Goal: Task Accomplishment & Management: Use online tool/utility

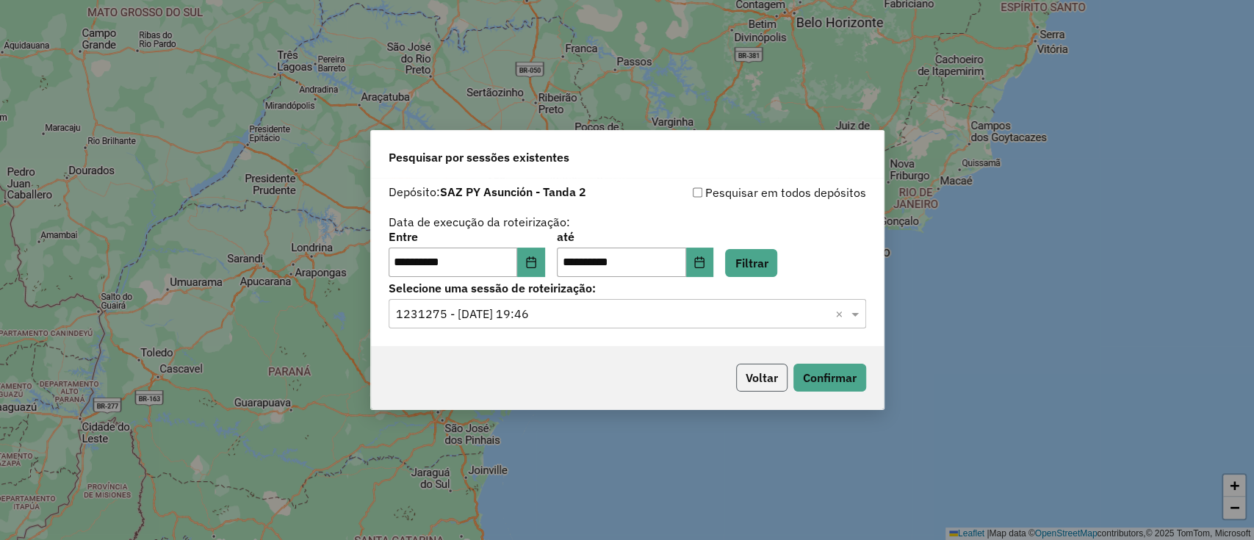
click at [764, 385] on button "Voltar" at bounding box center [761, 378] width 51 height 28
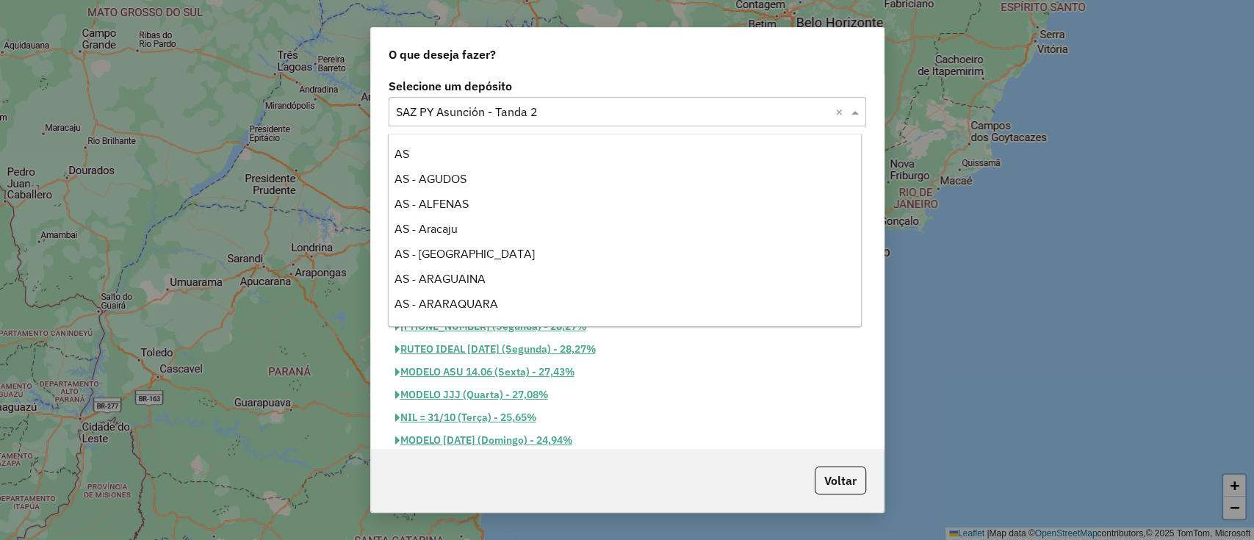
scroll to position [6818, 0]
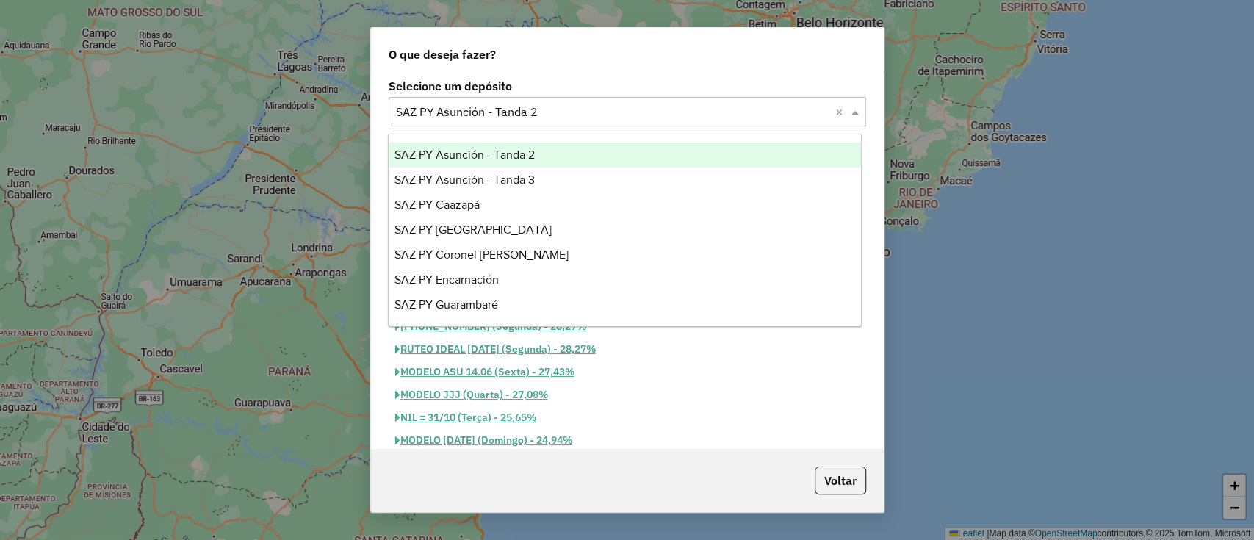
click at [516, 113] on input "text" at bounding box center [612, 113] width 433 height 18
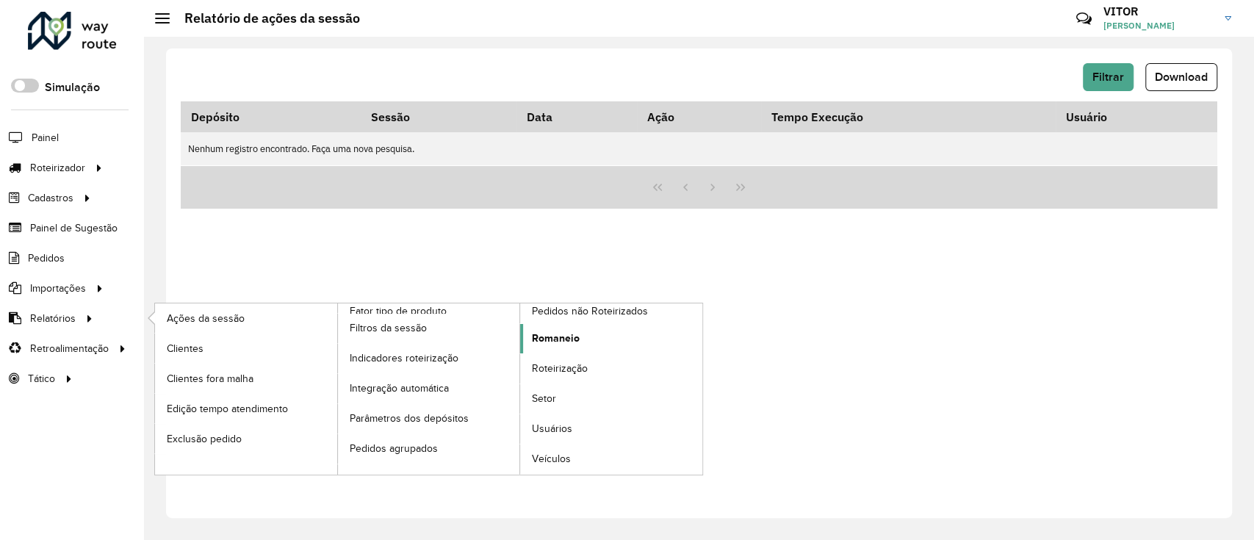
click at [552, 345] on link "Romaneio" at bounding box center [611, 338] width 182 height 29
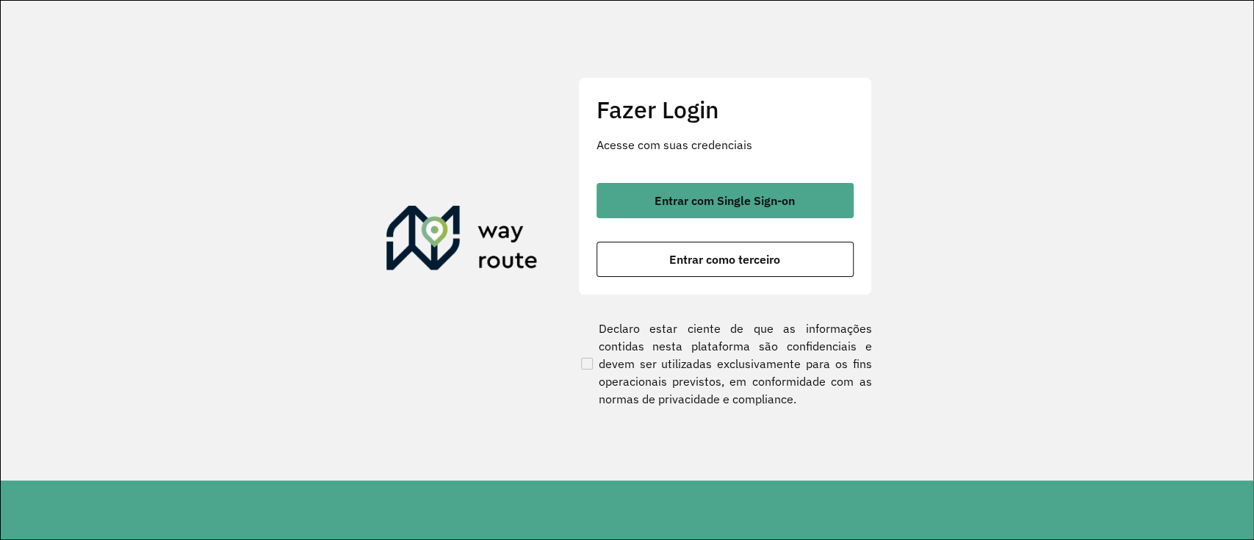
click at [763, 220] on div "Entrar com Single Sign-on Entrar como terceiro" at bounding box center [725, 230] width 257 height 94
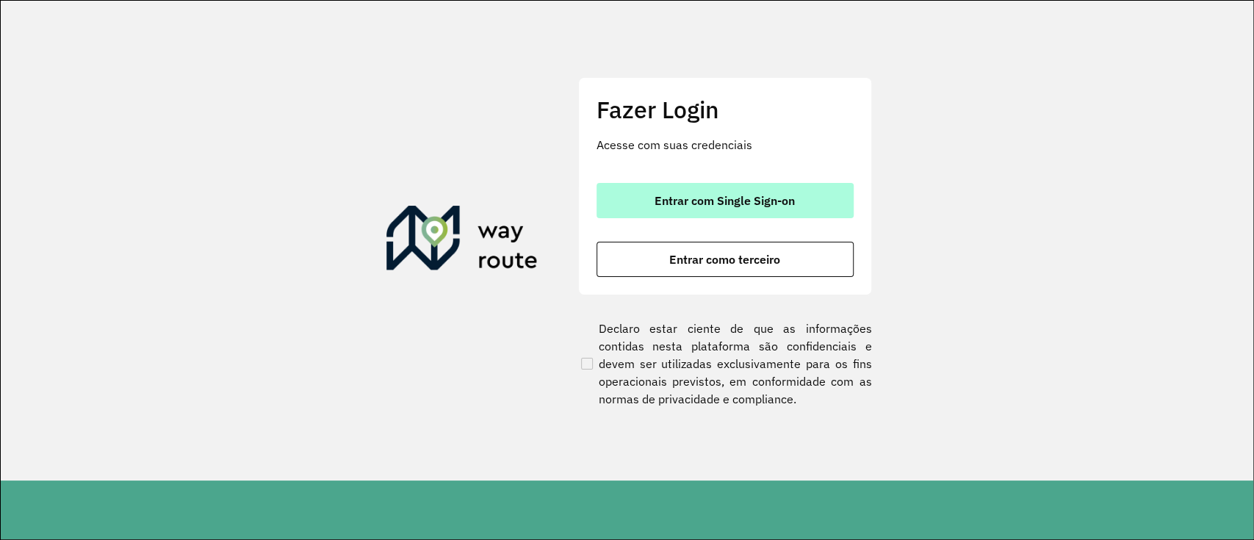
click at [761, 212] on button "Entrar com Single Sign-on" at bounding box center [725, 200] width 257 height 35
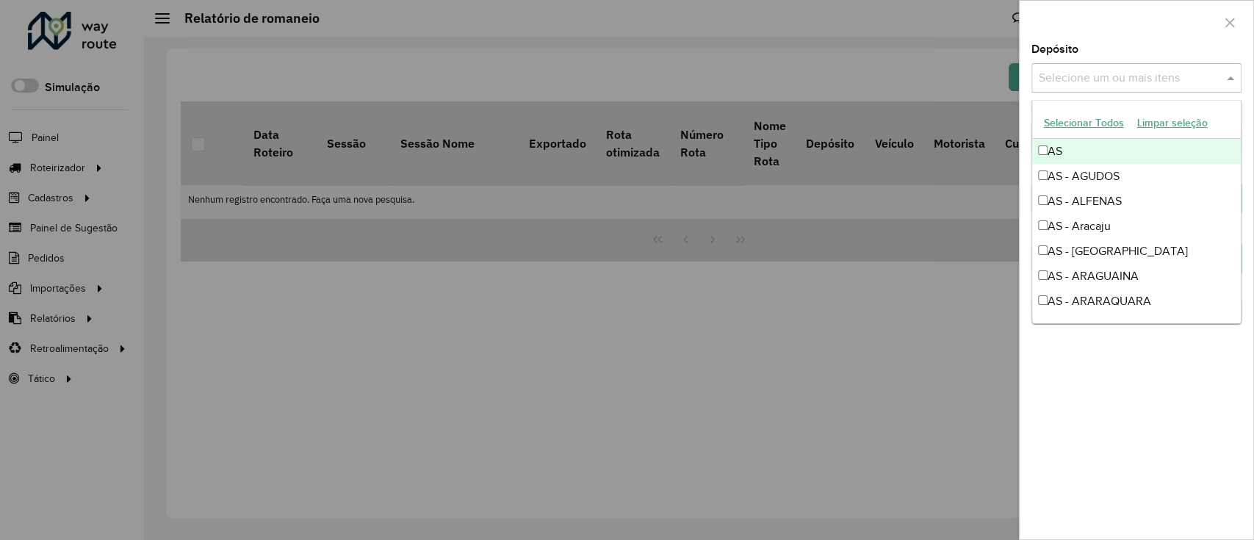
click at [1134, 63] on div "Selecione um ou mais itens" at bounding box center [1136, 77] width 210 height 29
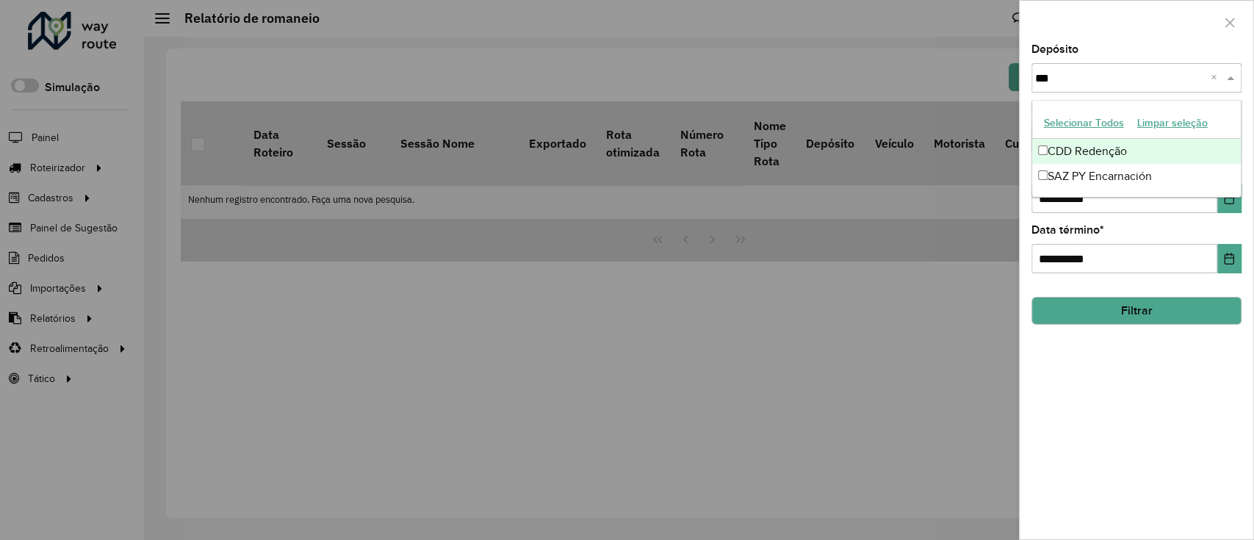
type input "****"
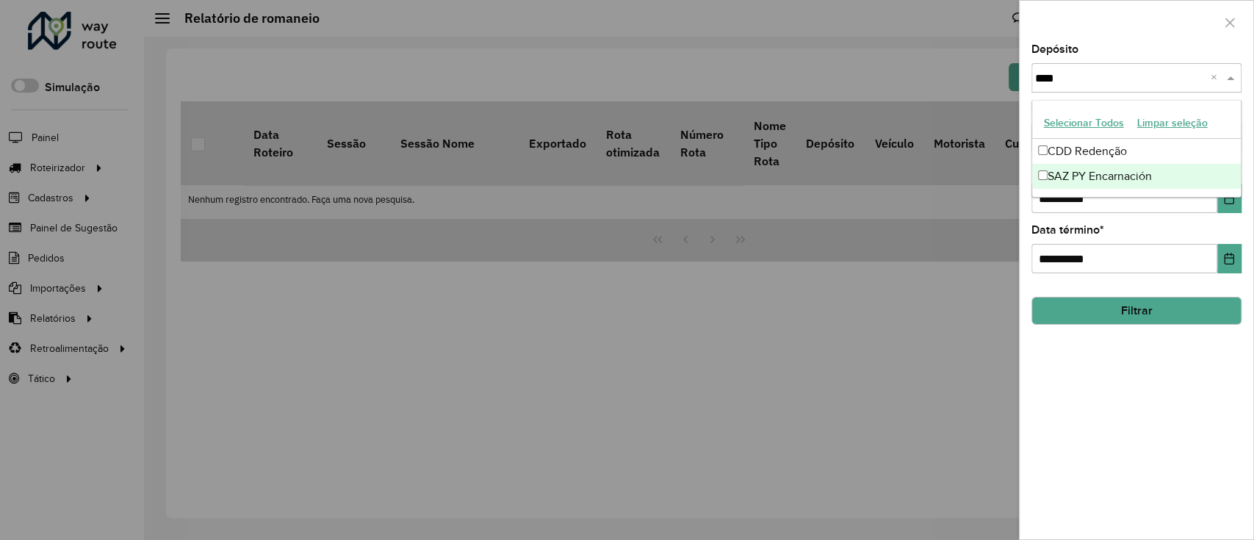
click at [1099, 180] on div "SAZ PY Encarnación" at bounding box center [1136, 176] width 209 height 25
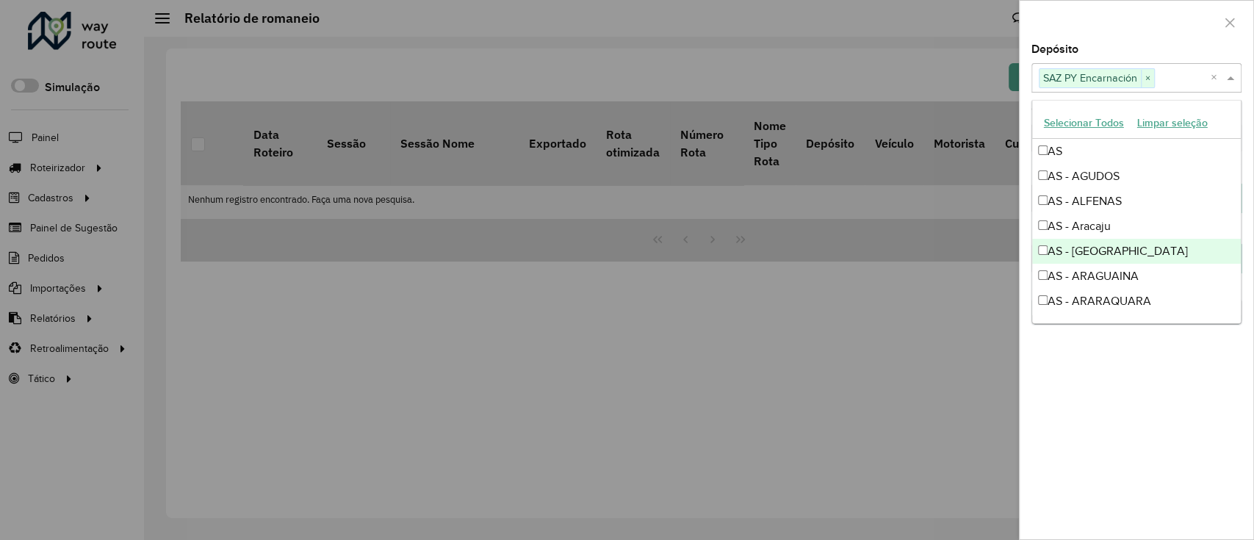
click at [1131, 463] on div "**********" at bounding box center [1137, 291] width 234 height 495
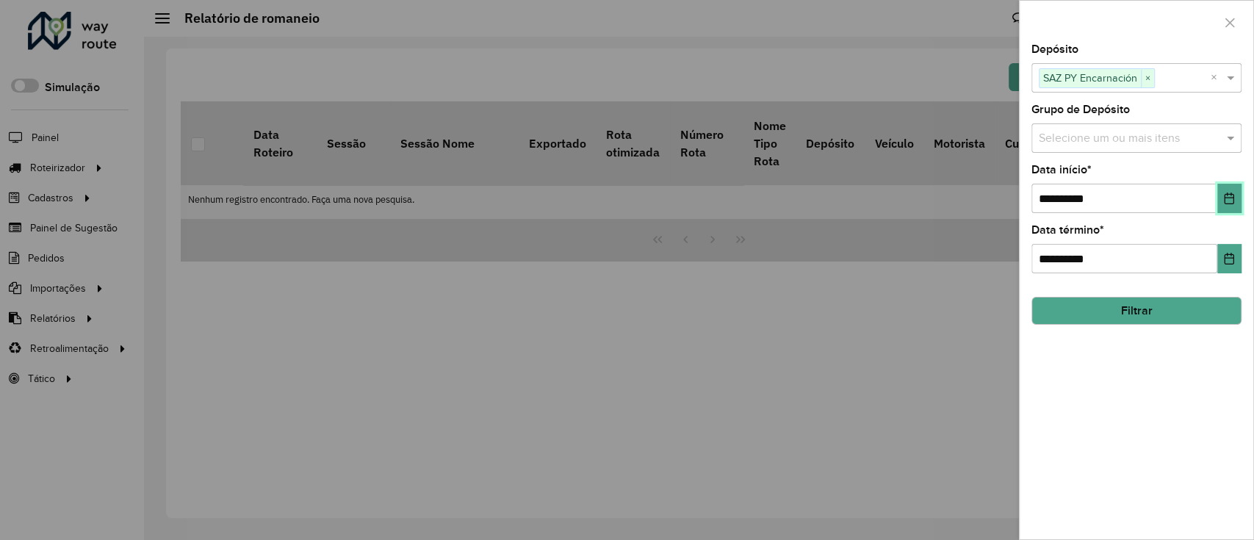
click at [1235, 209] on button "Choose Date" at bounding box center [1229, 198] width 24 height 29
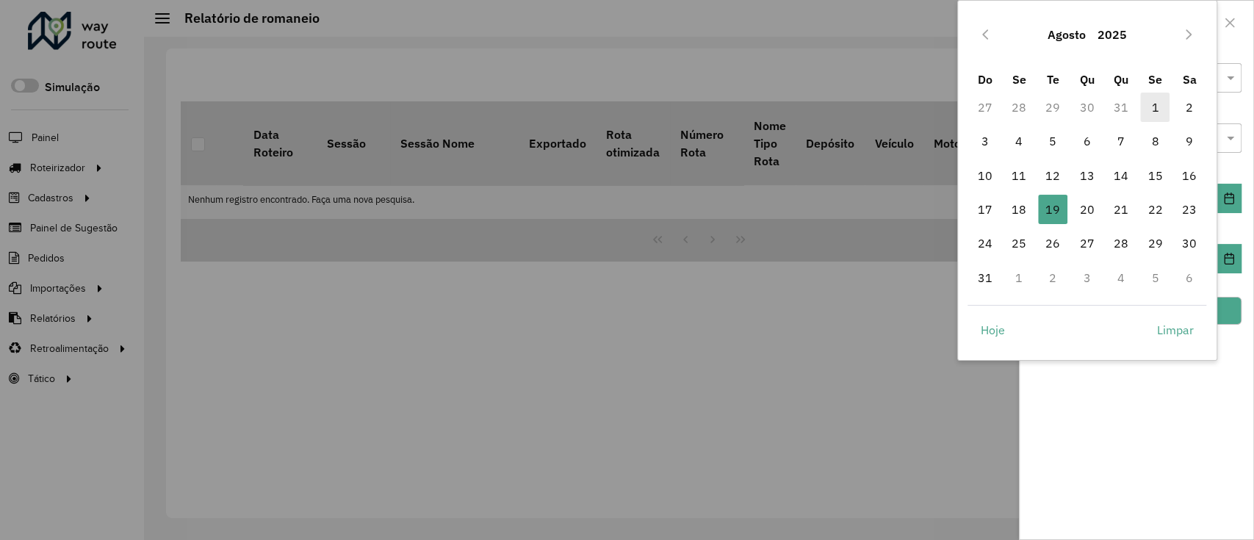
click at [1156, 109] on span "1" at bounding box center [1154, 107] width 29 height 29
type input "**********"
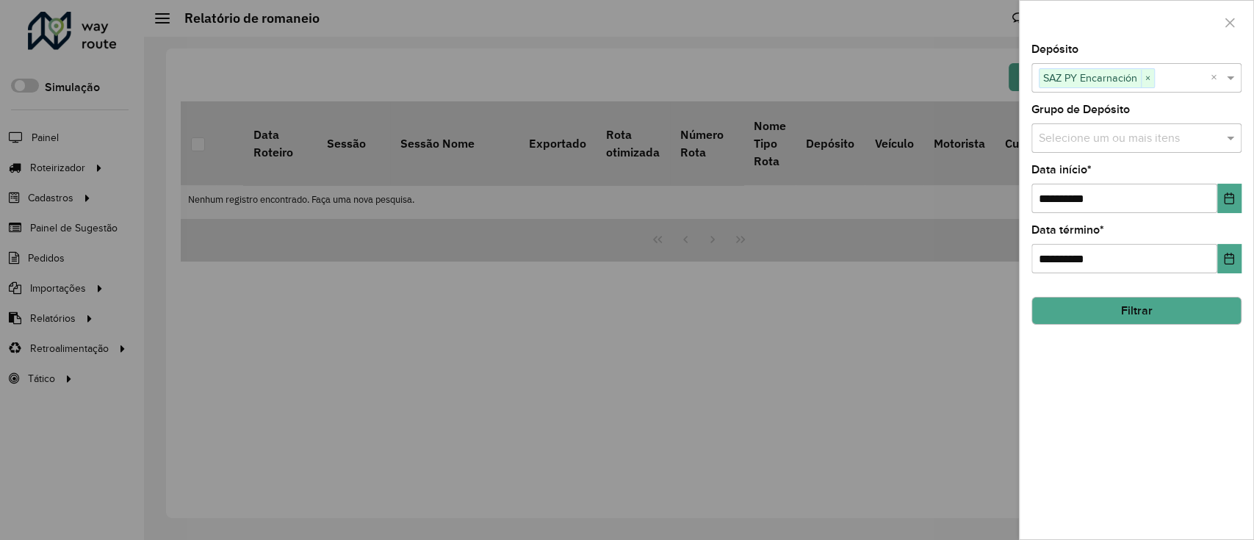
click at [1142, 308] on button "Filtrar" at bounding box center [1136, 311] width 210 height 28
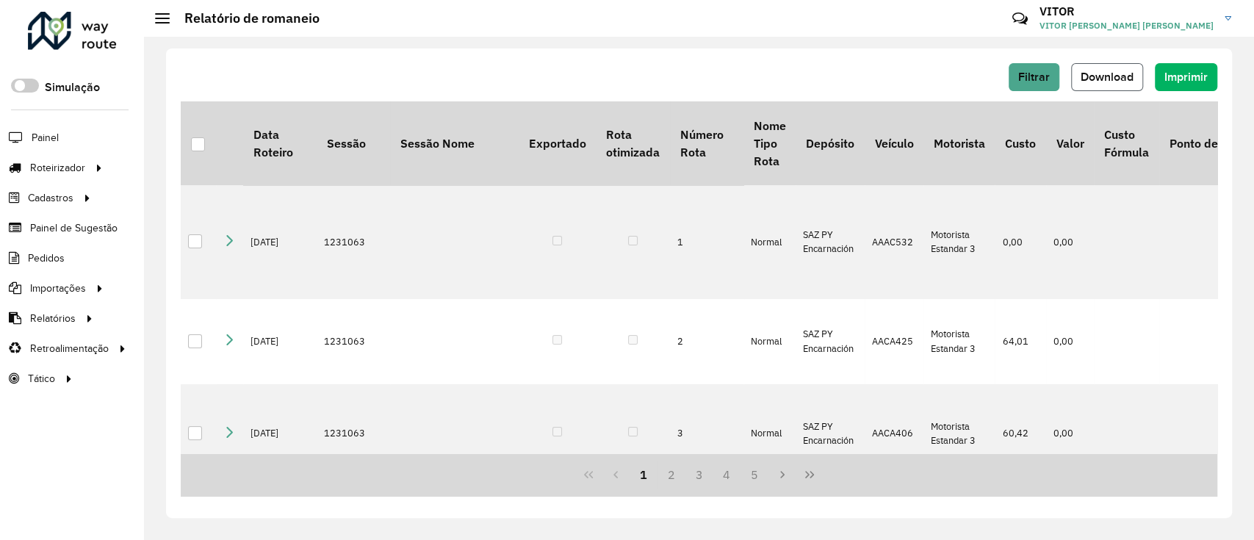
click at [1121, 65] on button "Download" at bounding box center [1107, 77] width 72 height 28
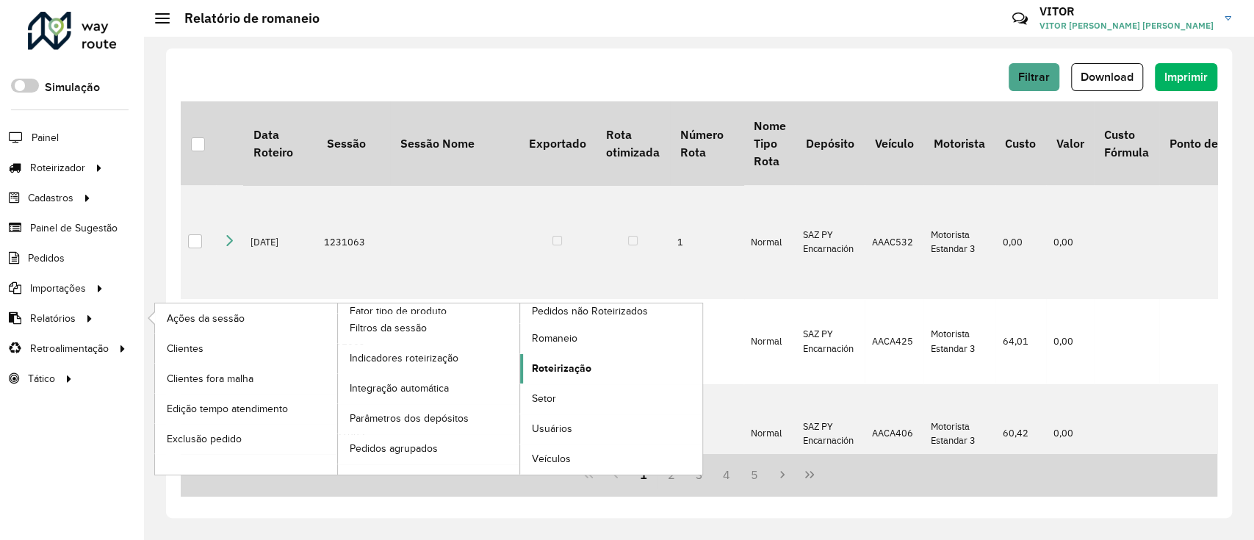
click at [579, 361] on span "Roteirização" at bounding box center [562, 368] width 60 height 15
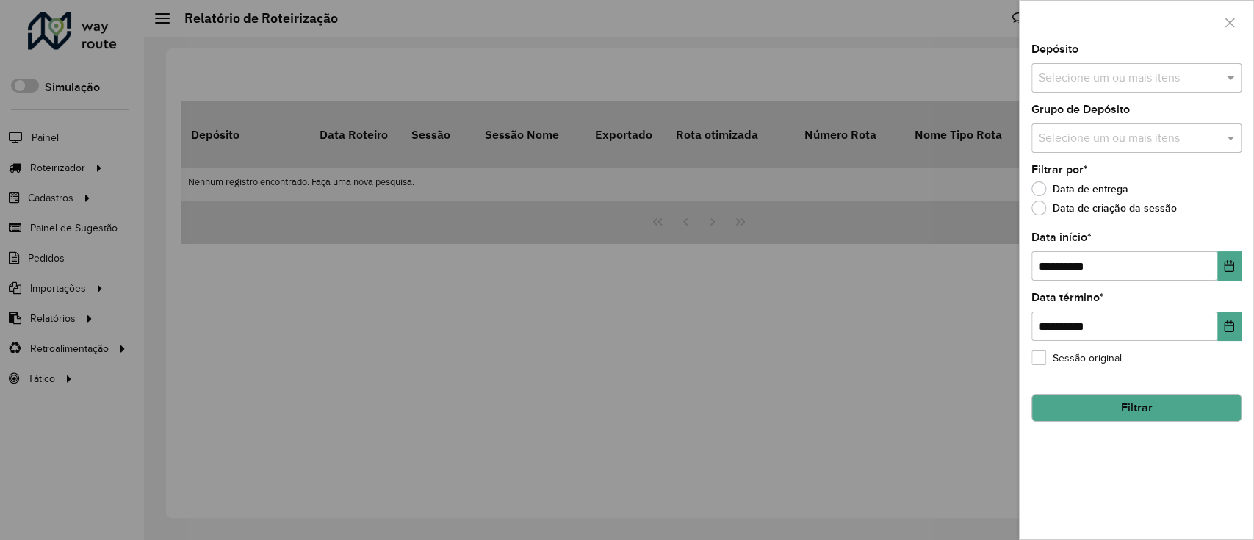
click at [1123, 93] on div "**********" at bounding box center [1137, 291] width 234 height 495
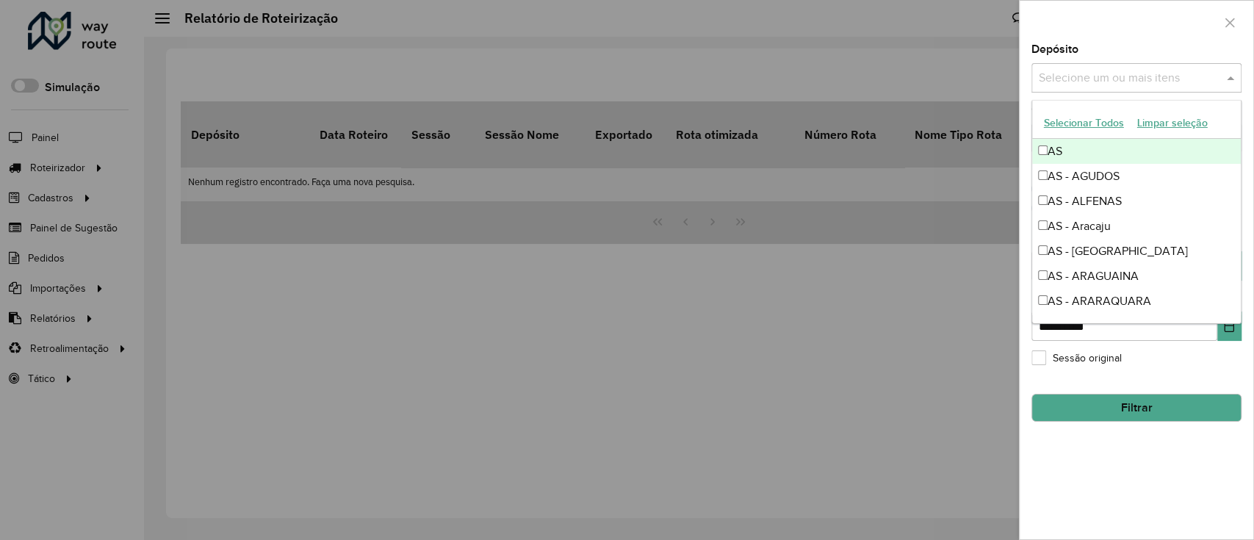
click at [1119, 87] on div "Selecione um ou mais itens" at bounding box center [1136, 77] width 210 height 29
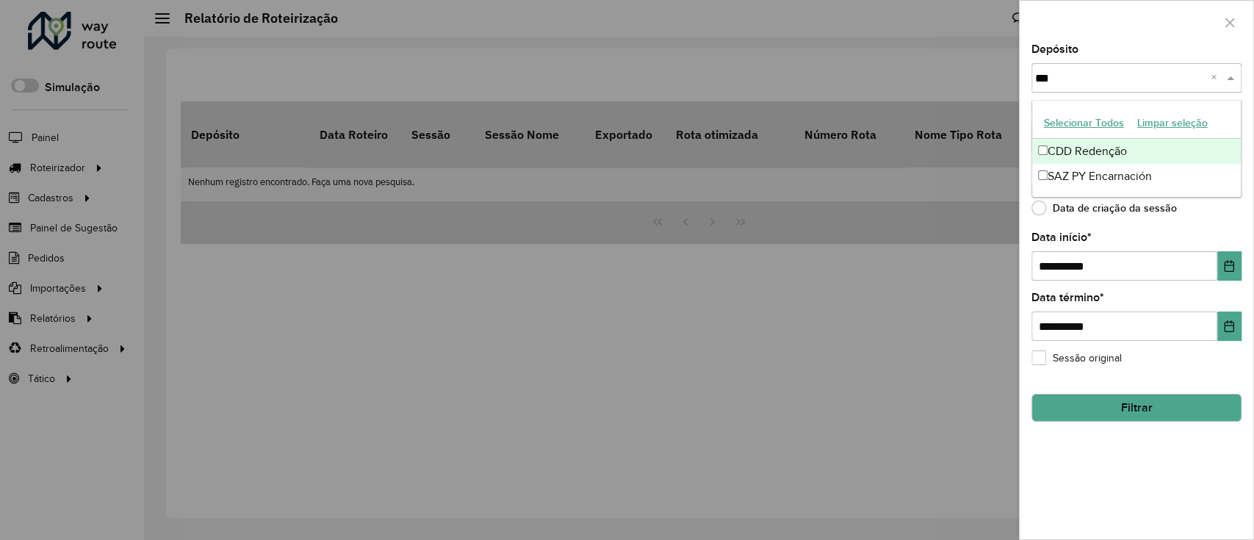
type input "****"
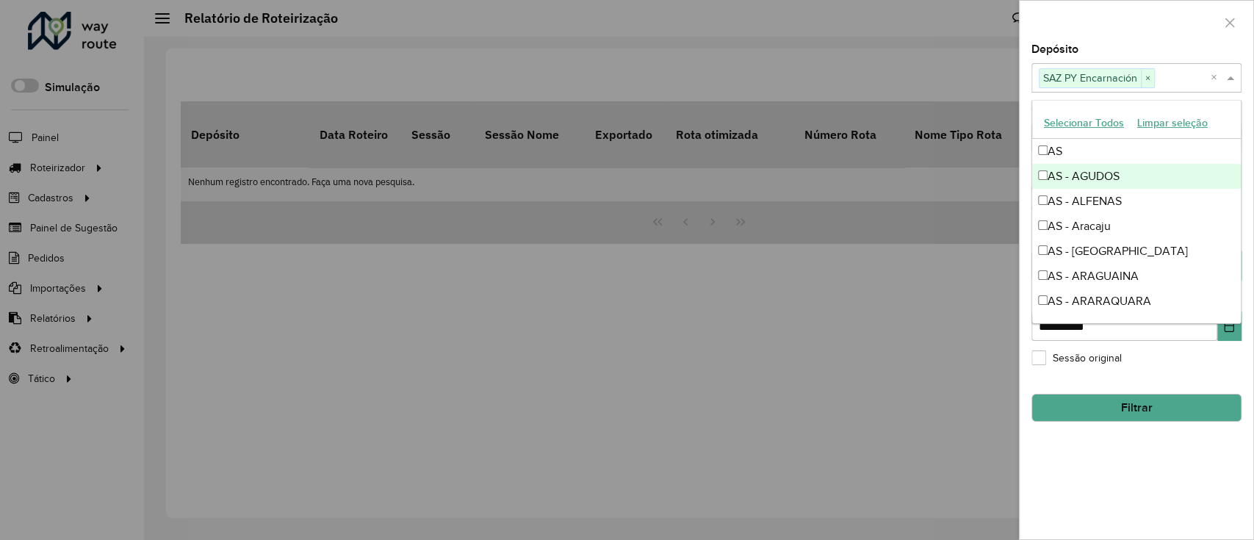
click at [1167, 29] on div at bounding box center [1137, 22] width 234 height 43
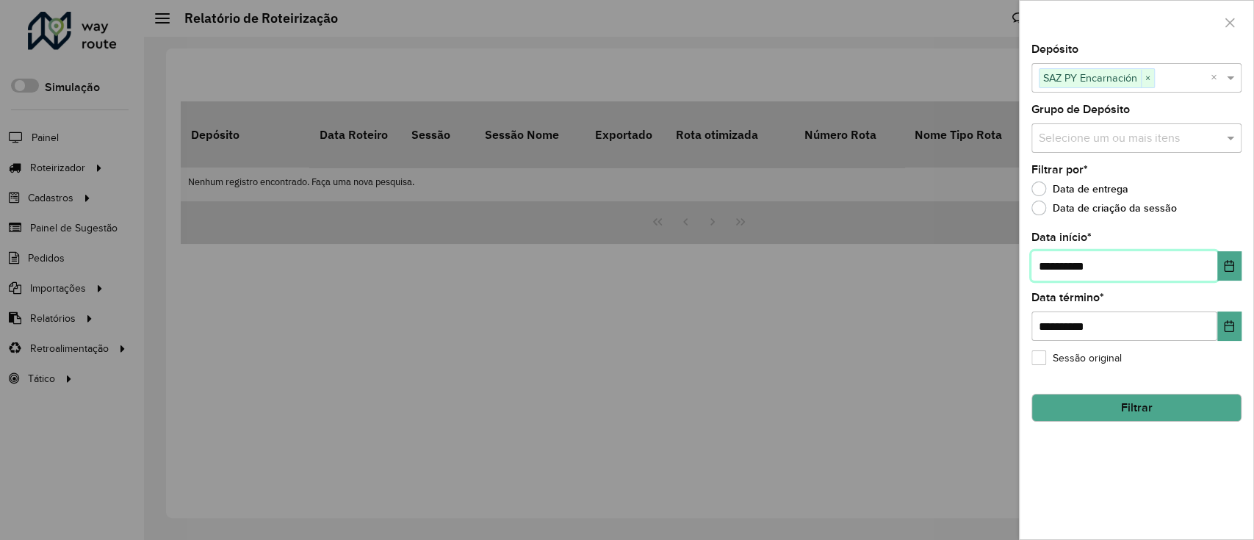
click at [1211, 263] on input "**********" at bounding box center [1124, 265] width 186 height 29
click at [1225, 267] on icon "Choose Date" at bounding box center [1230, 266] width 10 height 12
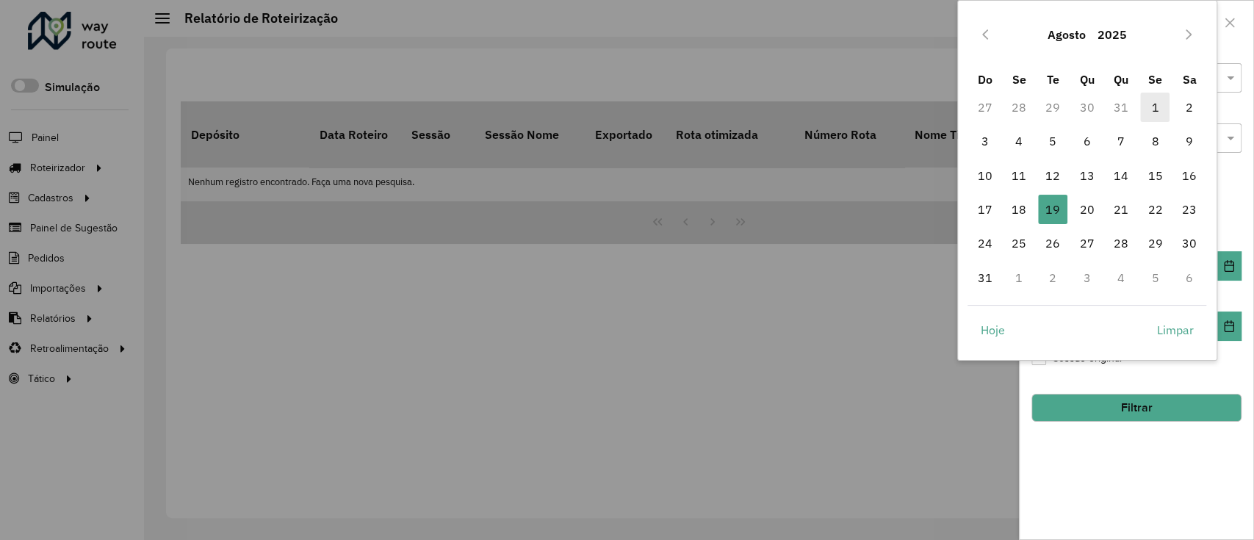
click at [1157, 101] on span "1" at bounding box center [1154, 107] width 29 height 29
type input "**********"
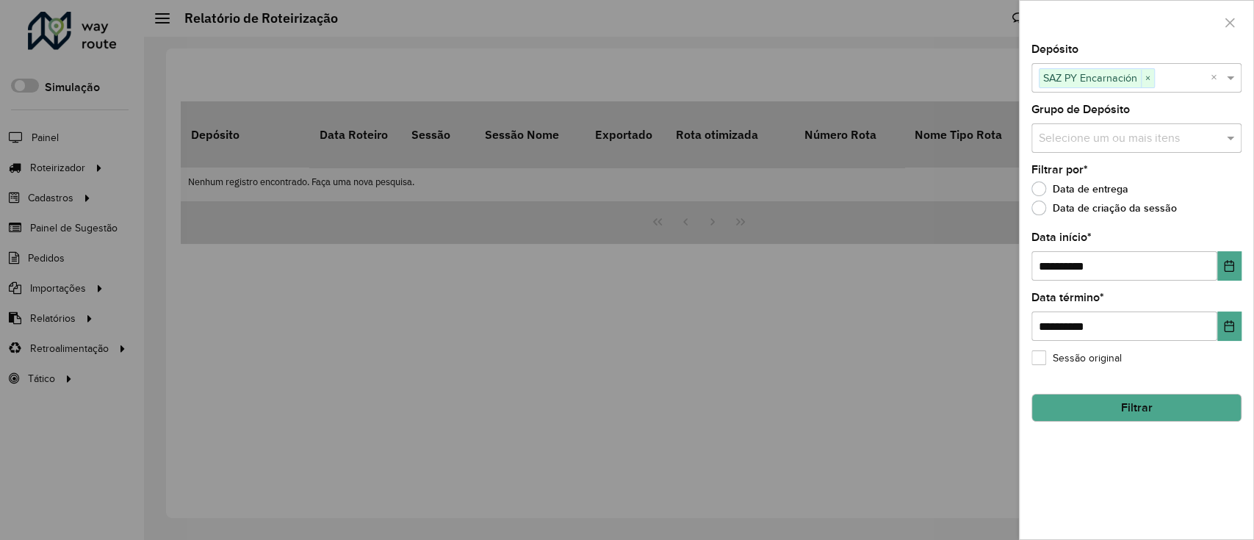
click at [1133, 417] on button "Filtrar" at bounding box center [1136, 408] width 210 height 28
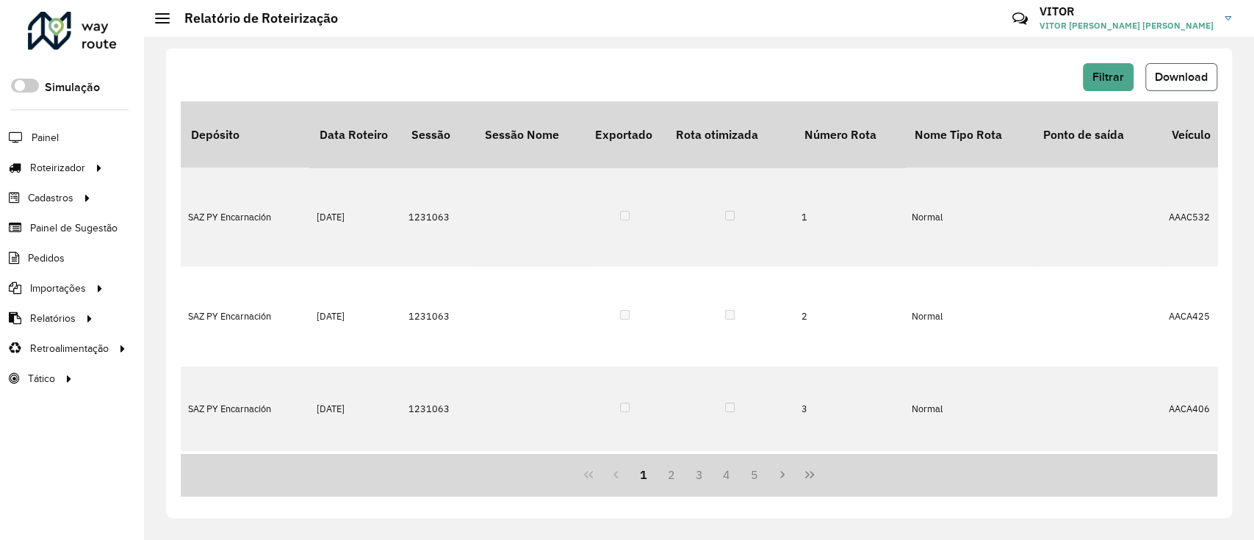
click at [1159, 84] on button "Download" at bounding box center [1181, 77] width 72 height 28
click at [162, 168] on link "Entregas" at bounding box center [245, 167] width 180 height 29
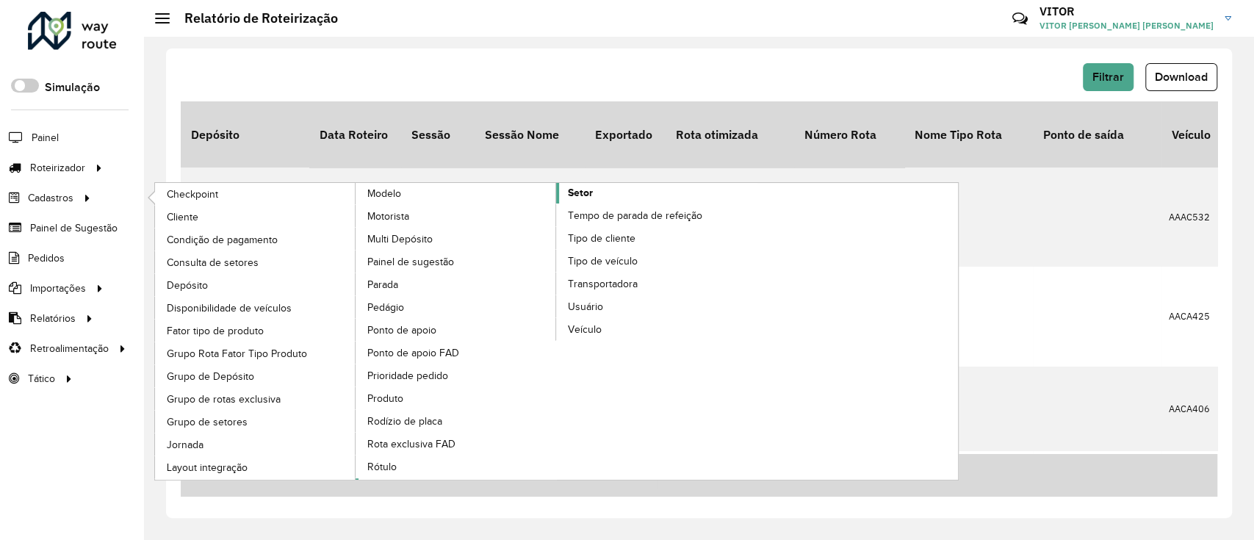
click at [576, 196] on span "Setor" at bounding box center [580, 192] width 25 height 15
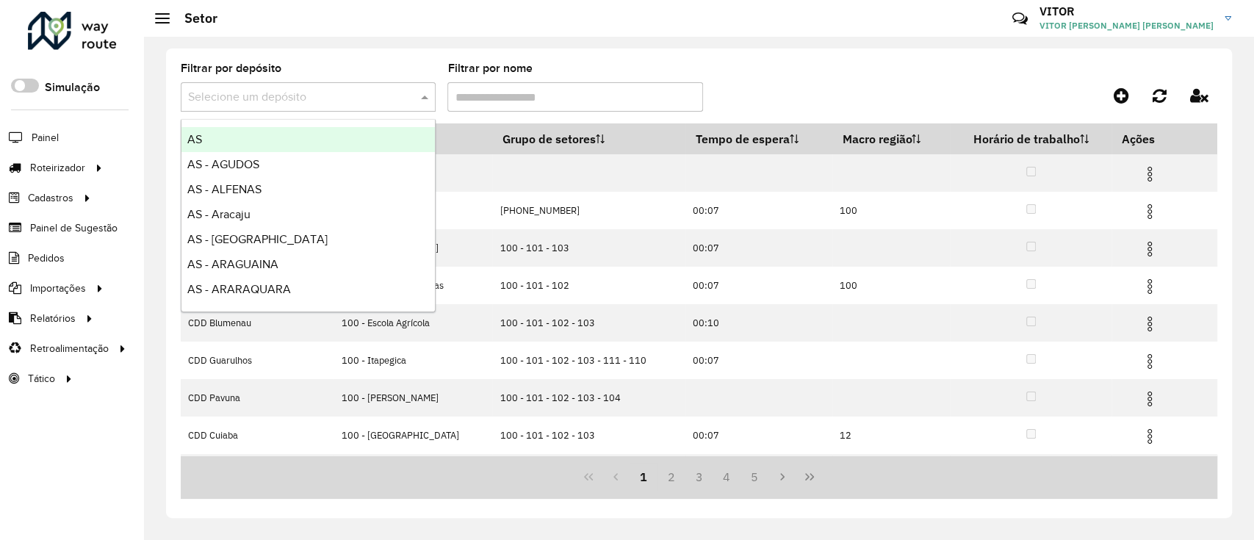
click at [342, 98] on input "text" at bounding box center [293, 98] width 211 height 18
type input "****"
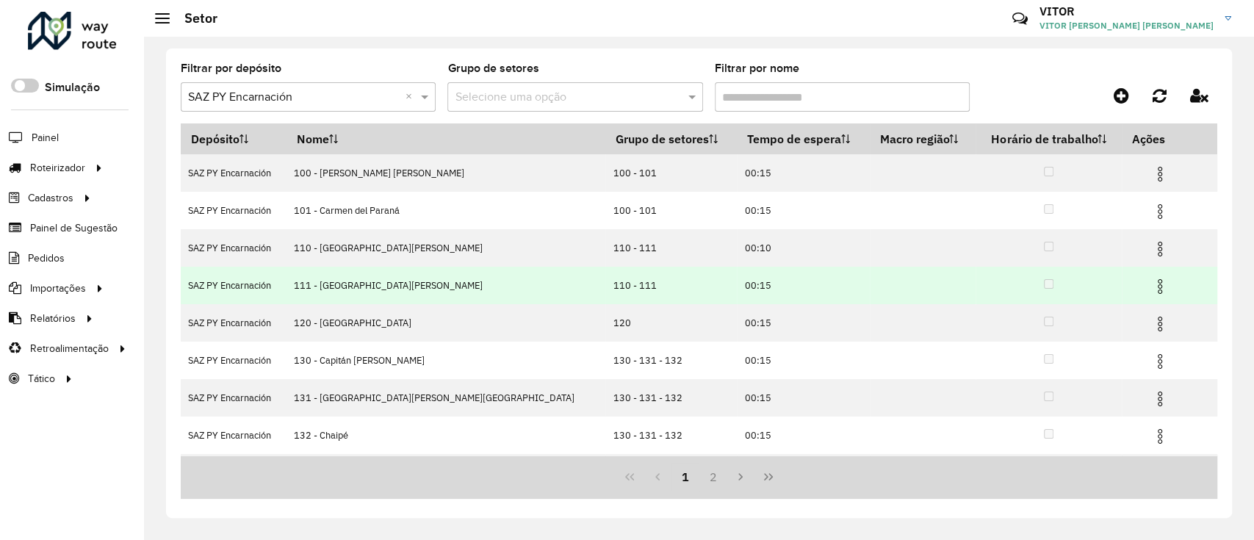
scroll to position [147, 0]
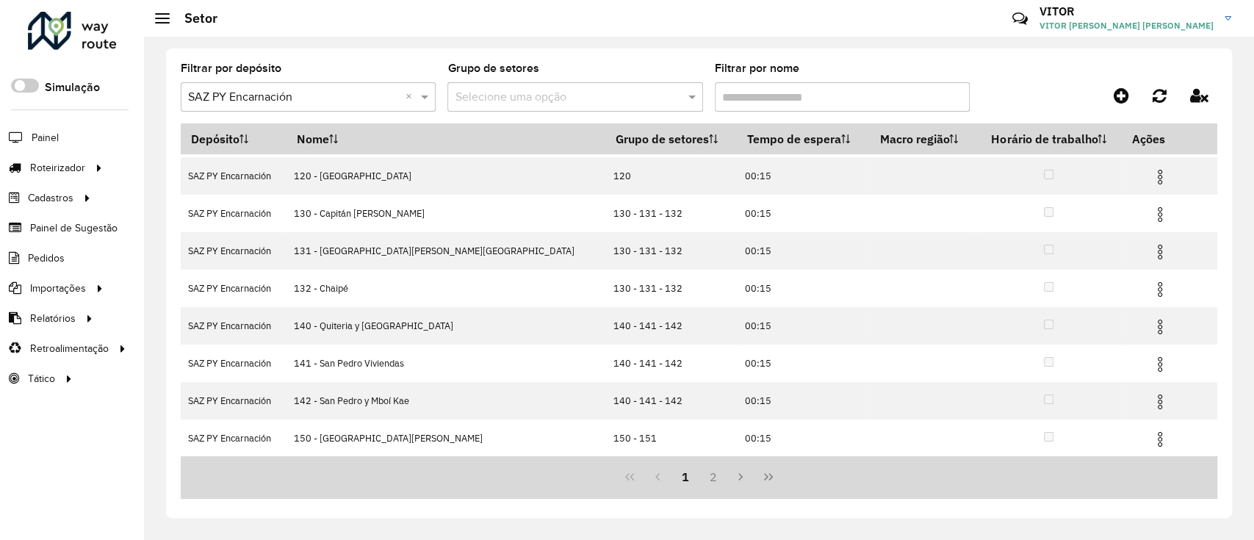
click at [708, 492] on div "1 2" at bounding box center [699, 476] width 1037 height 43
click at [710, 488] on button "2" at bounding box center [713, 477] width 28 height 28
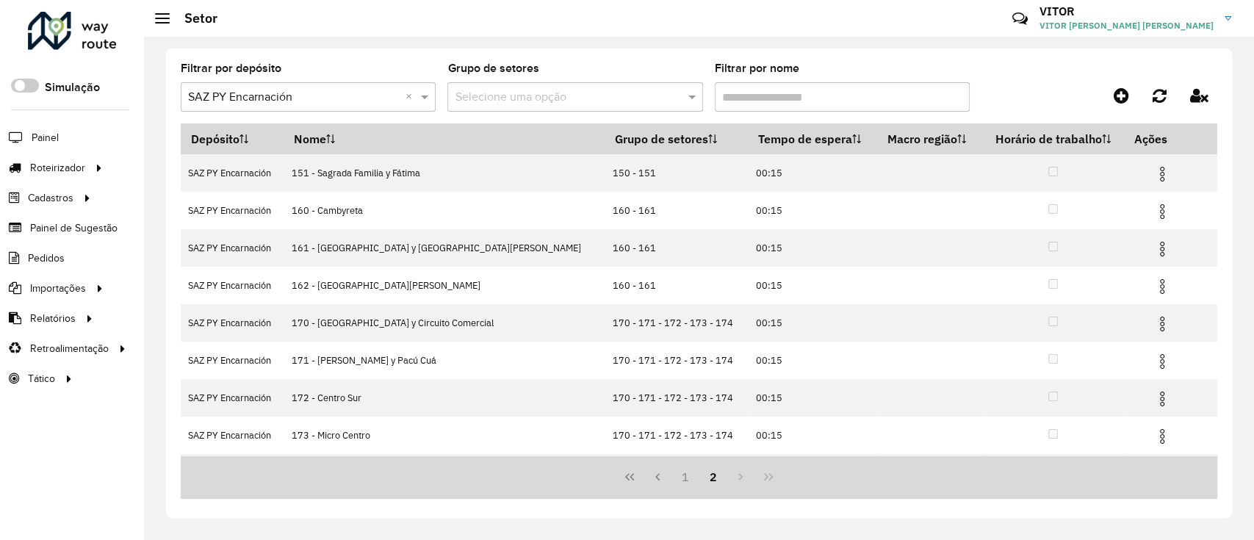
click at [710, 480] on button "2" at bounding box center [713, 477] width 28 height 28
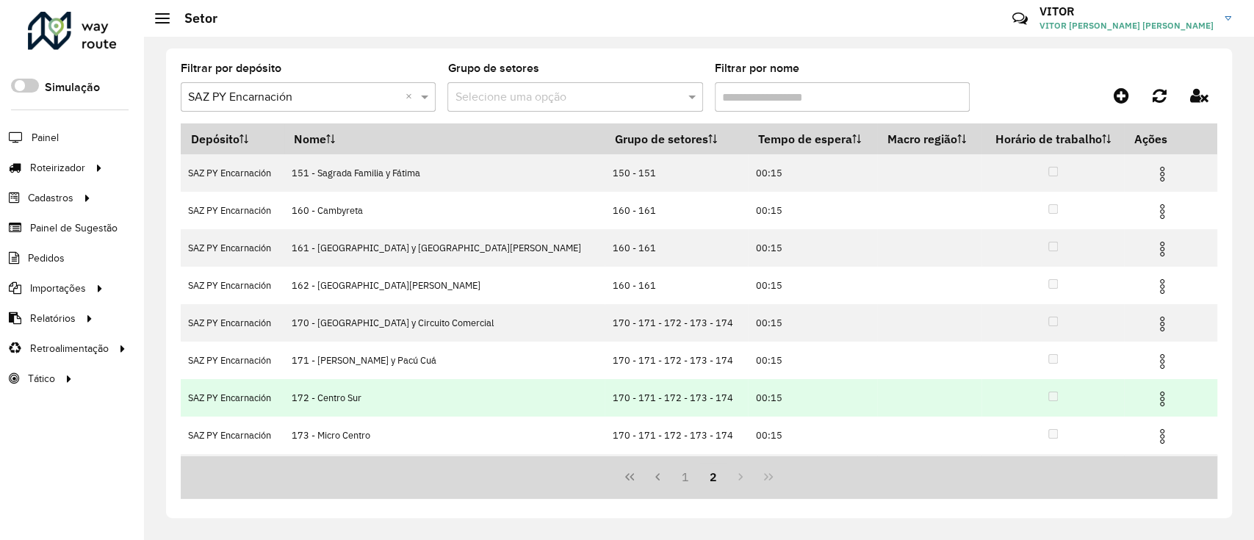
scroll to position [35, 0]
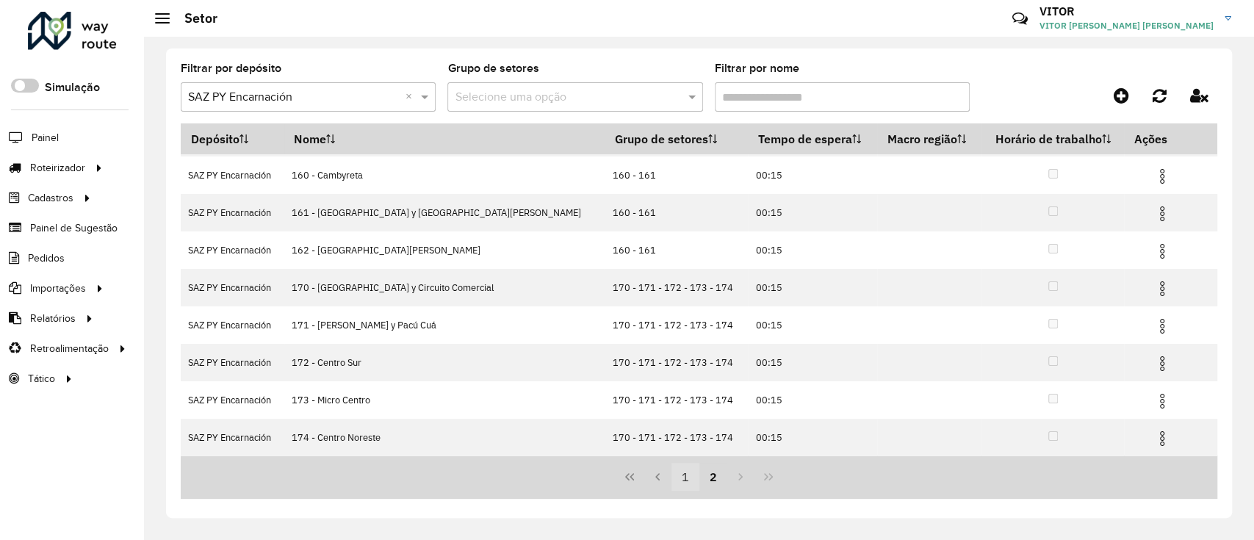
click at [680, 483] on button "1" at bounding box center [685, 477] width 28 height 28
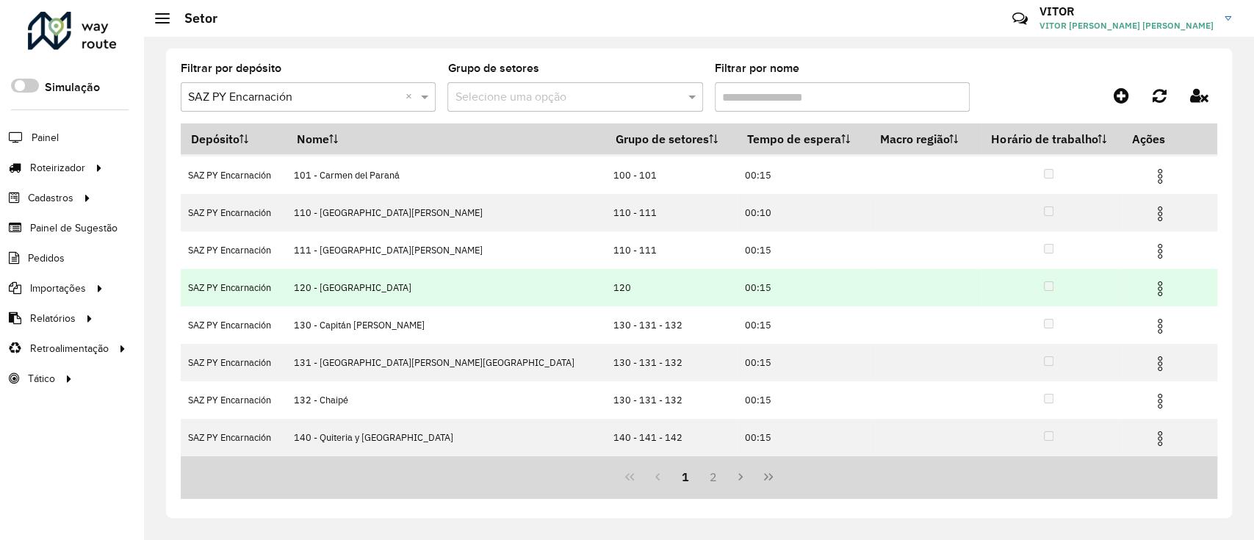
click at [1151, 285] on img at bounding box center [1160, 289] width 18 height 18
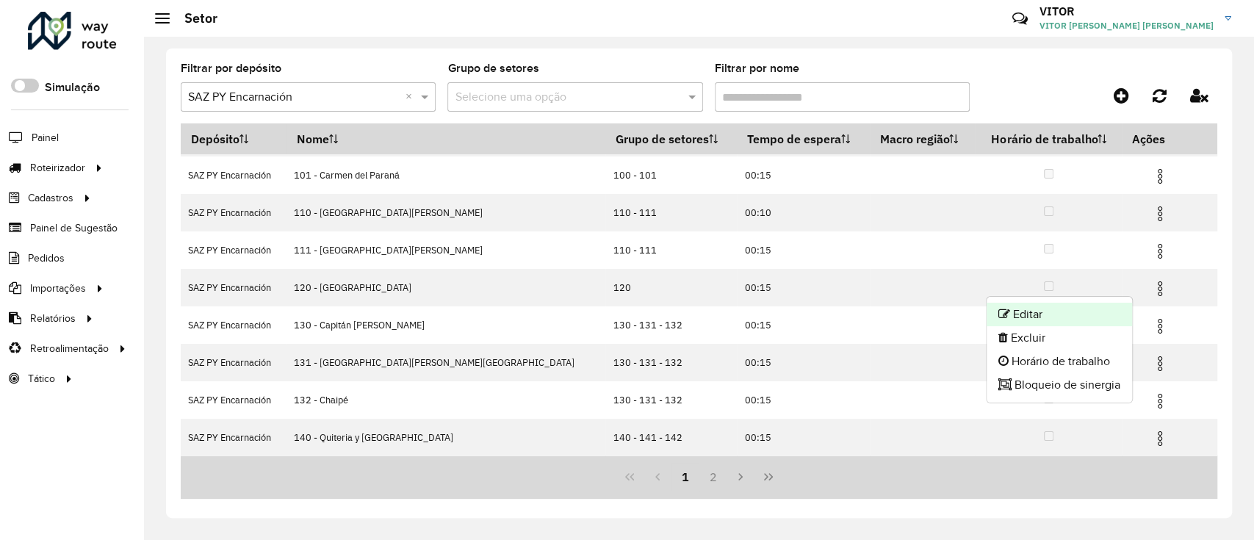
click at [1103, 306] on li "Editar" at bounding box center [1059, 315] width 145 height 24
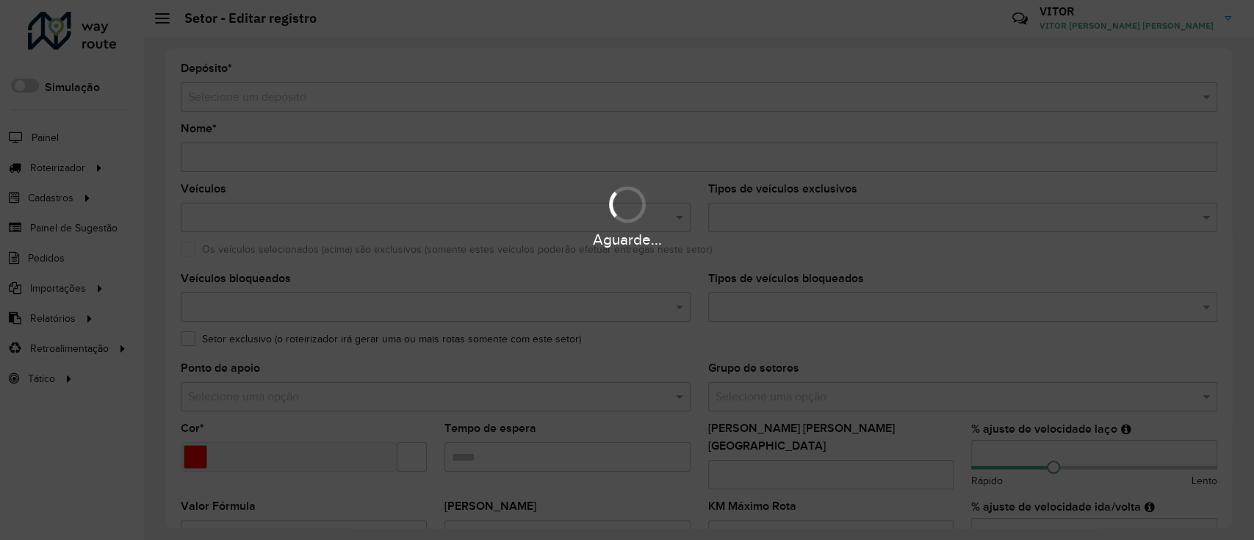
type input "**********"
type input "*******"
type input "*****"
type input "****"
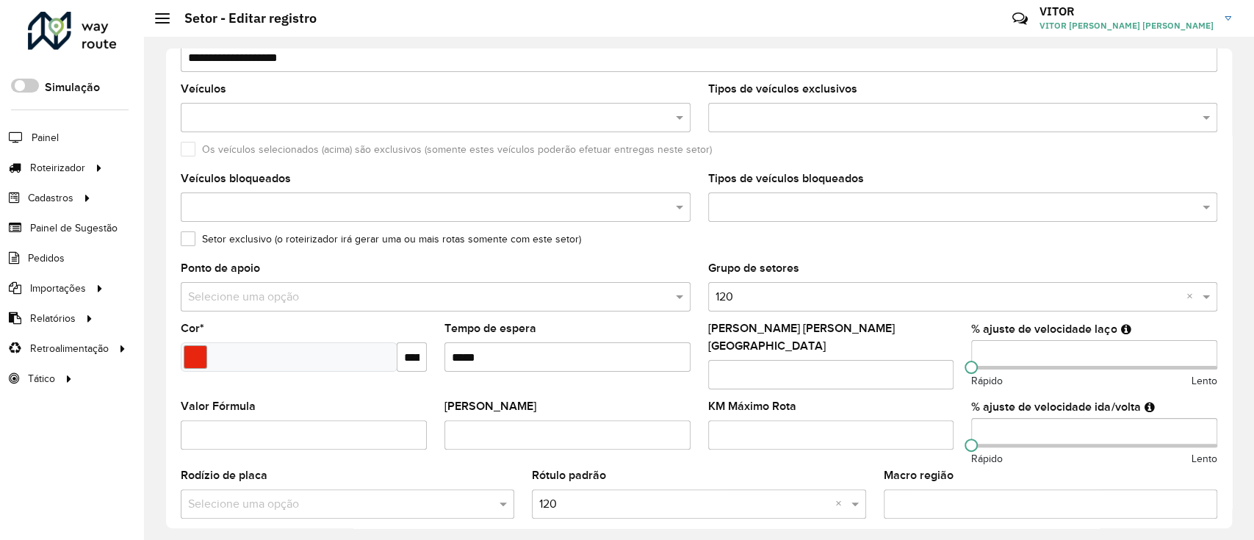
scroll to position [101, 0]
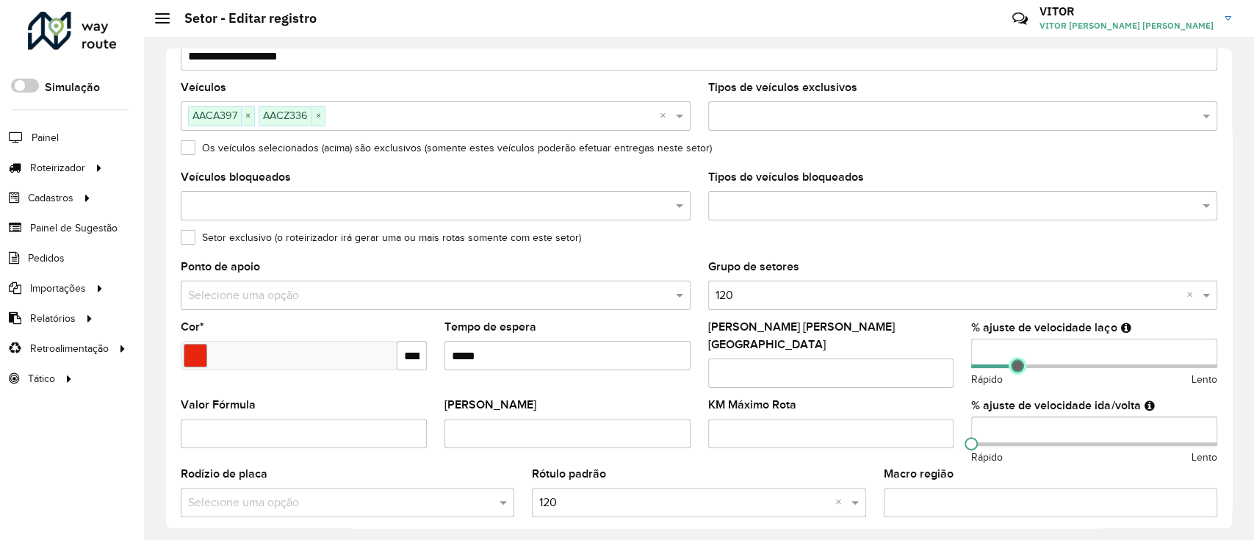
type input "***"
drag, startPoint x: 973, startPoint y: 364, endPoint x: 1013, endPoint y: 372, distance: 40.6
click at [1013, 372] on span at bounding box center [1017, 365] width 13 height 13
type input "***"
drag, startPoint x: 971, startPoint y: 431, endPoint x: 1005, endPoint y: 440, distance: 34.9
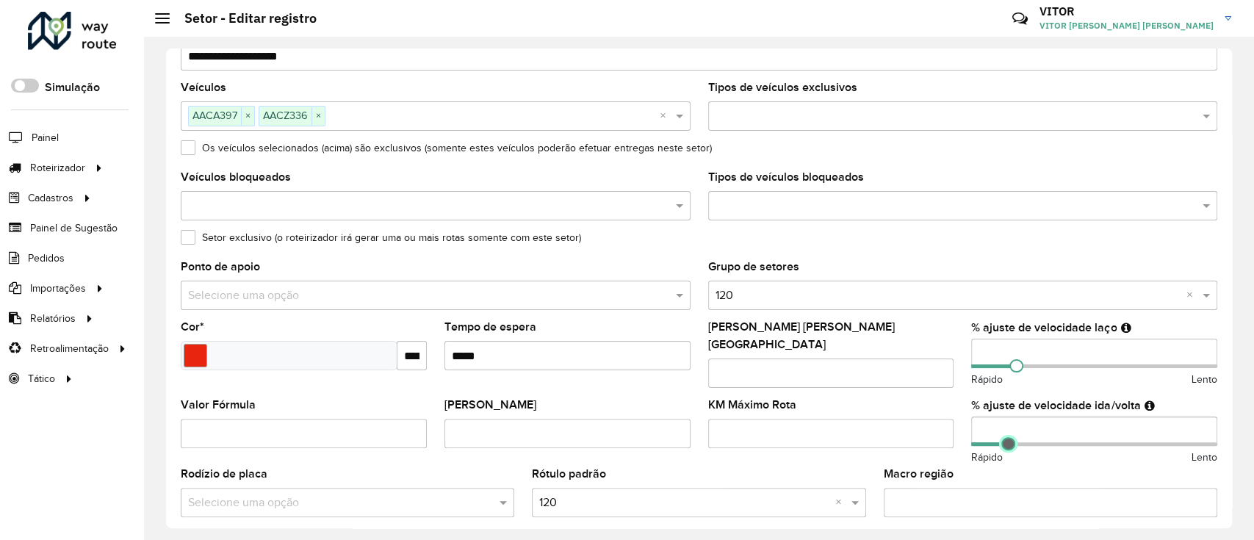
click at [1005, 440] on span at bounding box center [1007, 443] width 13 height 13
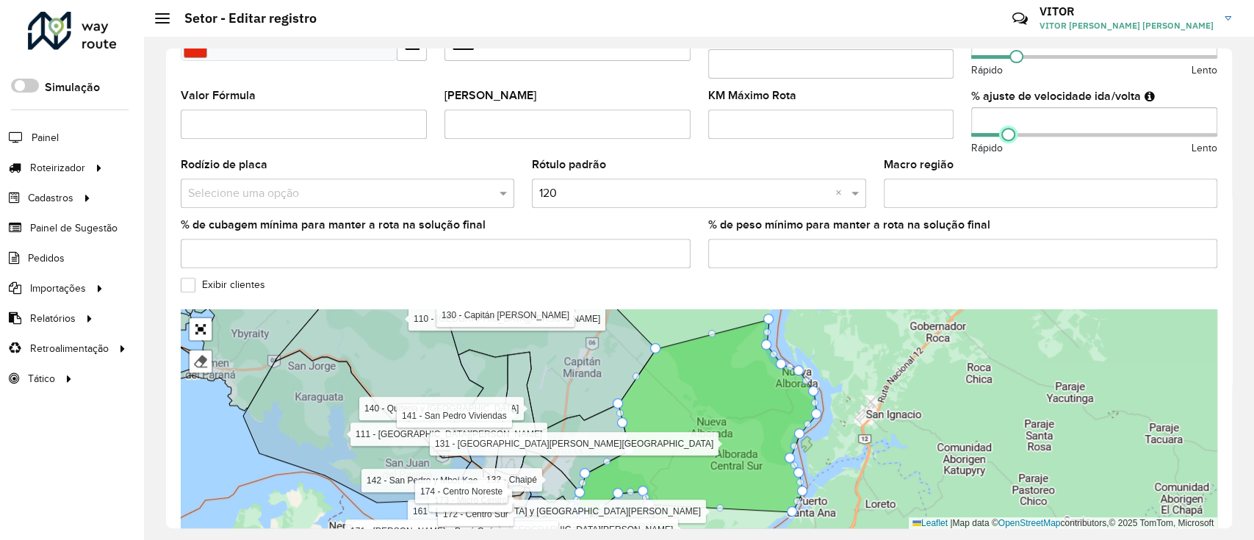
scroll to position [469, 0]
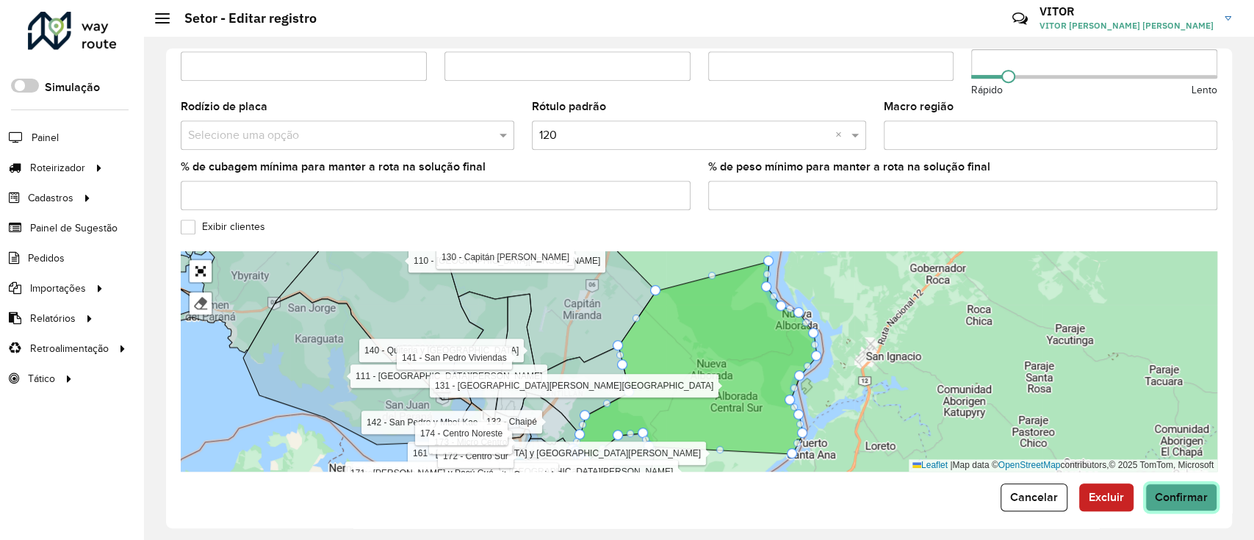
click at [1157, 491] on span "Confirmar" at bounding box center [1181, 497] width 53 height 12
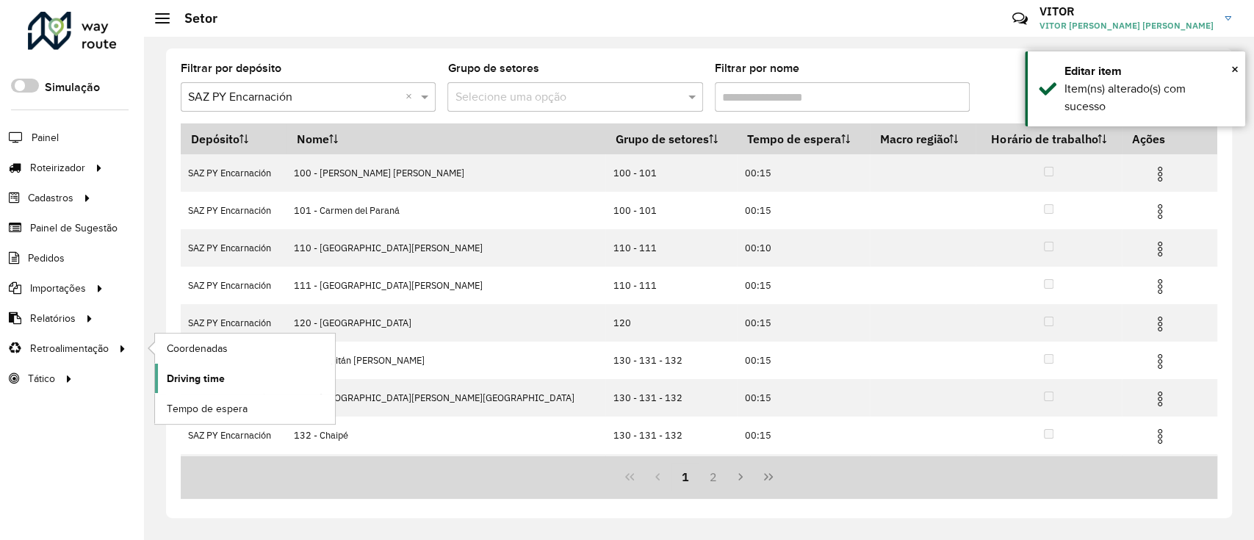
click at [259, 378] on link "Driving time" at bounding box center [245, 378] width 180 height 29
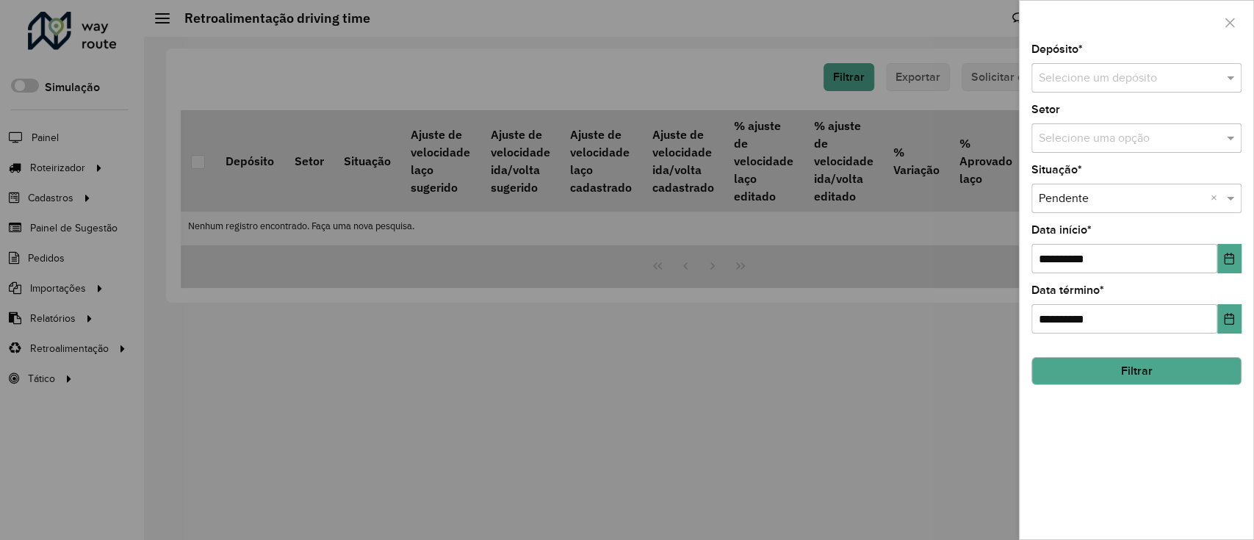
click at [1128, 86] on input "text" at bounding box center [1122, 79] width 166 height 18
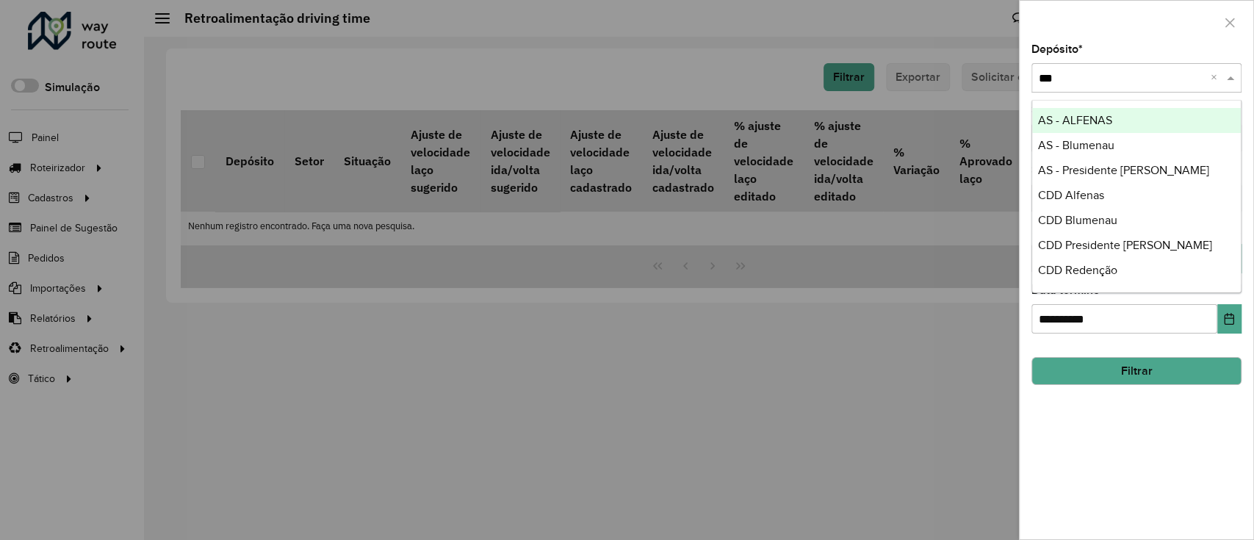
type input "****"
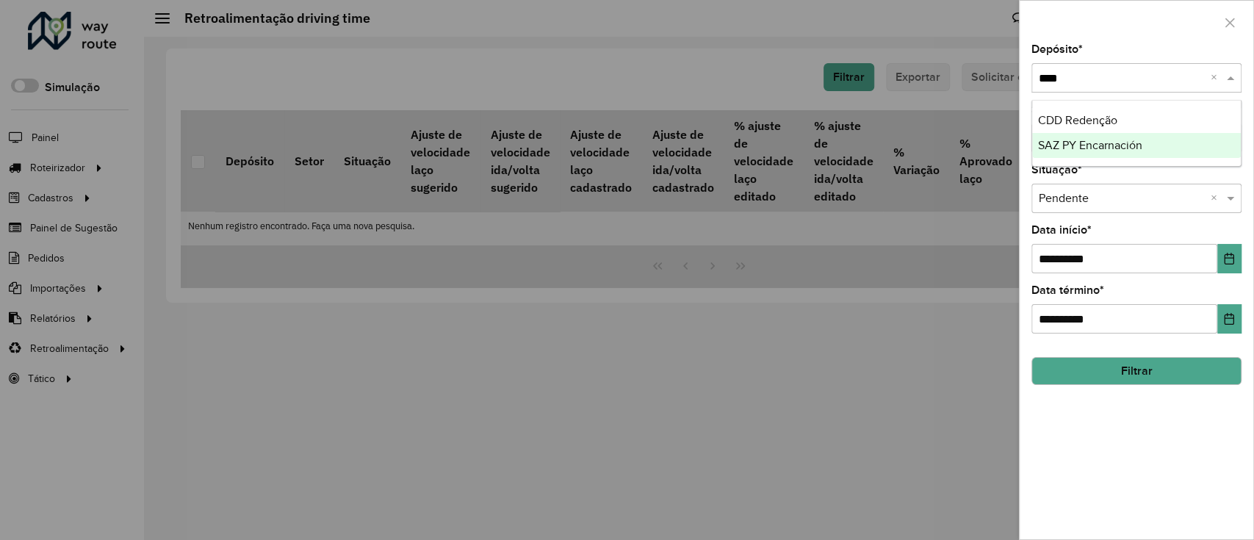
click at [1099, 145] on span "SAZ PY Encarnación" at bounding box center [1090, 145] width 104 height 12
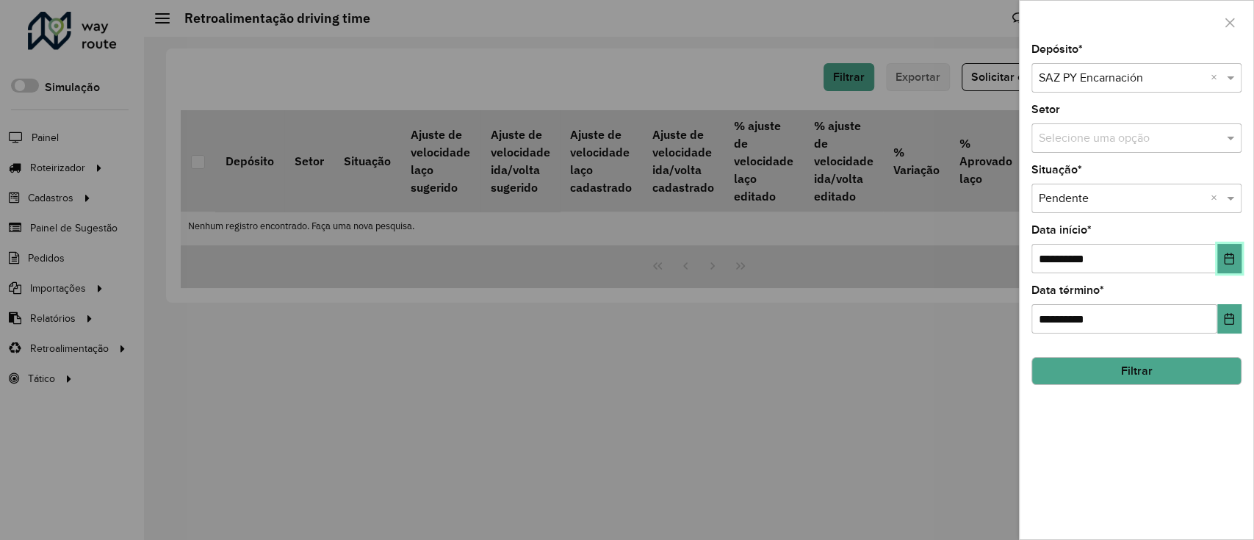
click at [1228, 264] on icon "Choose Date" at bounding box center [1230, 259] width 10 height 12
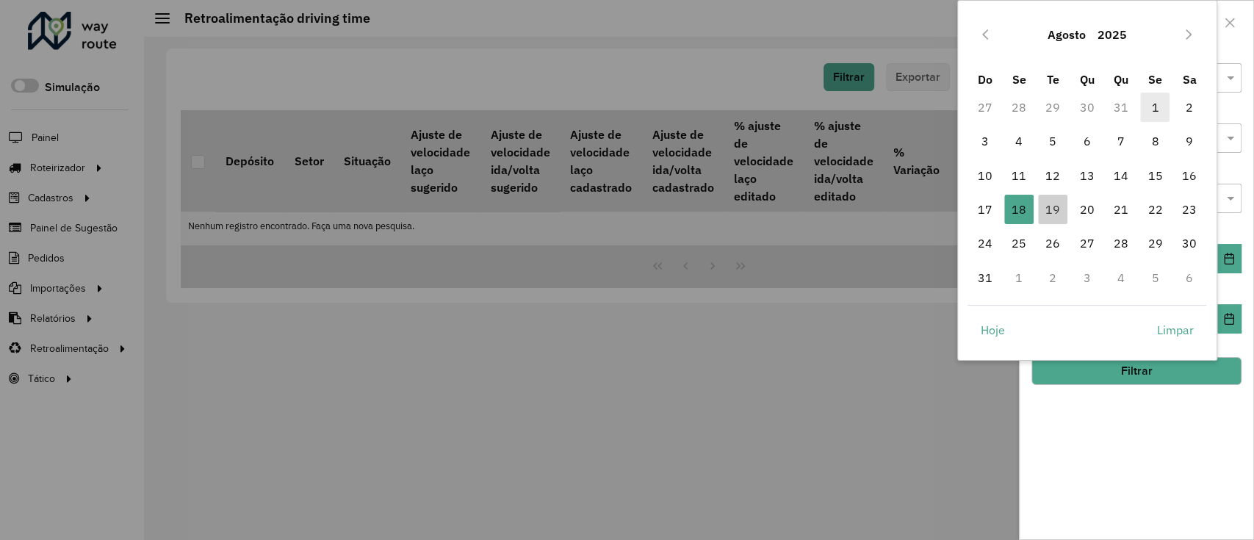
click at [1156, 105] on span "1" at bounding box center [1154, 107] width 29 height 29
type input "**********"
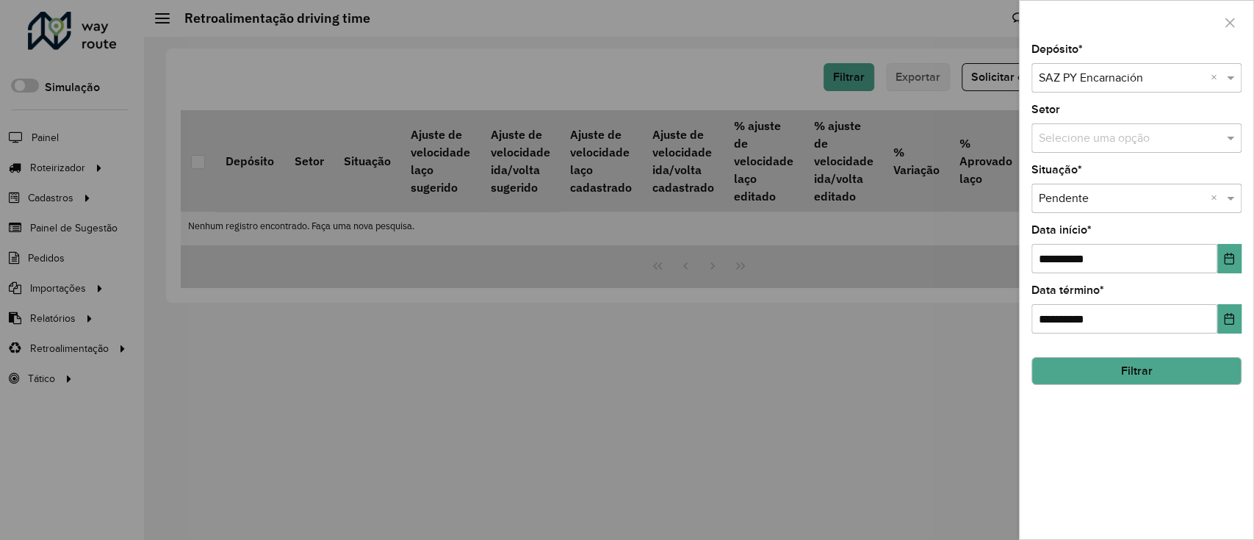
click at [1142, 373] on button "Filtrar" at bounding box center [1136, 371] width 210 height 28
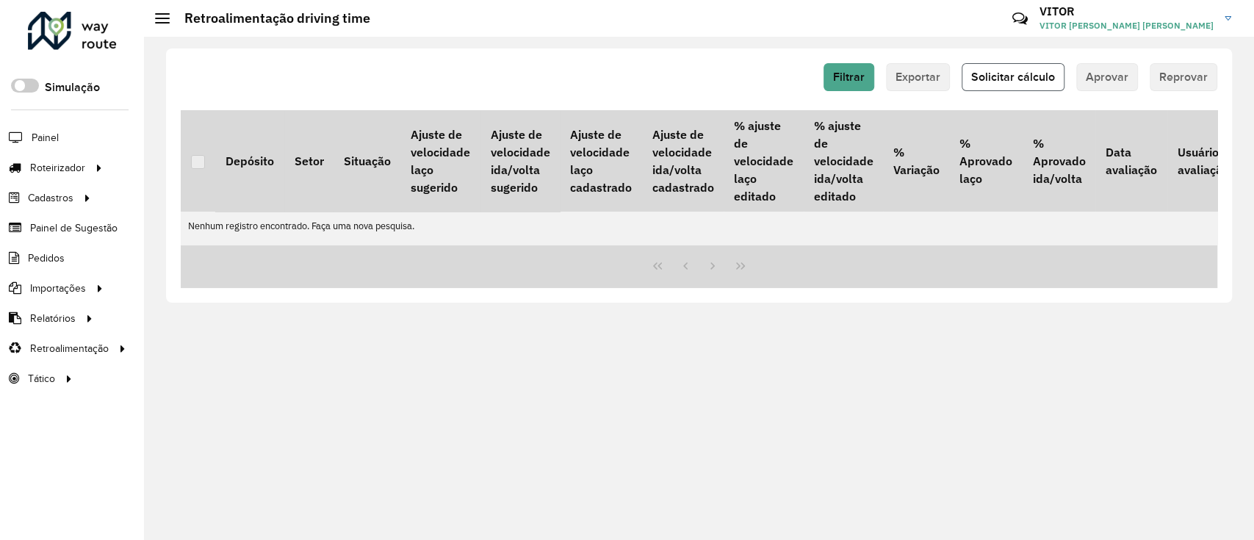
click at [974, 85] on button "Solicitar cálculo" at bounding box center [1013, 77] width 103 height 28
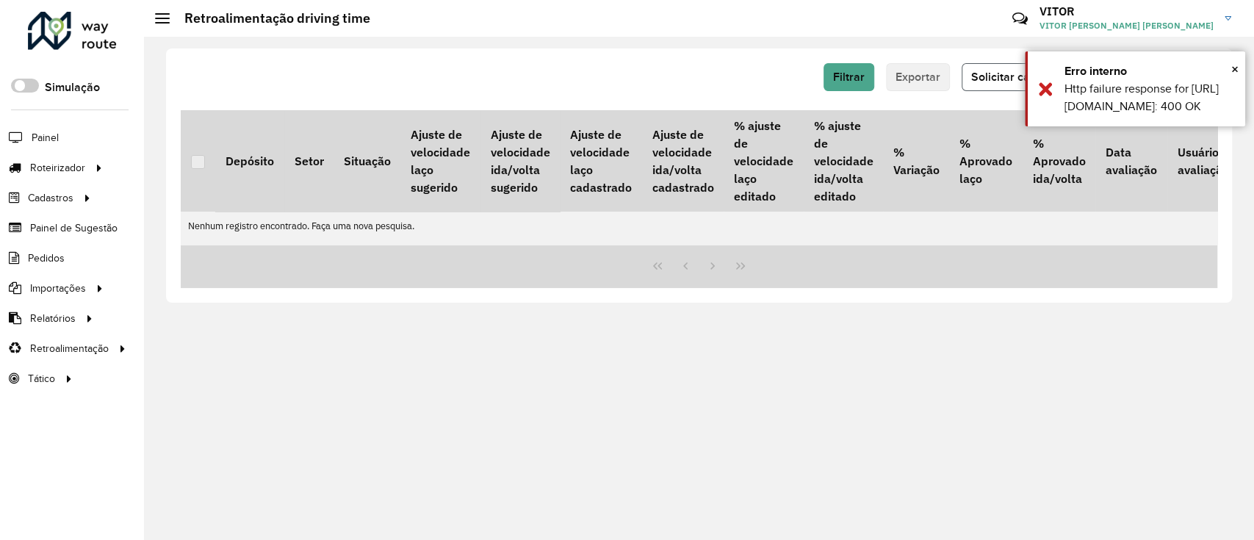
click at [974, 85] on button "Solicitar cálculo" at bounding box center [1013, 77] width 103 height 28
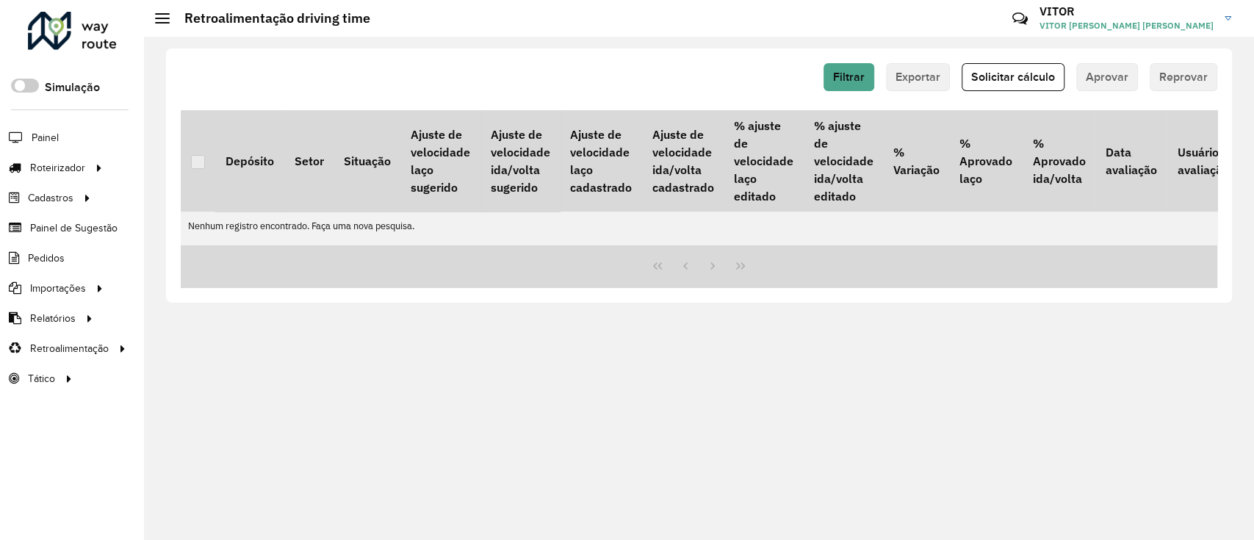
click at [849, 91] on div "Filtrar Exportar Solicitar cálculo Aprovar Reprovar" at bounding box center [699, 82] width 1037 height 38
click at [851, 79] on span "Filtrar" at bounding box center [849, 77] width 32 height 12
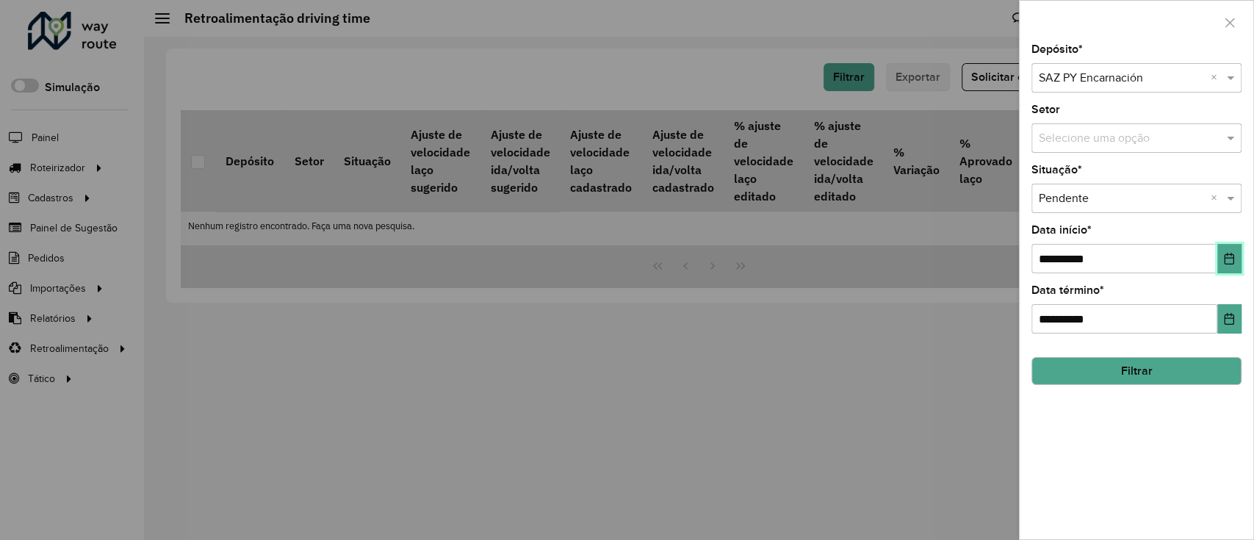
click at [1225, 262] on icon "Choose Date" at bounding box center [1230, 259] width 10 height 12
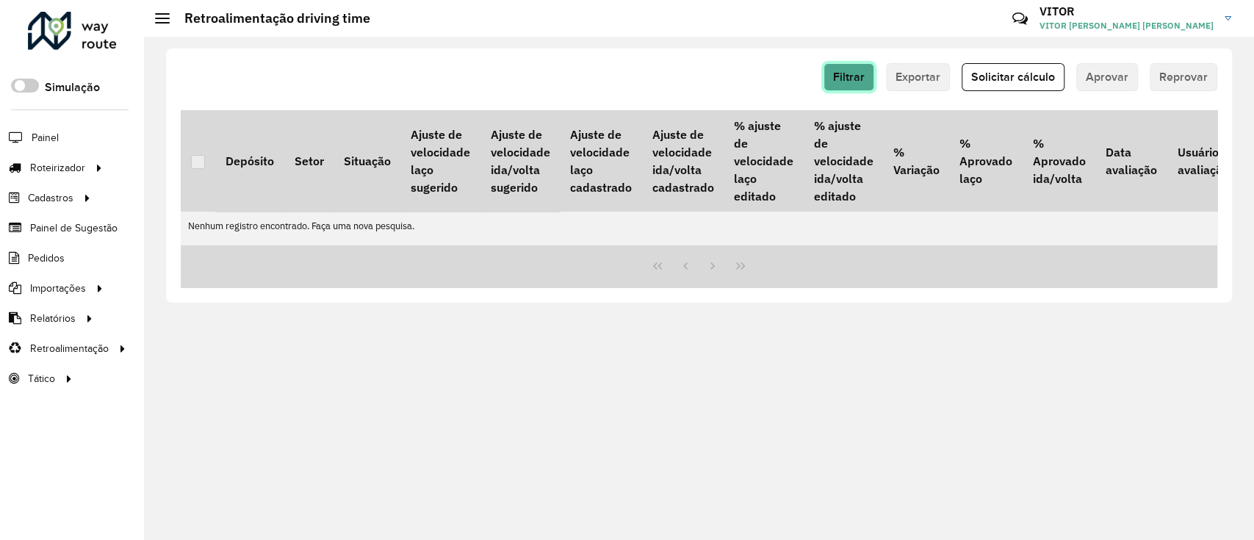
click at [854, 77] on span "Filtrar" at bounding box center [849, 77] width 32 height 12
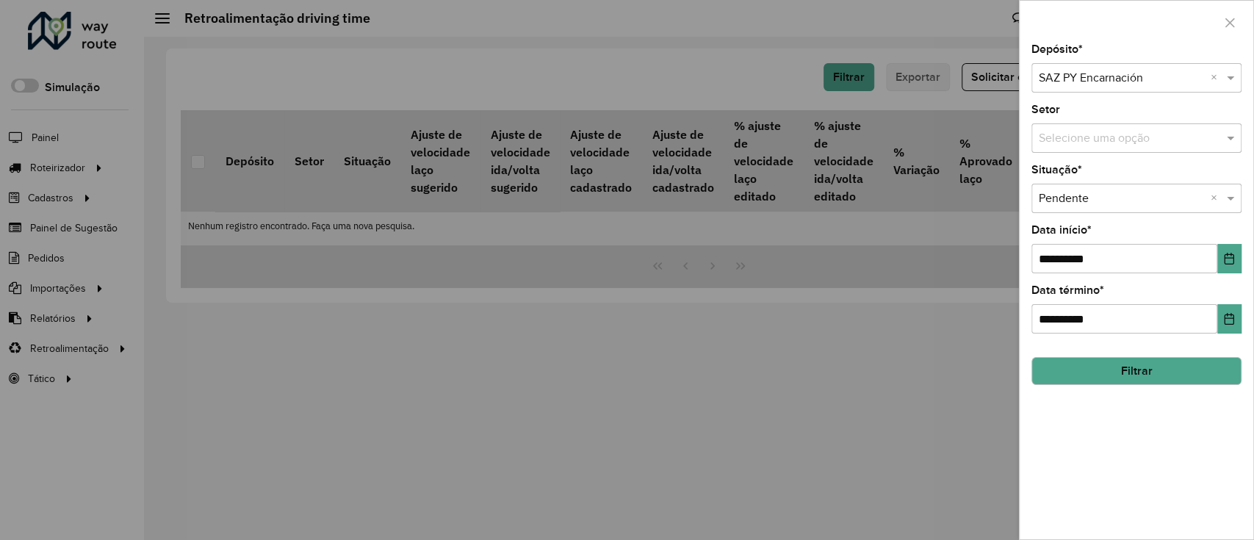
click at [1129, 205] on input "text" at bounding box center [1122, 199] width 166 height 18
click at [1086, 260] on span "Aprovada" at bounding box center [1062, 266] width 49 height 12
click at [1075, 373] on button "Filtrar" at bounding box center [1136, 371] width 210 height 28
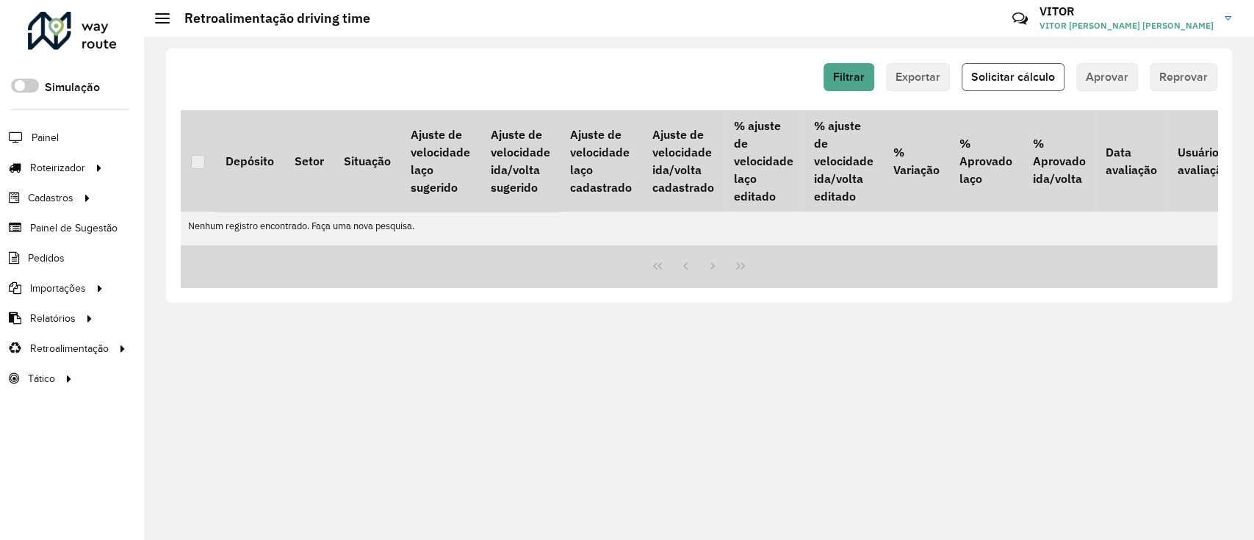
click at [1009, 75] on span "Solicitar cálculo" at bounding box center [1013, 77] width 84 height 12
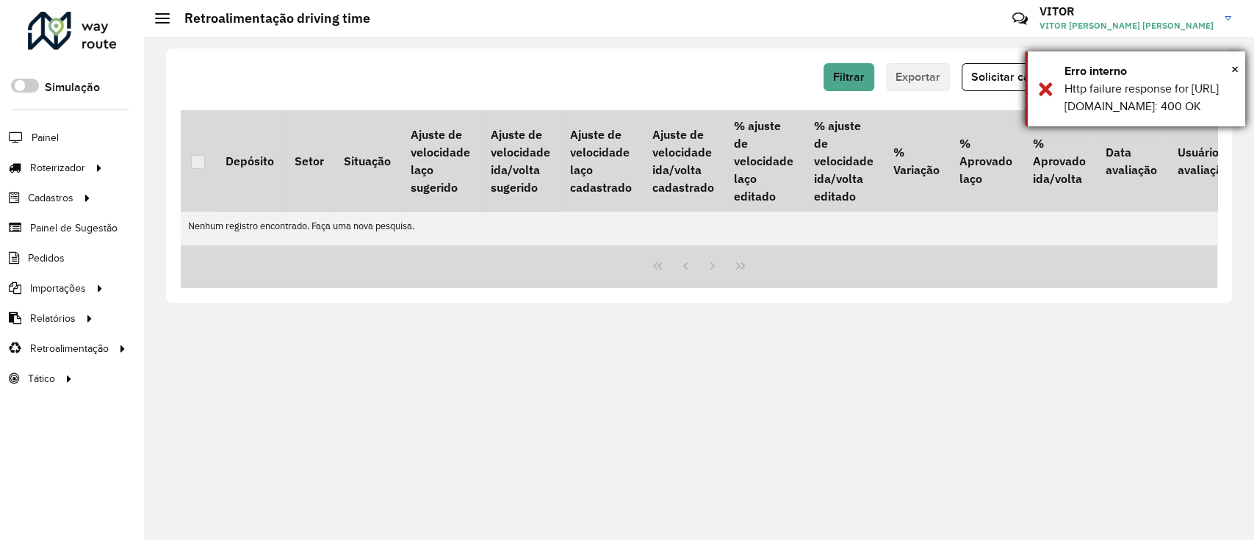
click at [1164, 115] on div "Http failure response for https://apim.ambevdevs.com.br/roteirizador/api/v1//ca…" at bounding box center [1149, 97] width 170 height 35
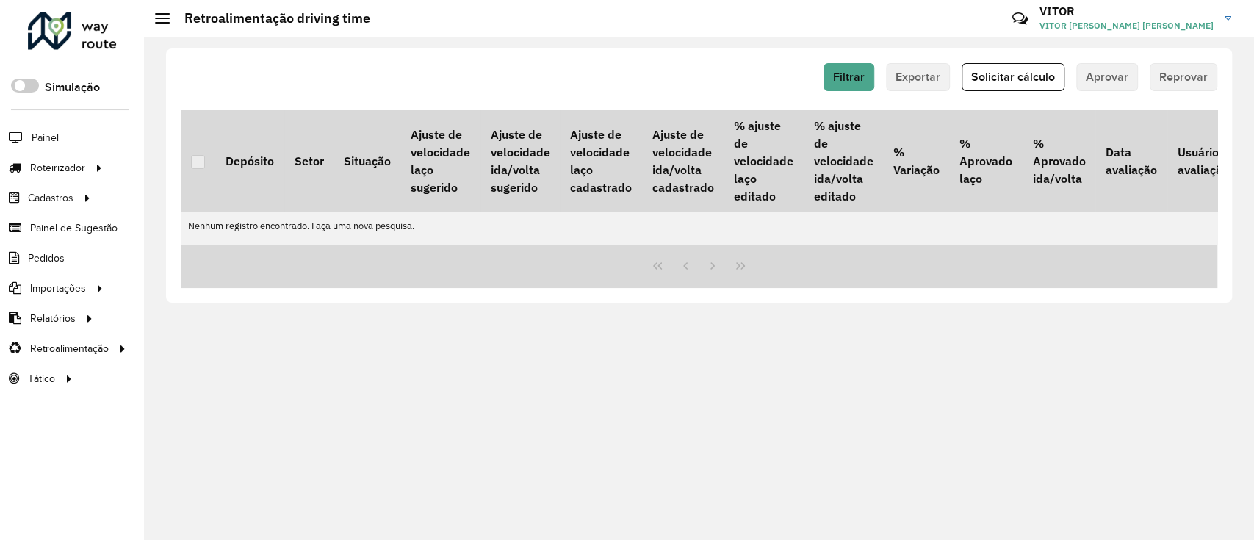
click at [1164, 143] on th "Data avaliação" at bounding box center [1130, 160] width 71 height 101
click at [968, 65] on button "Solicitar cálculo" at bounding box center [1013, 77] width 103 height 28
click at [996, 91] on div "Filtrar Exportar Solicitar cálculo Aprovar Reprovar" at bounding box center [699, 82] width 1037 height 38
click at [855, 82] on span "Filtrar" at bounding box center [849, 77] width 32 height 12
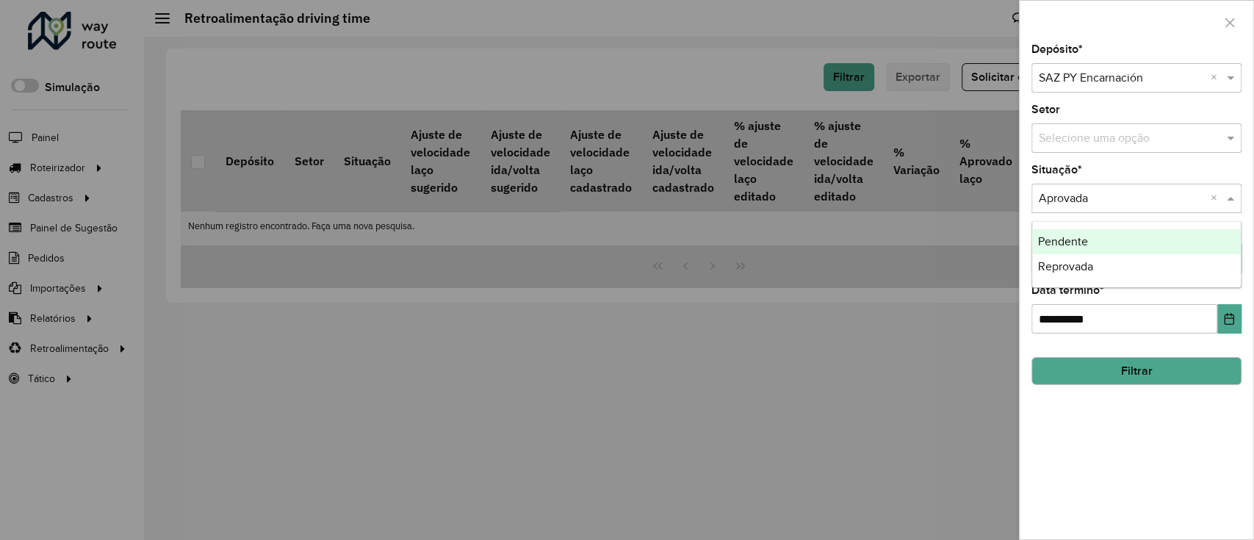
click at [1187, 190] on input "text" at bounding box center [1122, 199] width 166 height 18
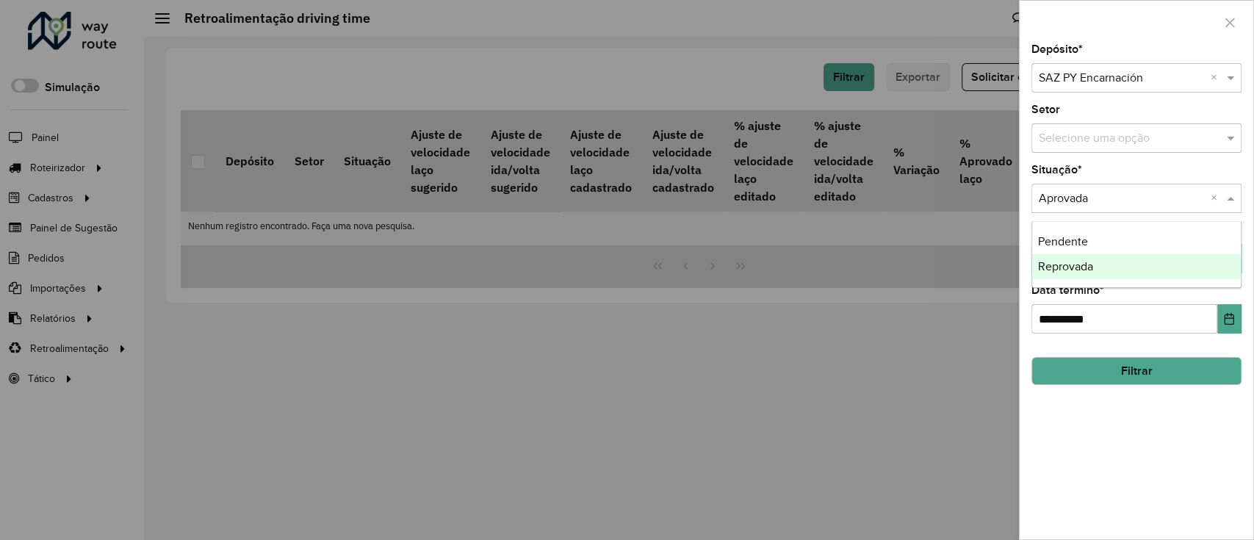
click at [1075, 270] on span "Reprovada" at bounding box center [1065, 266] width 55 height 12
click at [1093, 353] on hb-field-button "Filtrar" at bounding box center [1136, 365] width 210 height 40
click at [1087, 361] on button "Filtrar" at bounding box center [1136, 371] width 210 height 28
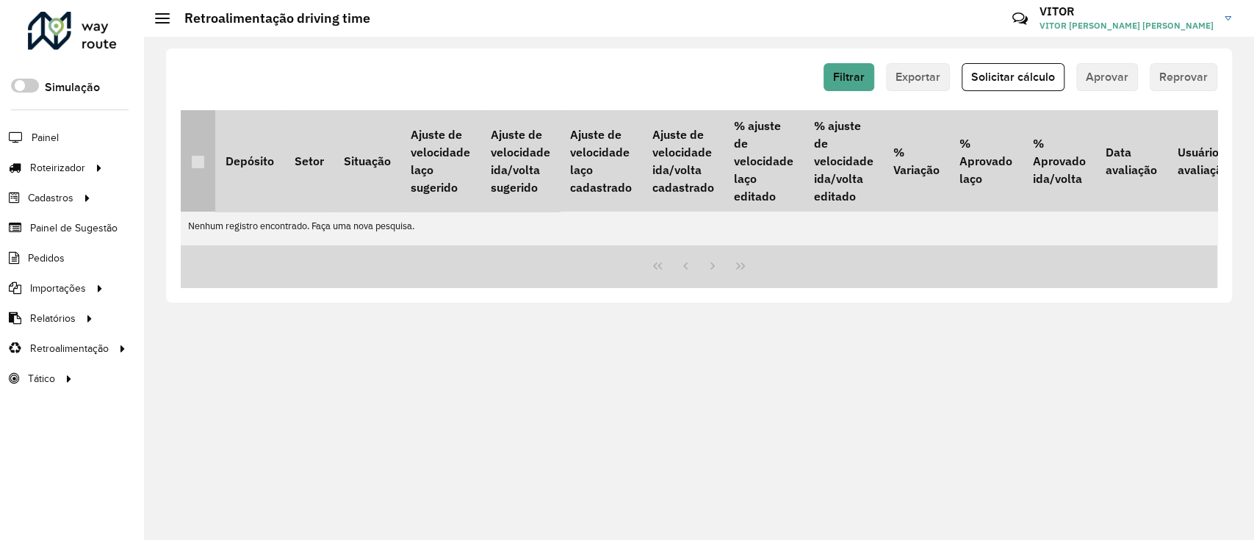
click at [192, 167] on p-tableheadercheckbox at bounding box center [198, 161] width 15 height 15
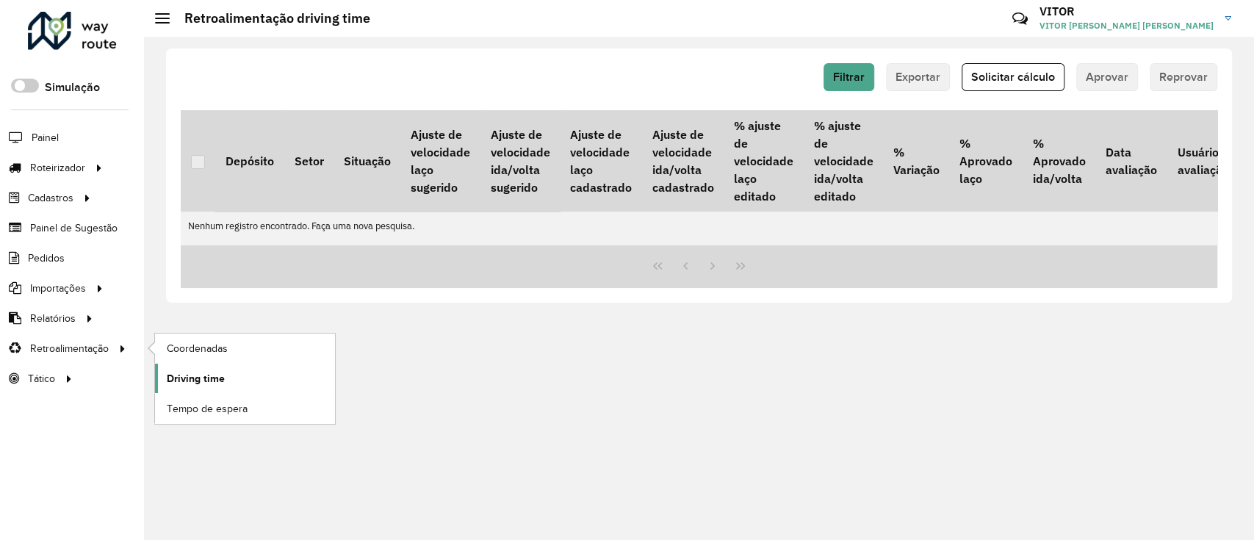
click at [209, 371] on span "Driving time" at bounding box center [196, 378] width 58 height 15
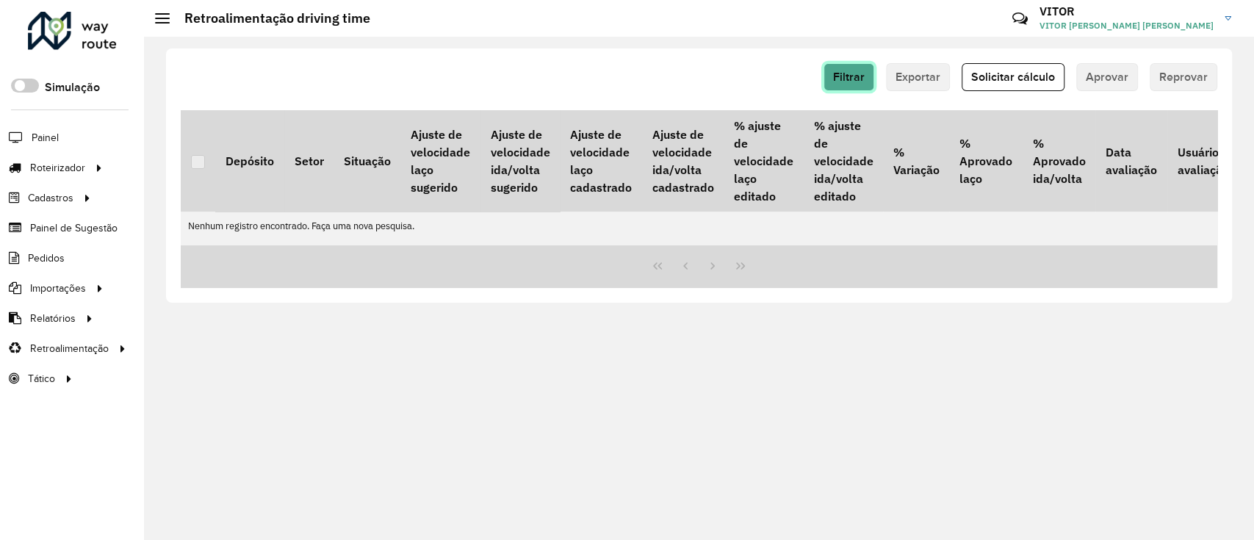
click at [837, 84] on button "Filtrar" at bounding box center [849, 77] width 51 height 28
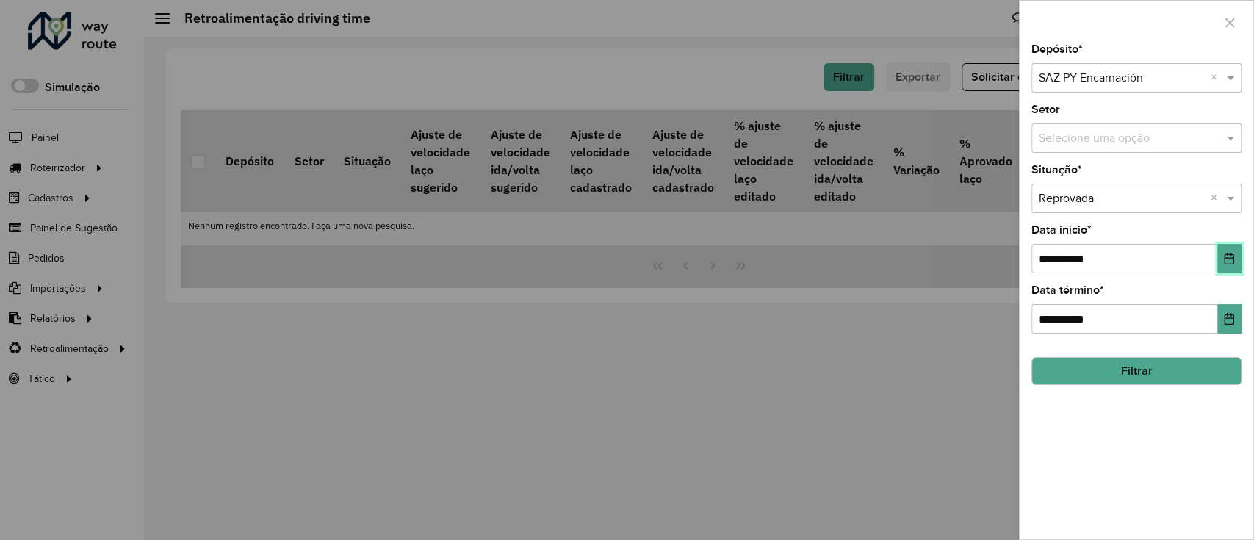
click at [1232, 273] on button "Choose Date" at bounding box center [1229, 258] width 24 height 29
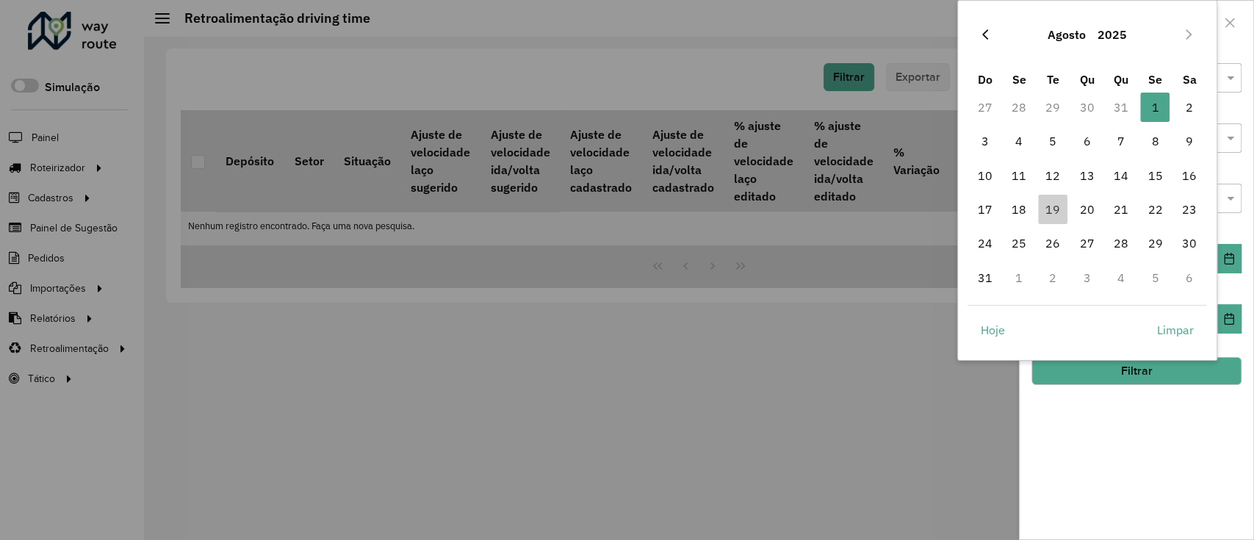
click at [982, 43] on button "Previous Month" at bounding box center [985, 35] width 24 height 24
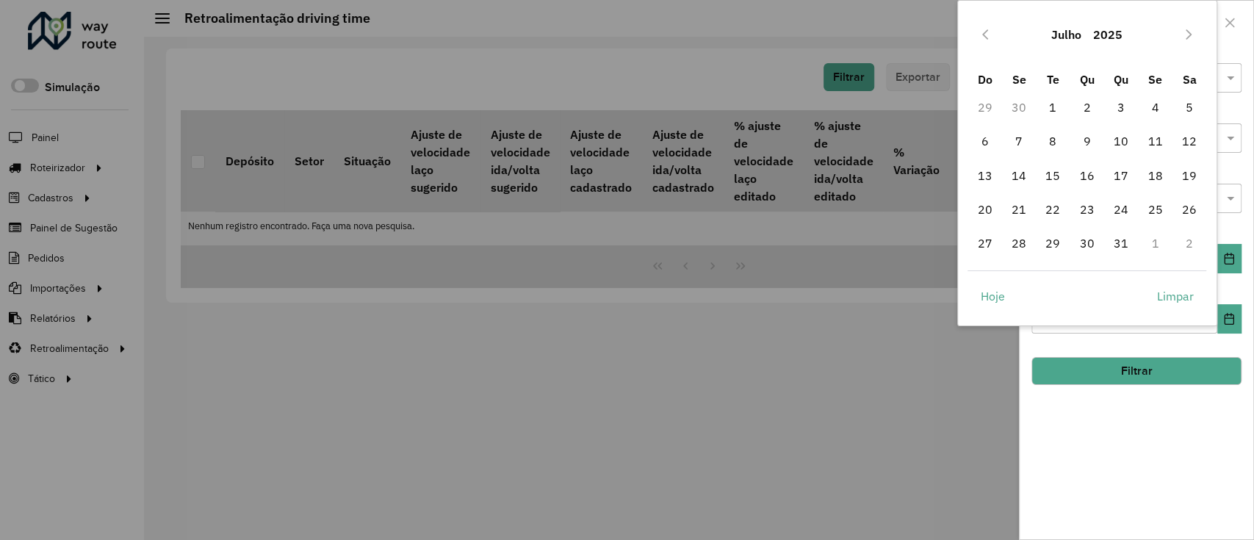
click at [982, 43] on button "Previous Month" at bounding box center [985, 35] width 24 height 24
click at [974, 29] on button "Previous Month" at bounding box center [985, 35] width 24 height 24
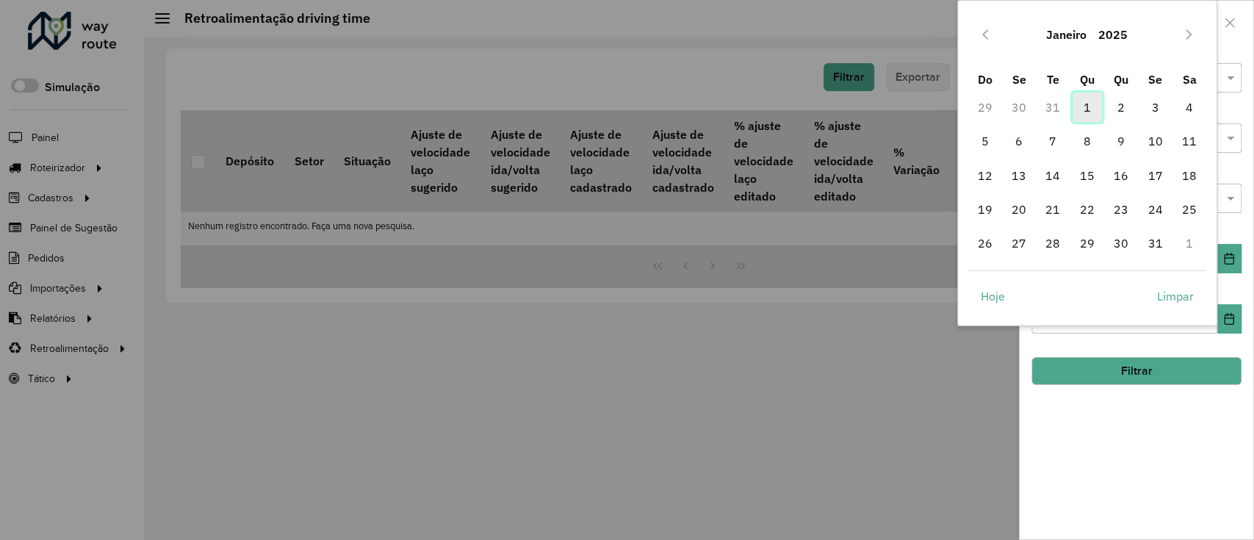
click at [1084, 102] on span "1" at bounding box center [1087, 107] width 29 height 29
type input "**********"
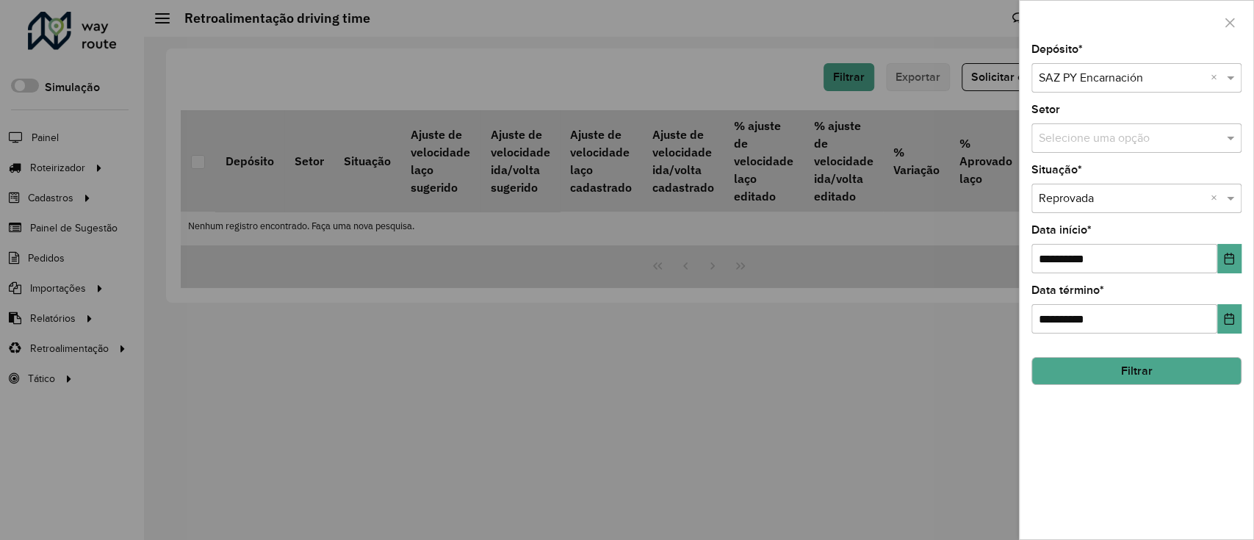
click at [1111, 373] on button "Filtrar" at bounding box center [1136, 371] width 210 height 28
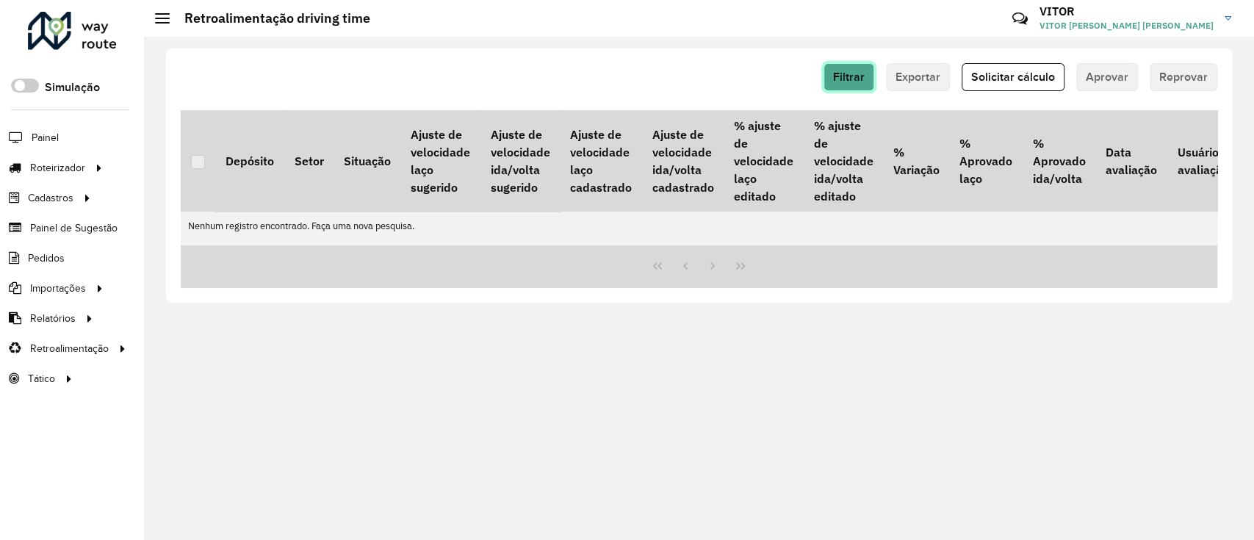
click at [854, 63] on button "Filtrar" at bounding box center [849, 77] width 51 height 28
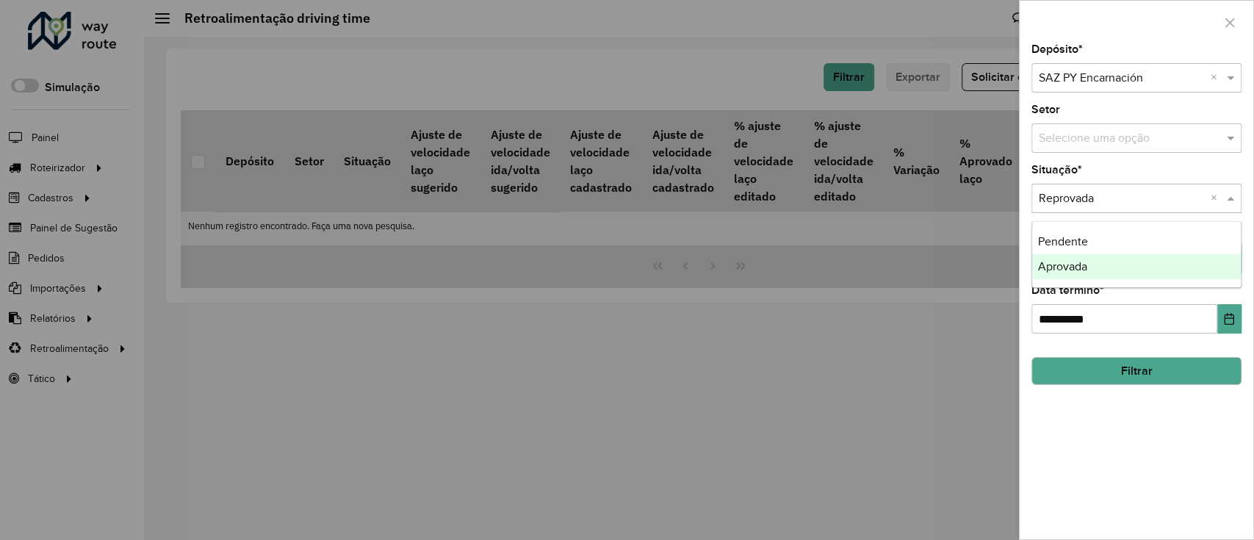
drag, startPoint x: 1116, startPoint y: 197, endPoint x: 1066, endPoint y: 281, distance: 97.5
click at [1066, 281] on body "Aguarde... Pop-up bloqueado! Seu navegador bloqueou automáticamente a abertura …" at bounding box center [627, 270] width 1254 height 540
click at [1091, 215] on div "**********" at bounding box center [1137, 291] width 234 height 495
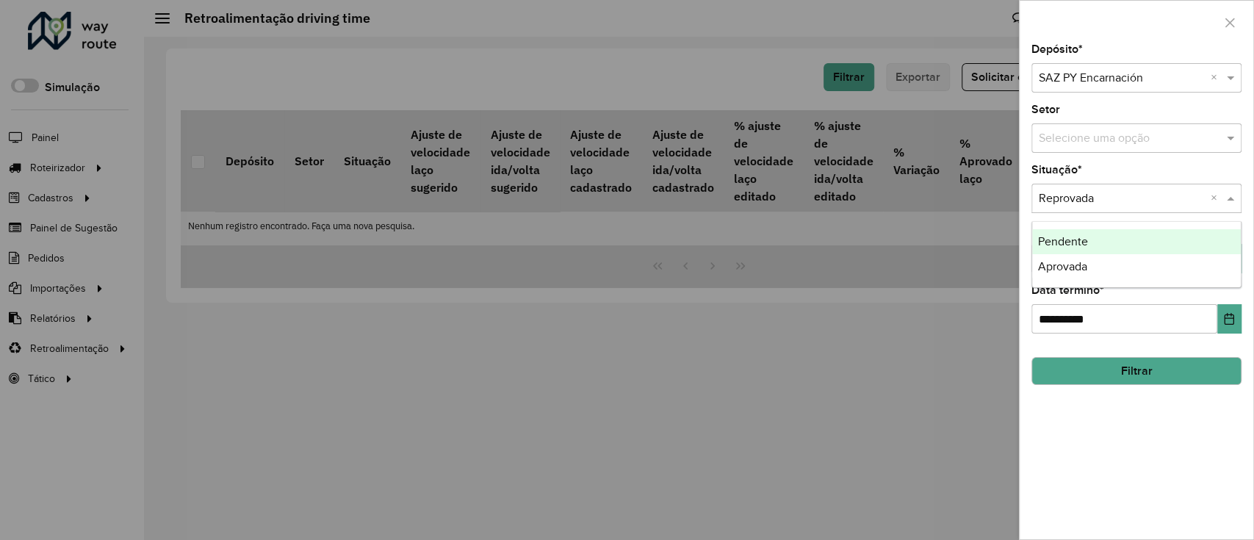
click at [1095, 195] on input "text" at bounding box center [1122, 199] width 166 height 18
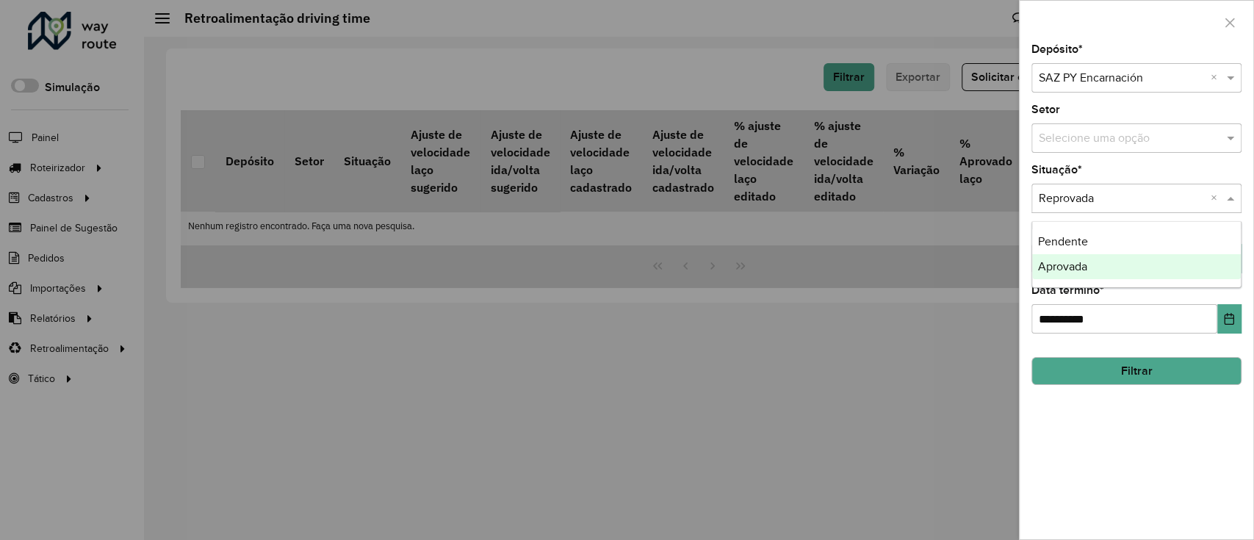
click at [1078, 261] on span "Aprovada" at bounding box center [1062, 266] width 49 height 12
click at [1089, 357] on button "Filtrar" at bounding box center [1136, 371] width 210 height 28
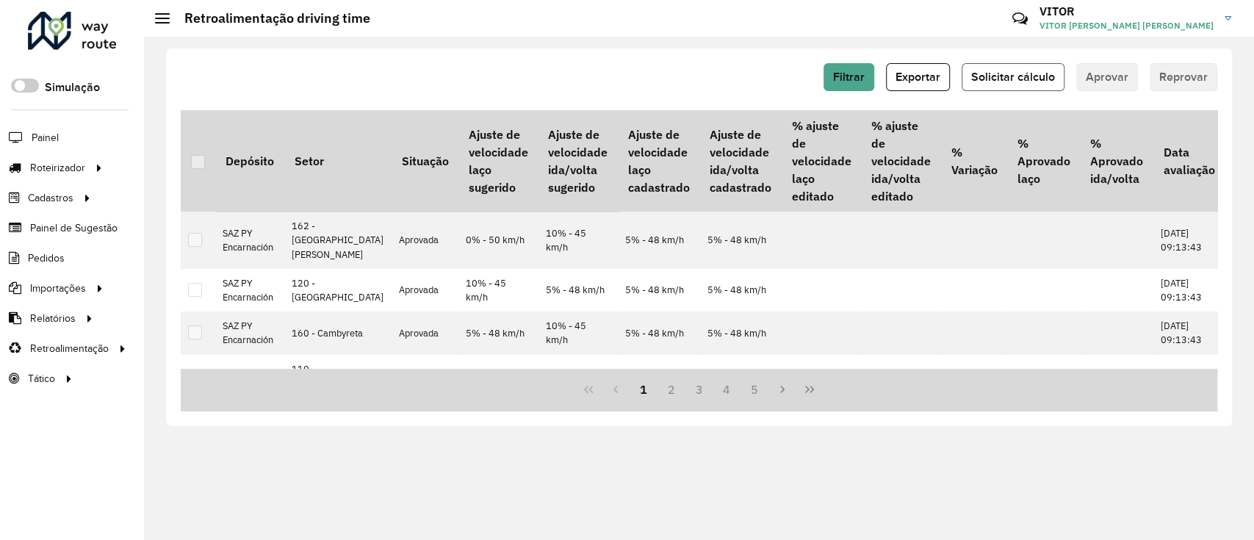
click at [999, 84] on button "Solicitar cálculo" at bounding box center [1013, 77] width 103 height 28
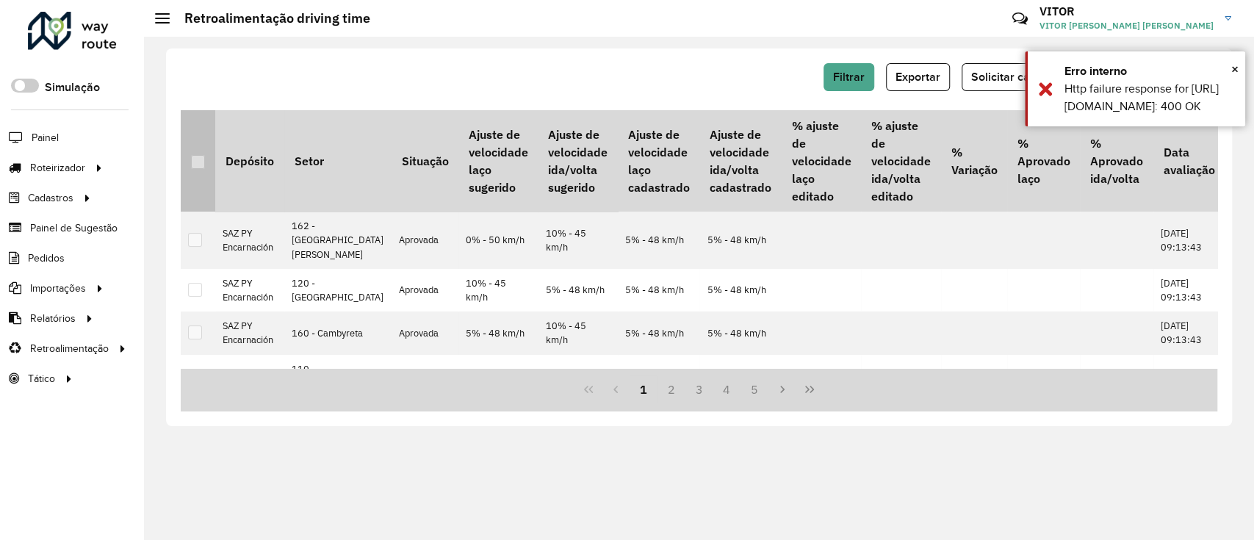
click at [208, 151] on th at bounding box center [198, 160] width 35 height 101
click at [196, 168] on th at bounding box center [198, 160] width 35 height 101
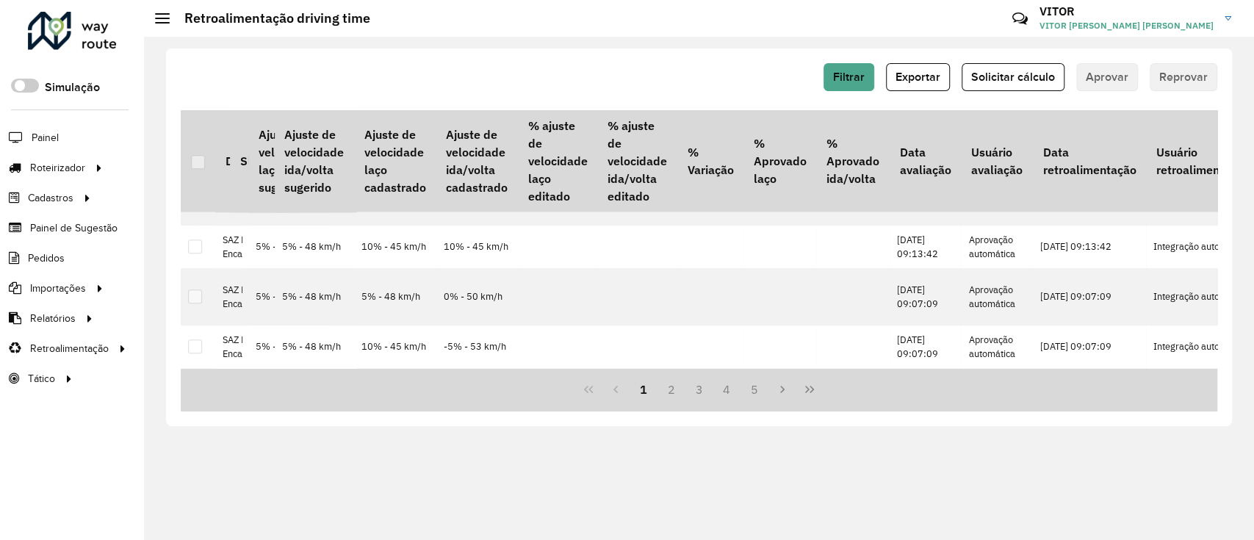
scroll to position [976, 264]
click at [802, 389] on button "Last Page" at bounding box center [810, 389] width 28 height 28
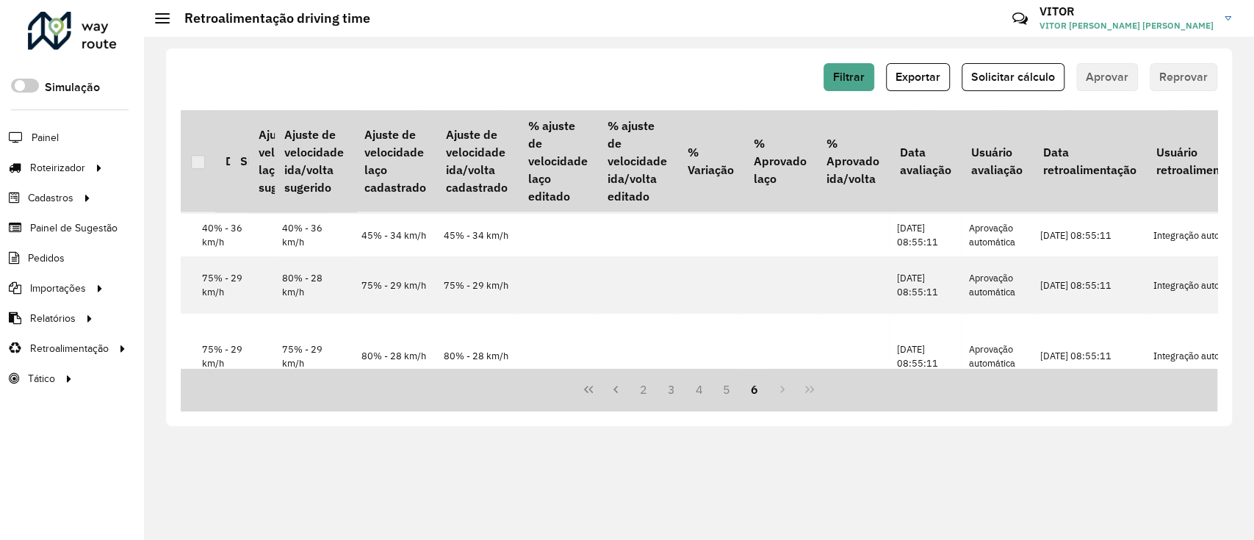
scroll to position [931, 264]
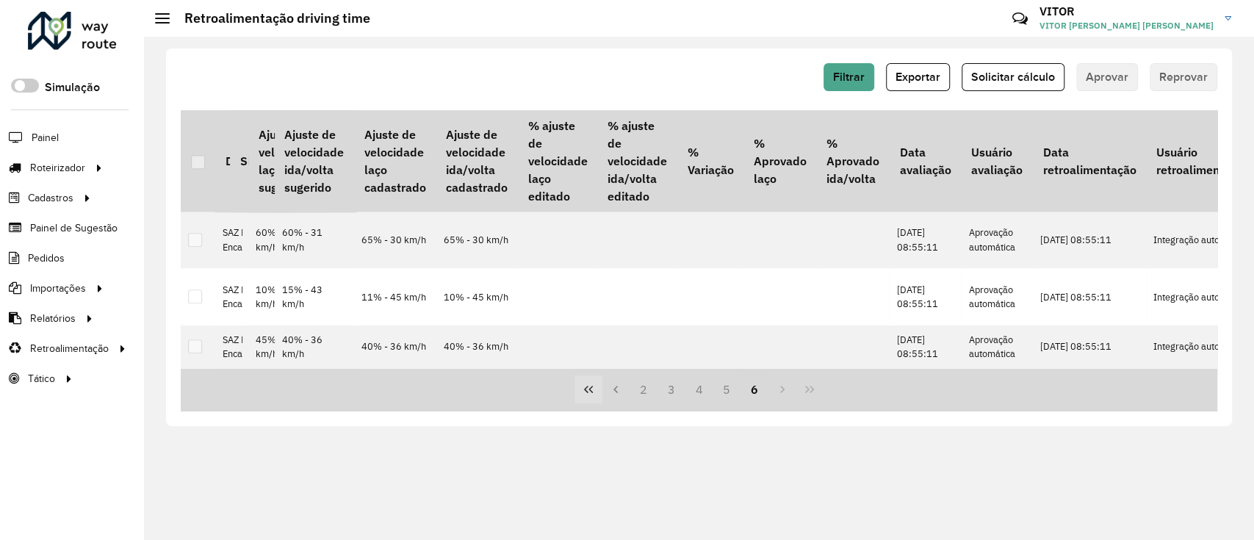
click at [588, 395] on button "First Page" at bounding box center [588, 389] width 28 height 28
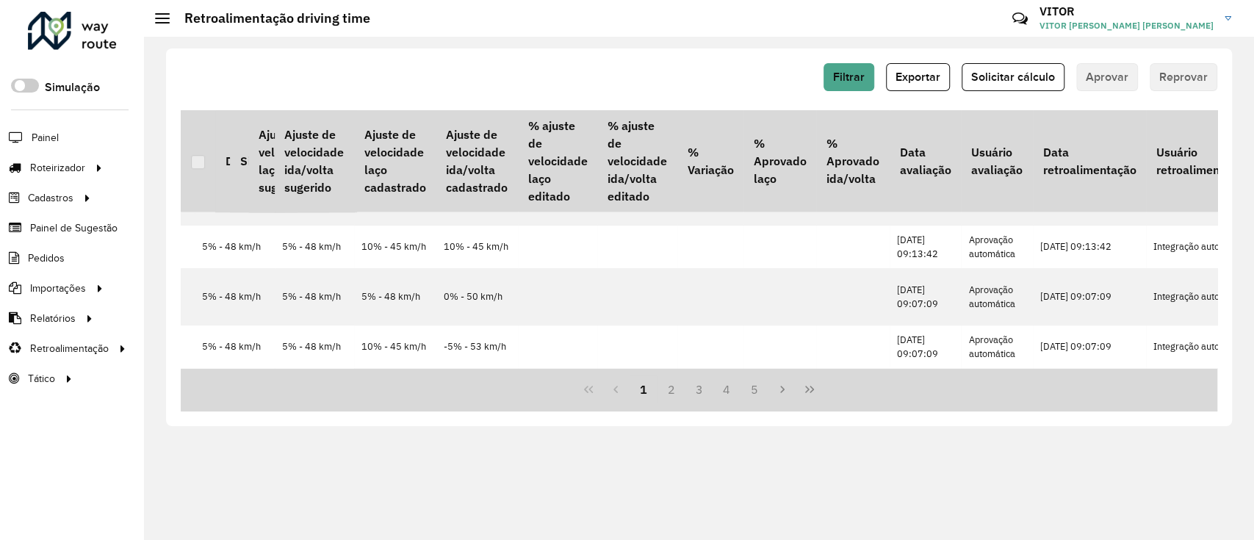
scroll to position [0, 264]
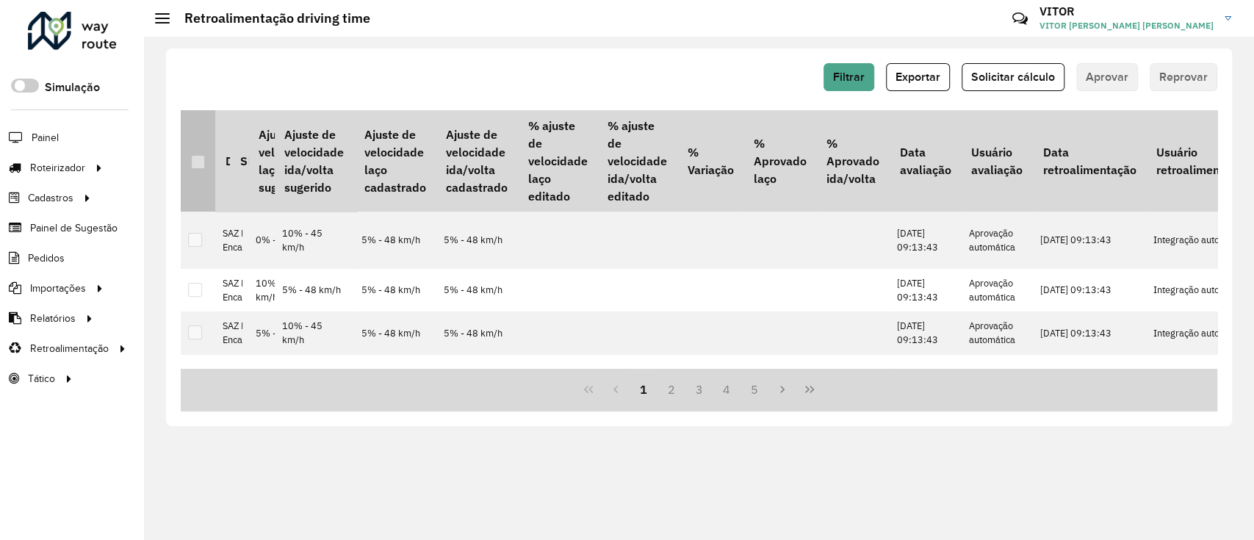
click at [199, 185] on th at bounding box center [198, 160] width 35 height 101
click at [206, 159] on th at bounding box center [198, 160] width 35 height 101
click at [207, 159] on th at bounding box center [198, 160] width 35 height 101
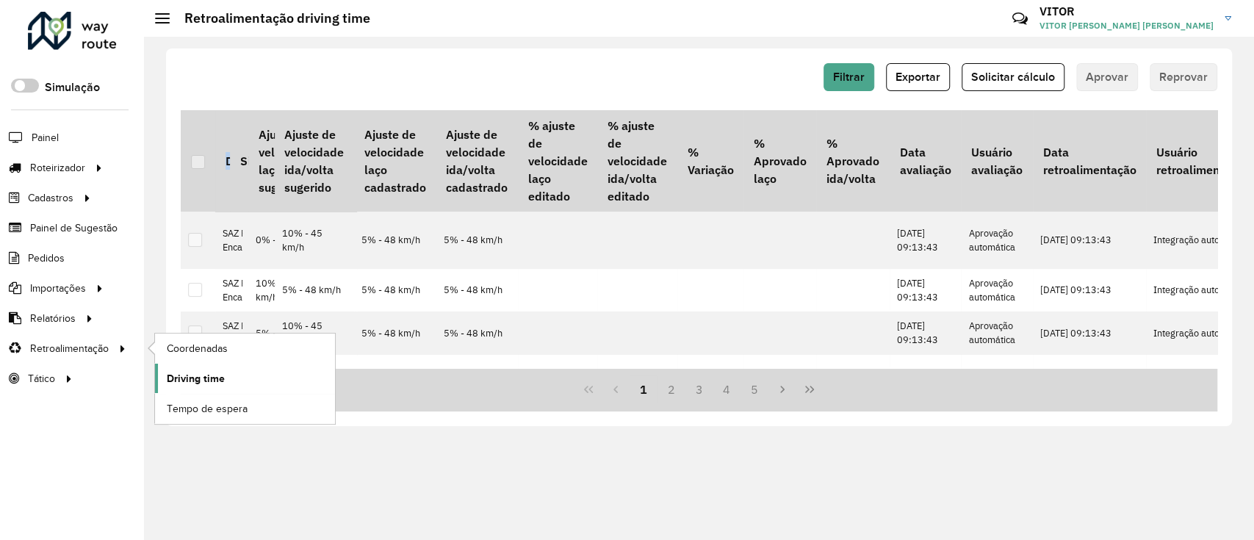
click at [167, 371] on span "Driving time" at bounding box center [196, 378] width 58 height 15
click at [201, 350] on span "Coordenadas" at bounding box center [198, 348] width 63 height 15
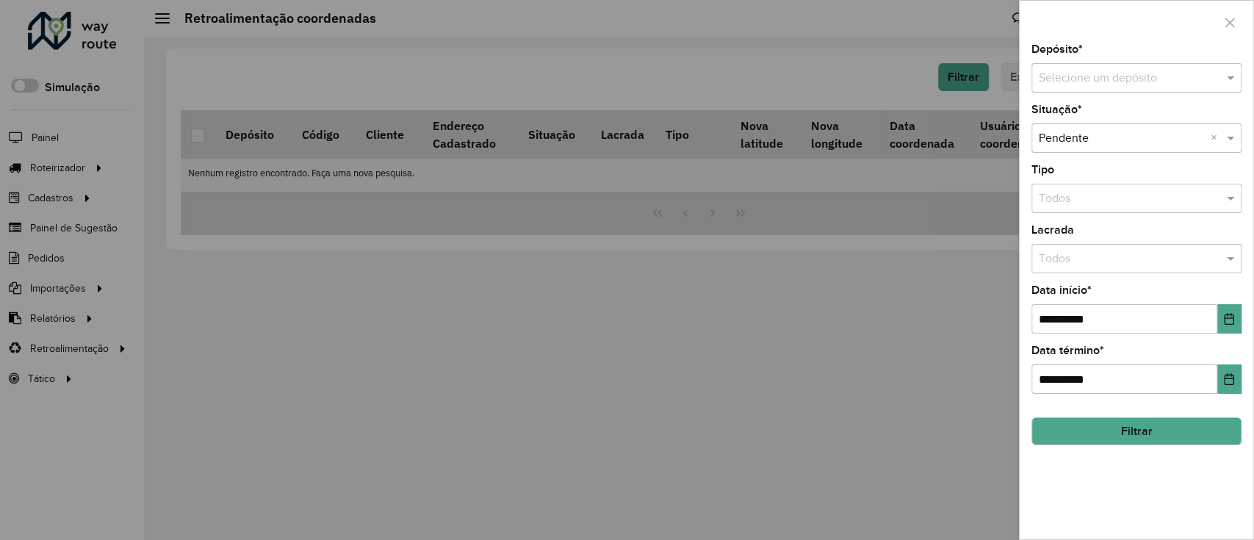
drag, startPoint x: 59, startPoint y: 305, endPoint x: 63, endPoint y: 327, distance: 22.5
click at [63, 327] on div at bounding box center [627, 270] width 1254 height 540
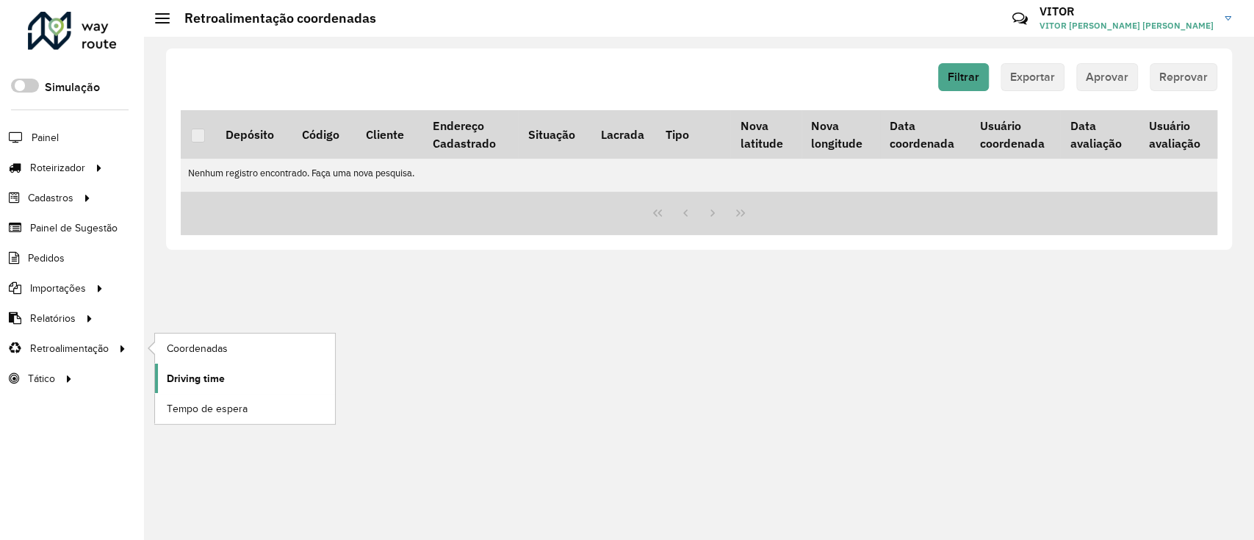
click at [184, 369] on link "Driving time" at bounding box center [245, 378] width 180 height 29
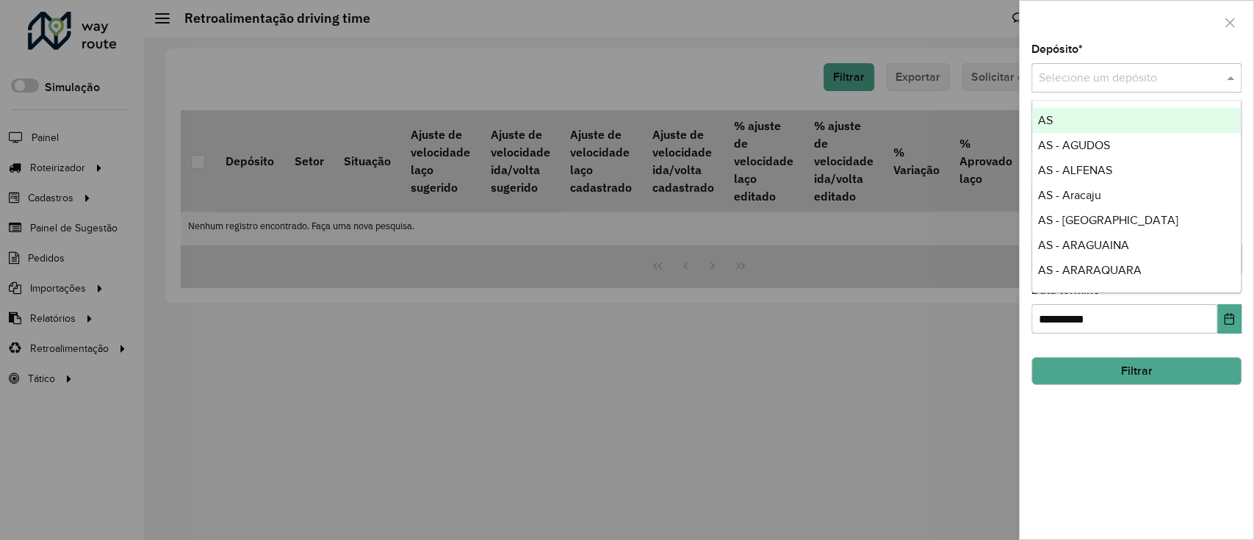
click at [1094, 71] on input "text" at bounding box center [1122, 79] width 166 height 18
type input "****"
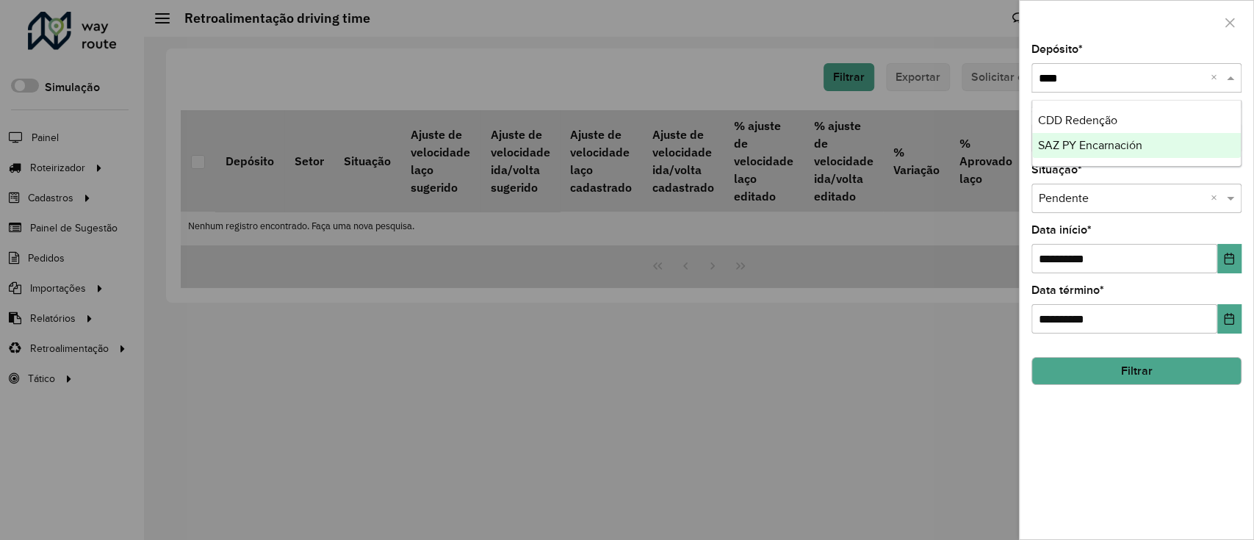
click at [1081, 139] on span "SAZ PY Encarnación" at bounding box center [1090, 145] width 104 height 12
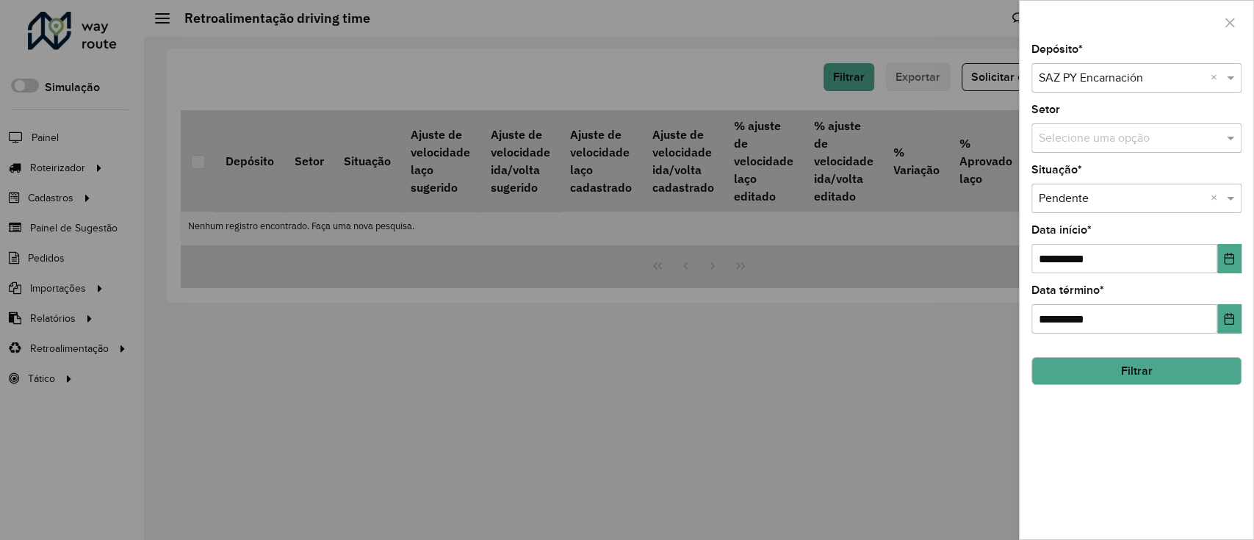
click at [1170, 378] on button "Filtrar" at bounding box center [1136, 371] width 210 height 28
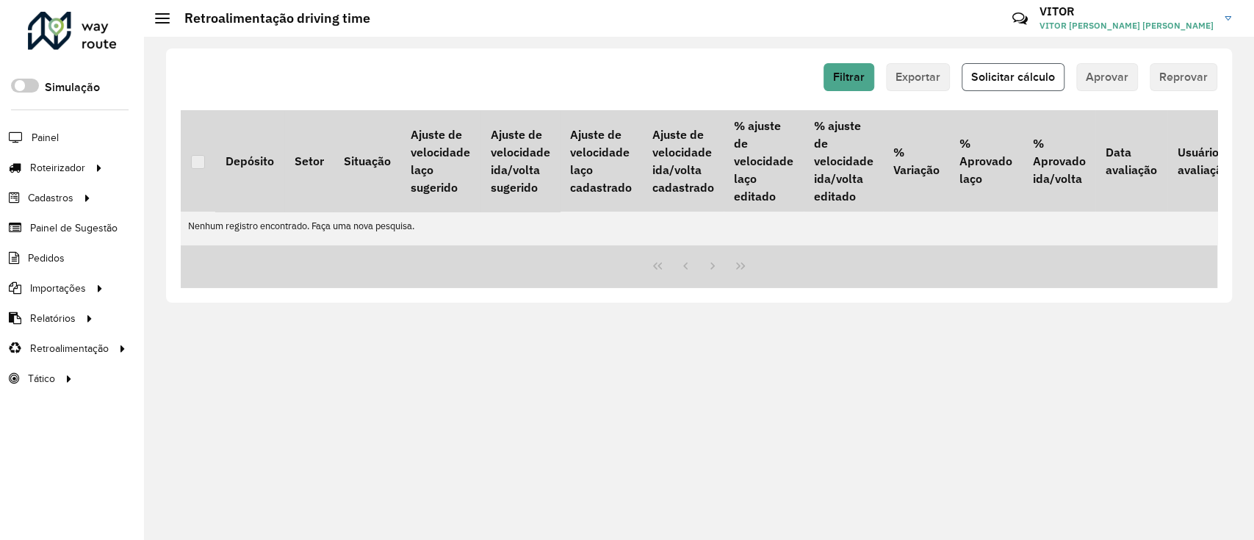
click at [1008, 67] on button "Solicitar cálculo" at bounding box center [1013, 77] width 103 height 28
click at [967, 69] on button "Solicitar cálculo" at bounding box center [1013, 77] width 103 height 28
click at [1004, 71] on span "Solicitar cálculo" at bounding box center [1013, 77] width 84 height 12
click at [972, 79] on button "Solicitar cálculo" at bounding box center [1013, 77] width 103 height 28
click at [966, 73] on button "Solicitar cálculo" at bounding box center [1013, 77] width 103 height 28
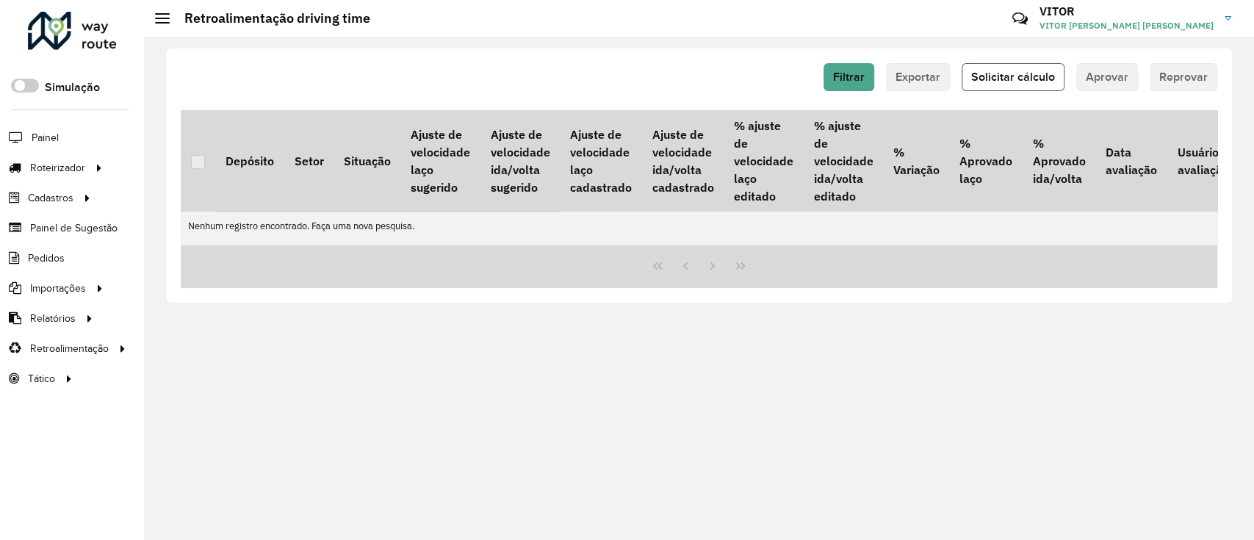
click at [981, 86] on button "Solicitar cálculo" at bounding box center [1013, 77] width 103 height 28
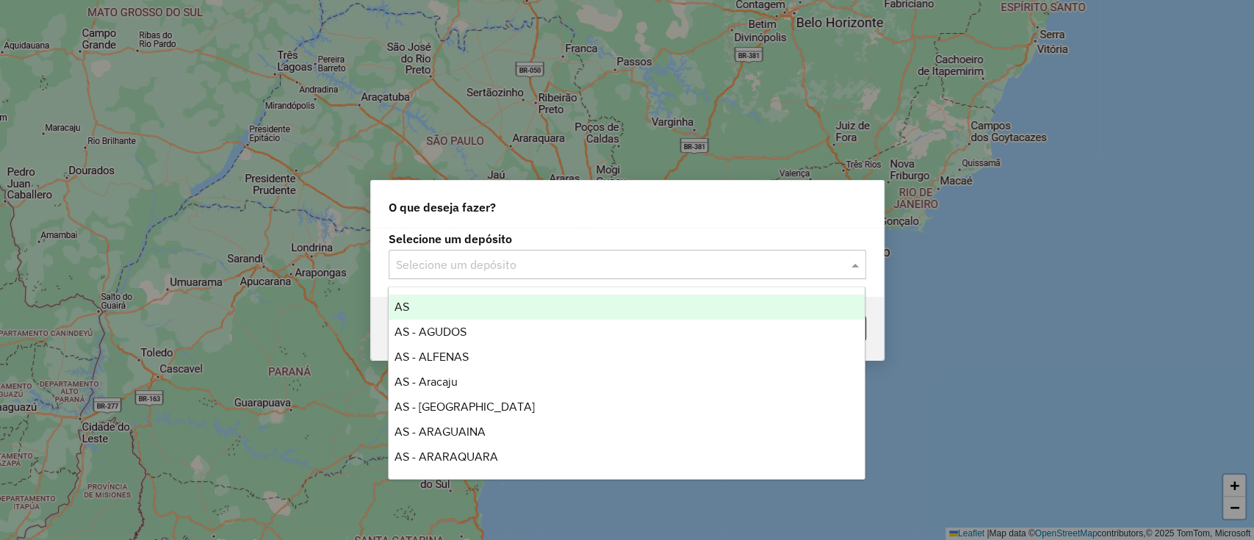
click at [547, 270] on input "text" at bounding box center [612, 265] width 433 height 18
type input "****"
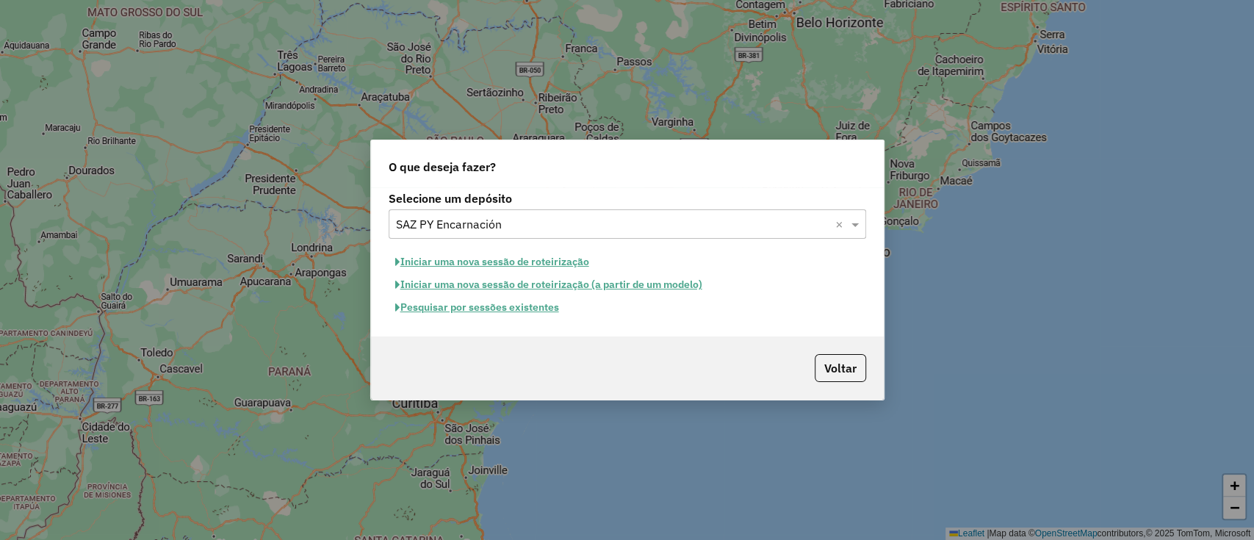
click at [527, 309] on button "Pesquisar por sessões existentes" at bounding box center [477, 307] width 177 height 23
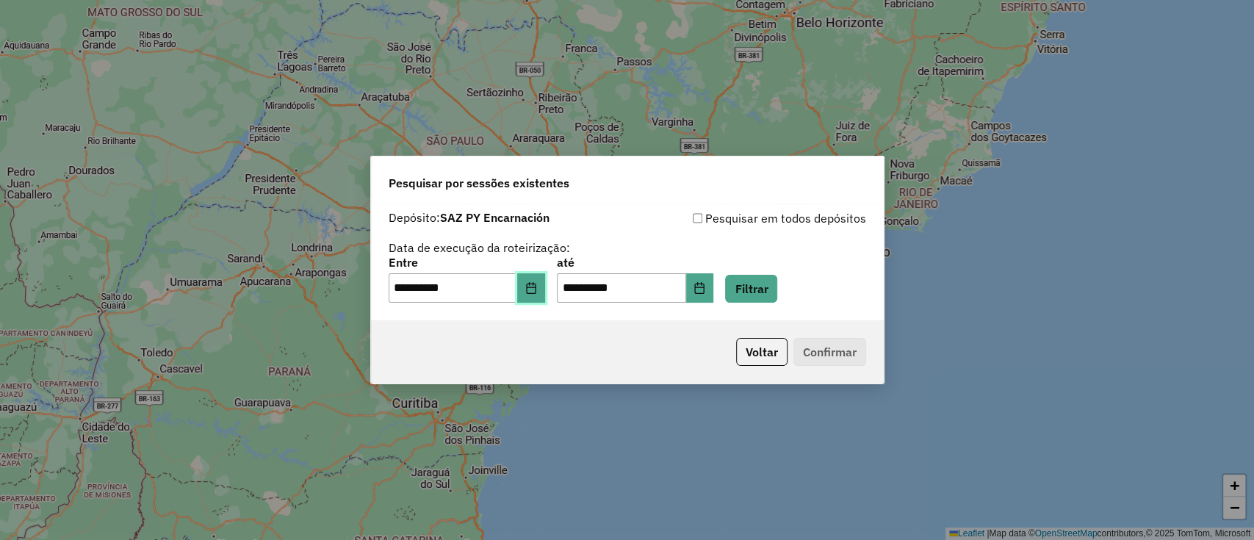
click at [536, 293] on icon "Choose Date" at bounding box center [531, 288] width 12 height 12
click at [777, 290] on button "Filtrar" at bounding box center [751, 289] width 52 height 28
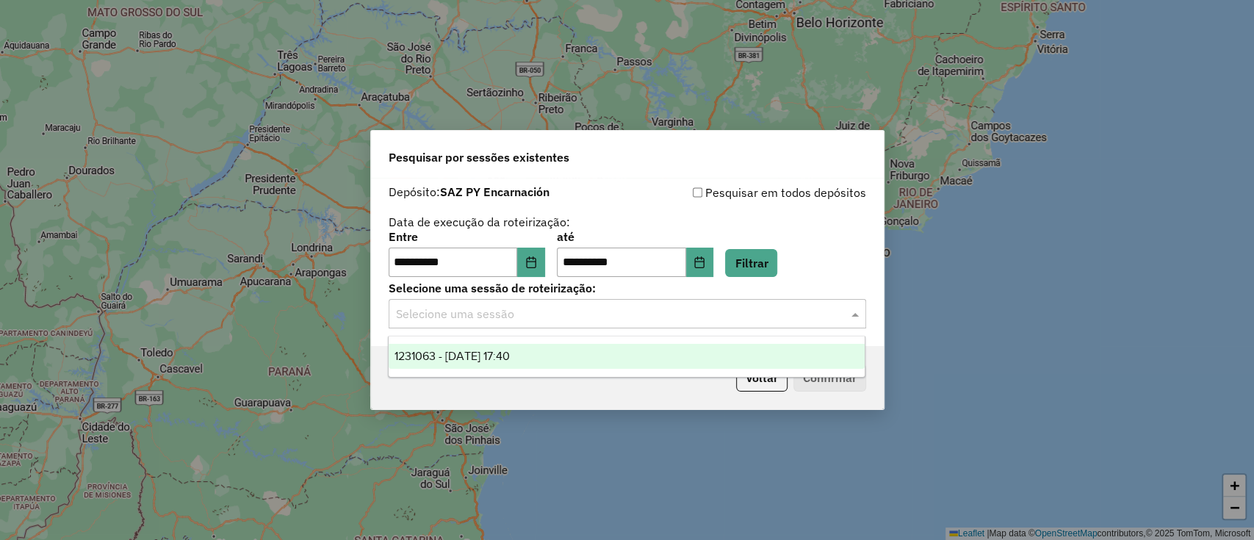
click at [588, 317] on input "text" at bounding box center [612, 315] width 433 height 18
click at [554, 342] on ng-dropdown-panel "1231063 - 19/08/2025 17:40" at bounding box center [627, 357] width 478 height 42
click at [540, 269] on button "Choose Date" at bounding box center [531, 262] width 28 height 29
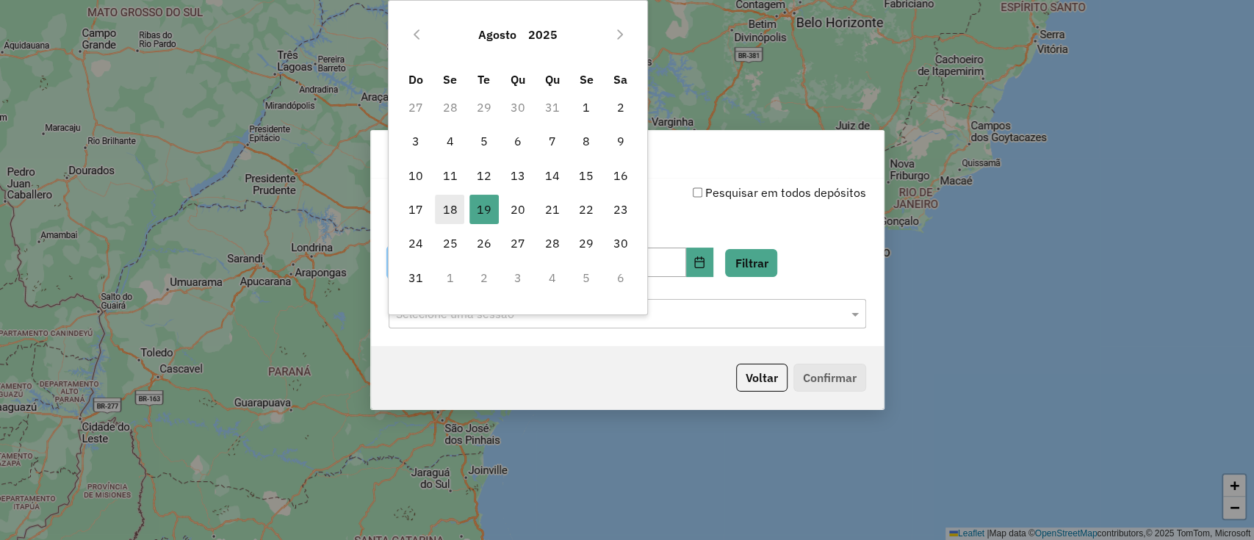
click at [455, 211] on span "18" at bounding box center [449, 209] width 29 height 29
type input "**********"
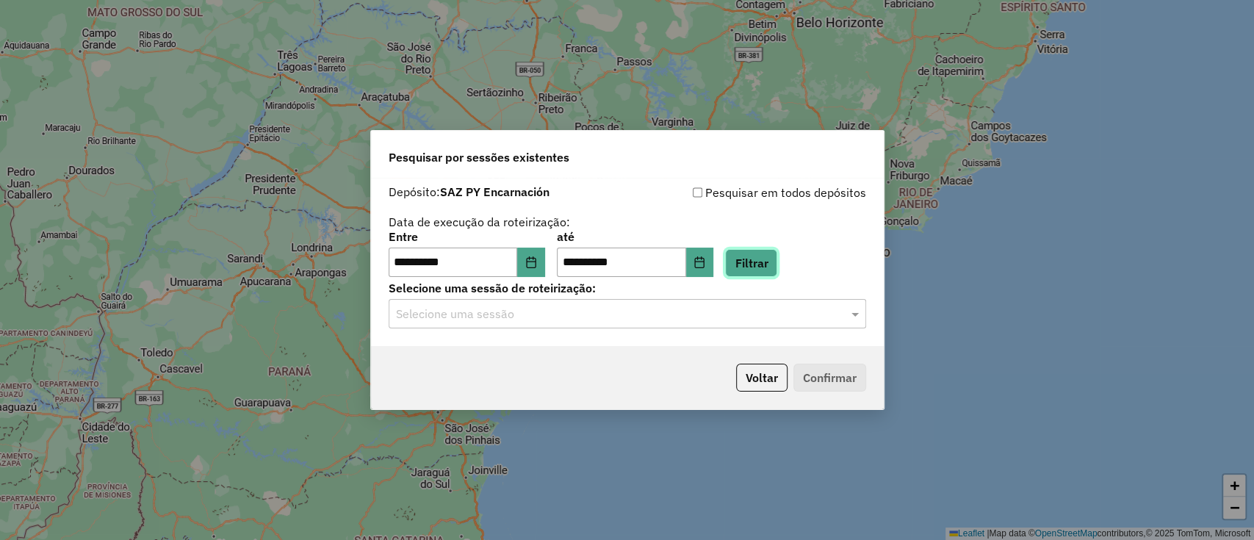
click at [777, 255] on button "Filtrar" at bounding box center [751, 263] width 52 height 28
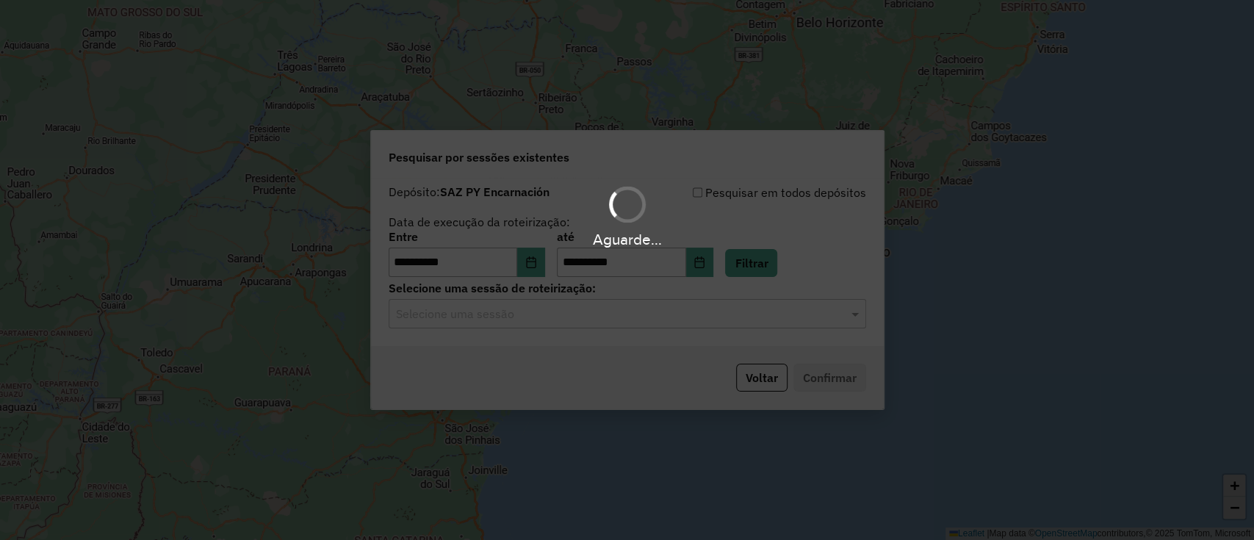
click at [599, 317] on hb-app "**********" at bounding box center [627, 270] width 1254 height 540
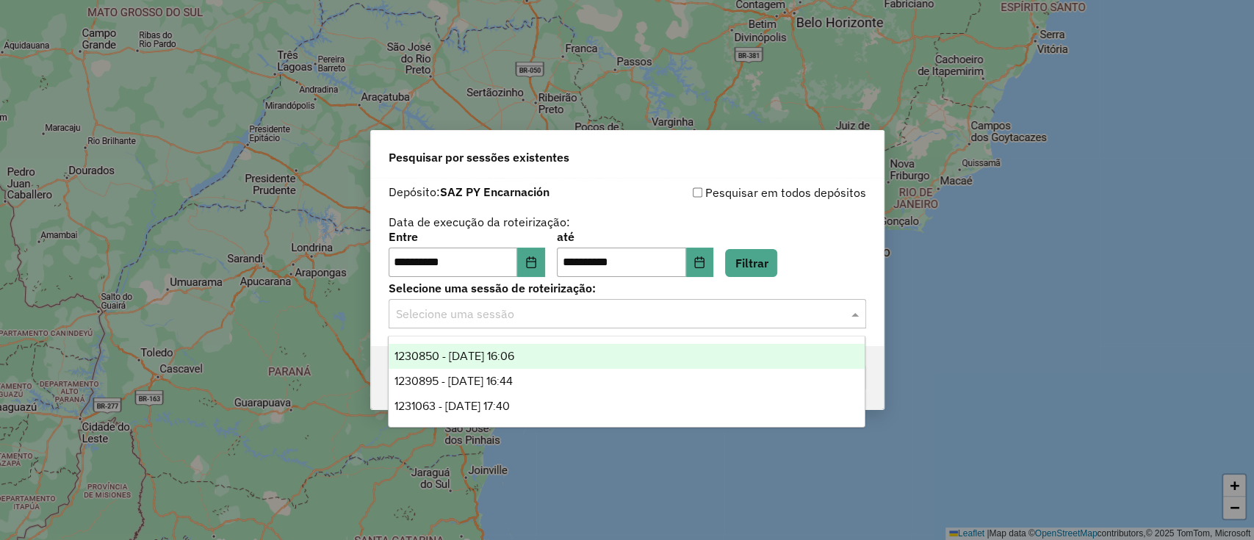
click at [599, 317] on input "text" at bounding box center [612, 315] width 433 height 18
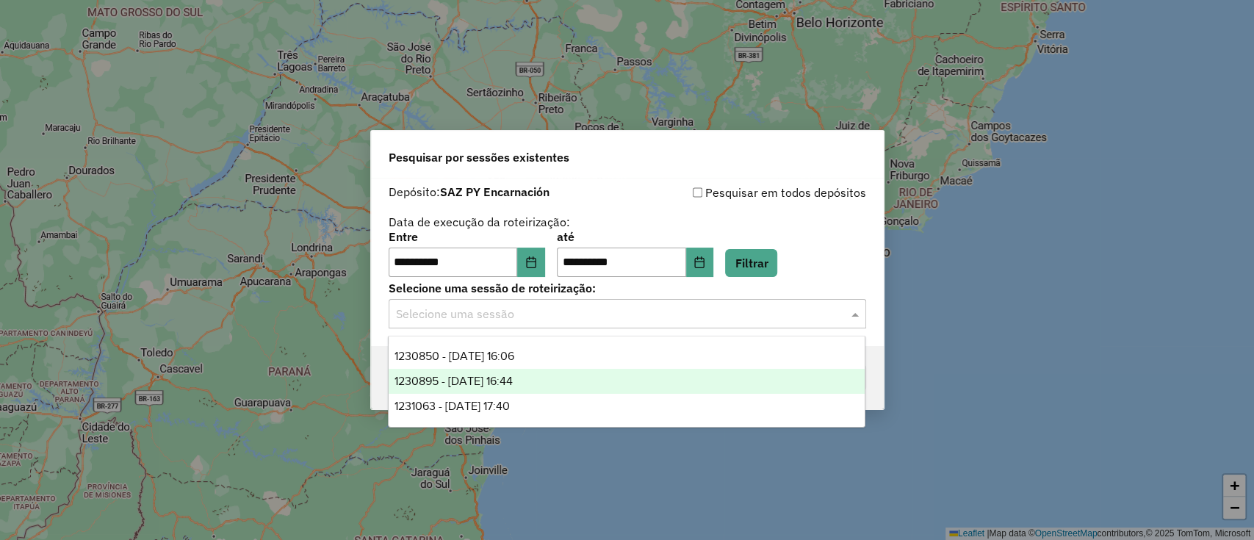
click at [552, 378] on div "1230895 - 18/08/2025 16:44" at bounding box center [627, 381] width 476 height 25
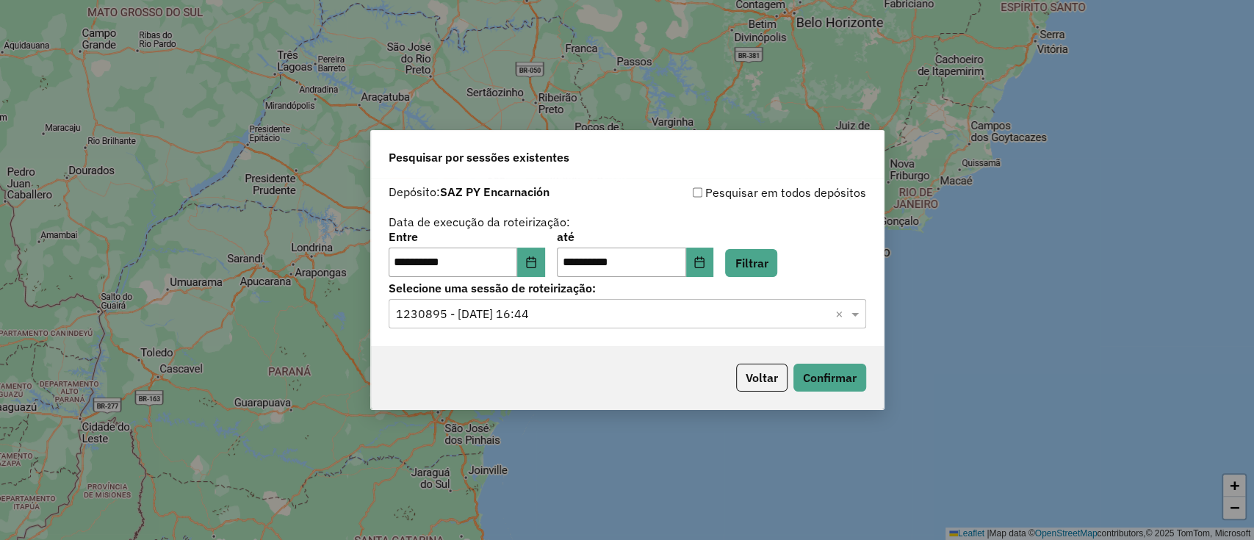
click at [843, 397] on div "Voltar Confirmar" at bounding box center [627, 377] width 513 height 63
drag, startPoint x: 840, startPoint y: 392, endPoint x: 836, endPoint y: 383, distance: 9.2
click at [836, 383] on div "Voltar Confirmar" at bounding box center [627, 377] width 513 height 63
click at [836, 383] on button "Confirmar" at bounding box center [829, 378] width 73 height 28
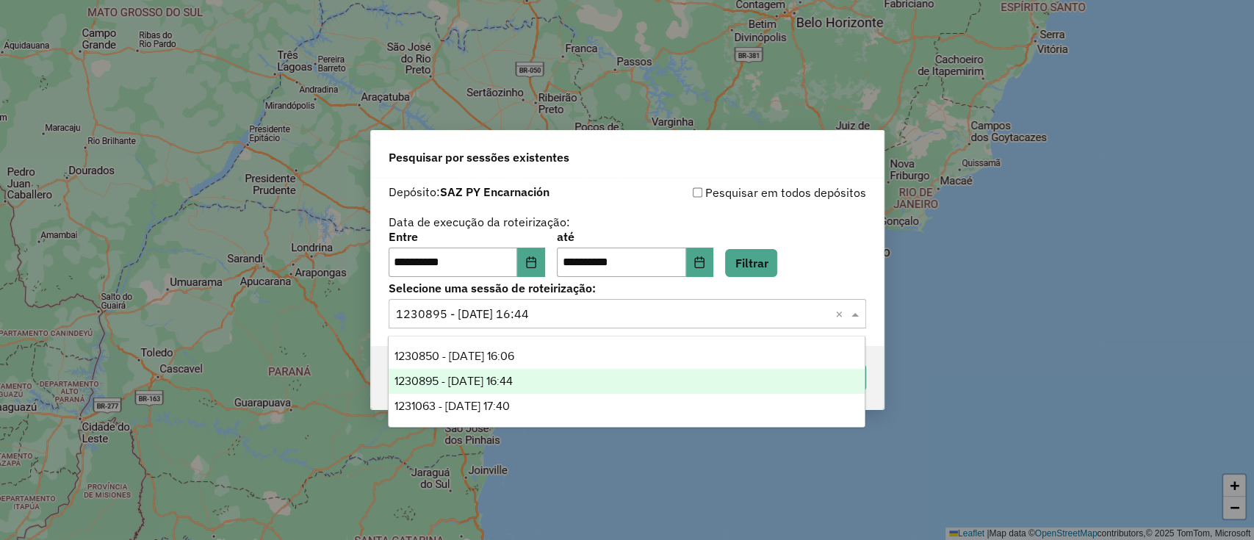
click at [609, 320] on input "text" at bounding box center [612, 315] width 433 height 18
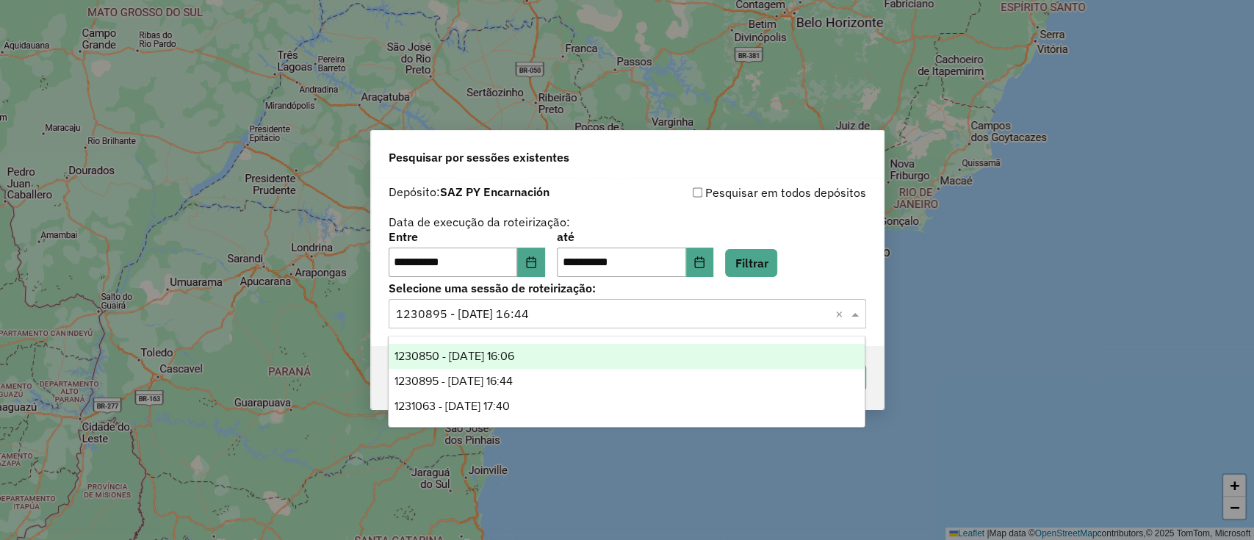
click at [586, 356] on div "1230850 - 18/08/2025 16:06" at bounding box center [627, 356] width 476 height 25
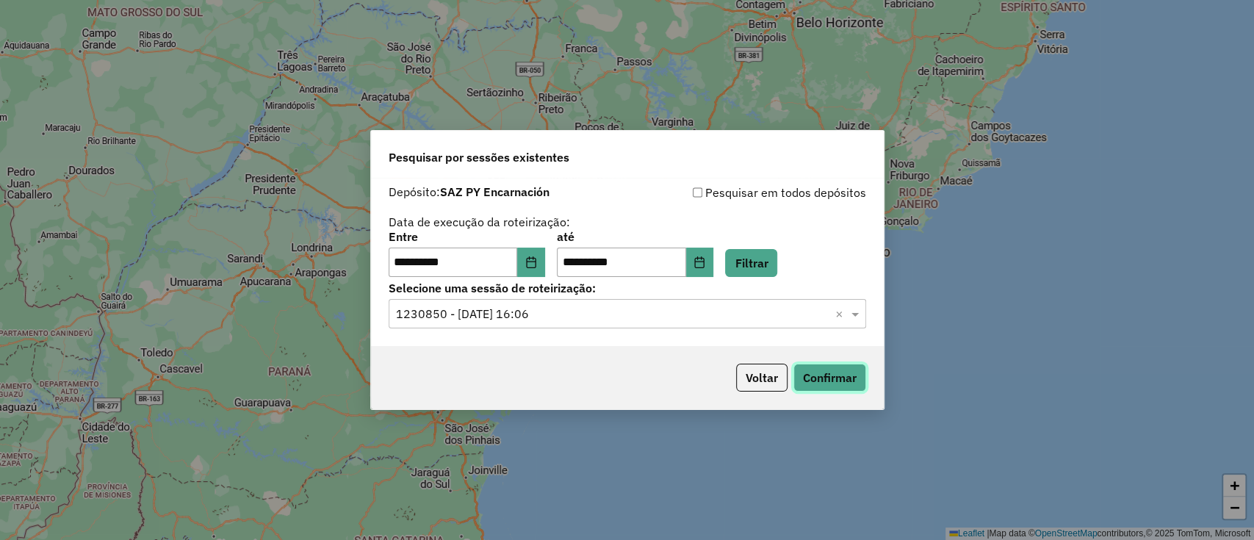
click at [852, 389] on button "Confirmar" at bounding box center [829, 378] width 73 height 28
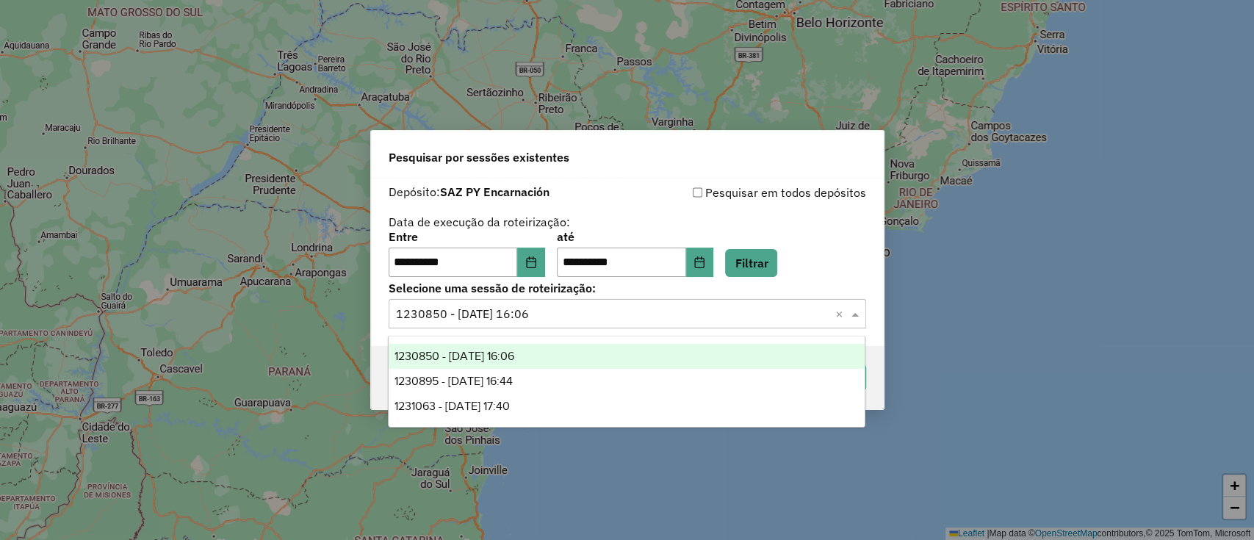
click at [727, 323] on div "Selecione uma sessão × 1230850 - 18/08/2025 16:06 ×" at bounding box center [628, 313] width 478 height 29
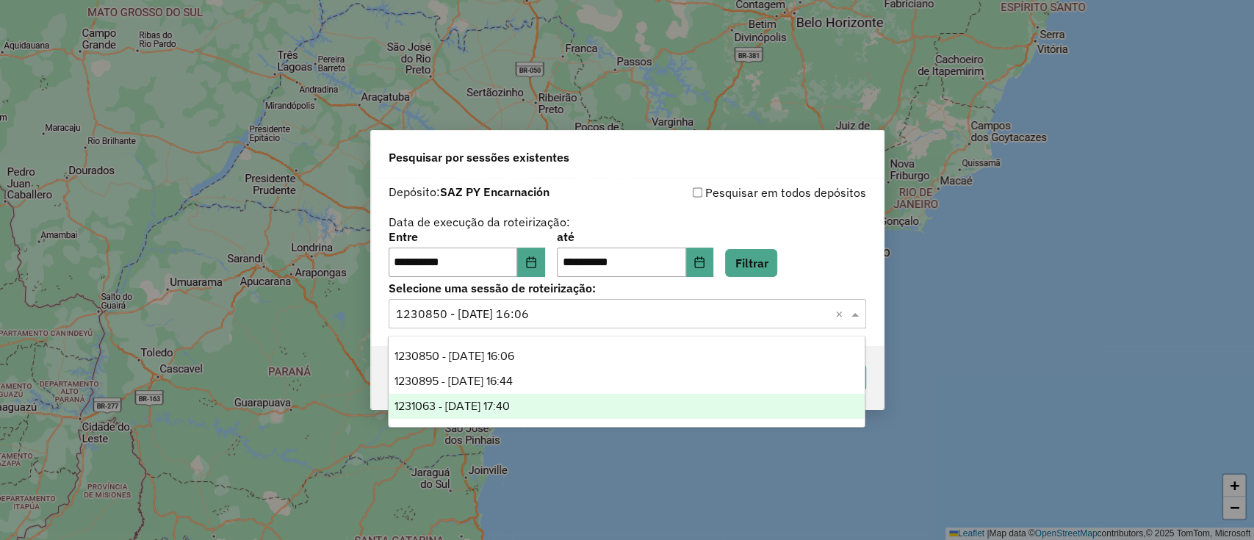
click at [635, 405] on div "1231063 - 19/08/2025 17:40" at bounding box center [627, 406] width 476 height 25
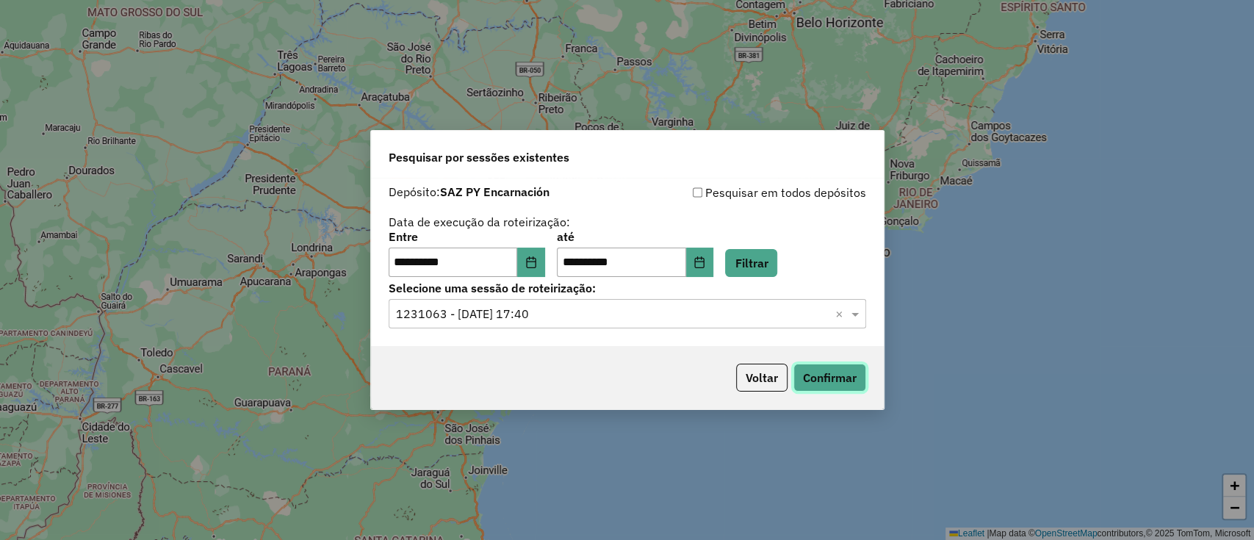
click at [811, 383] on button "Confirmar" at bounding box center [829, 378] width 73 height 28
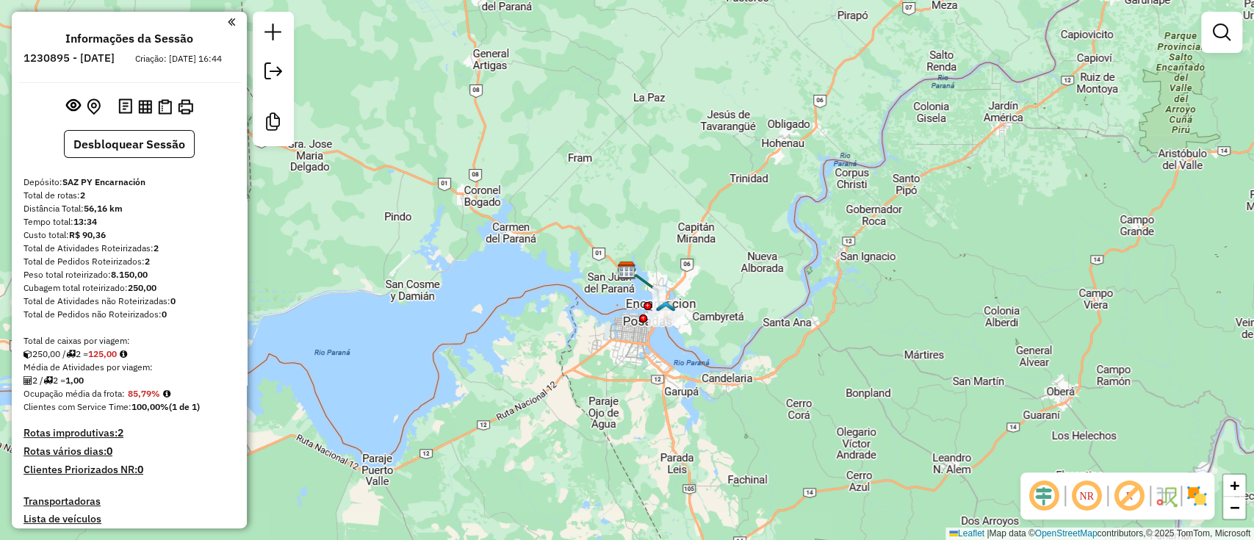
scroll to position [261, 0]
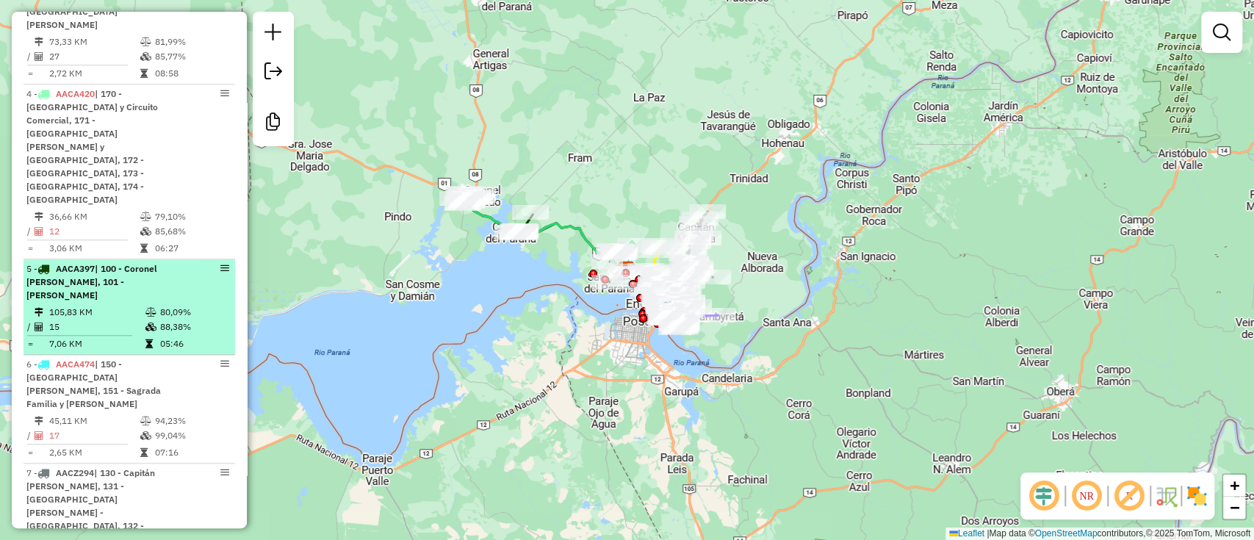
scroll to position [842, 0]
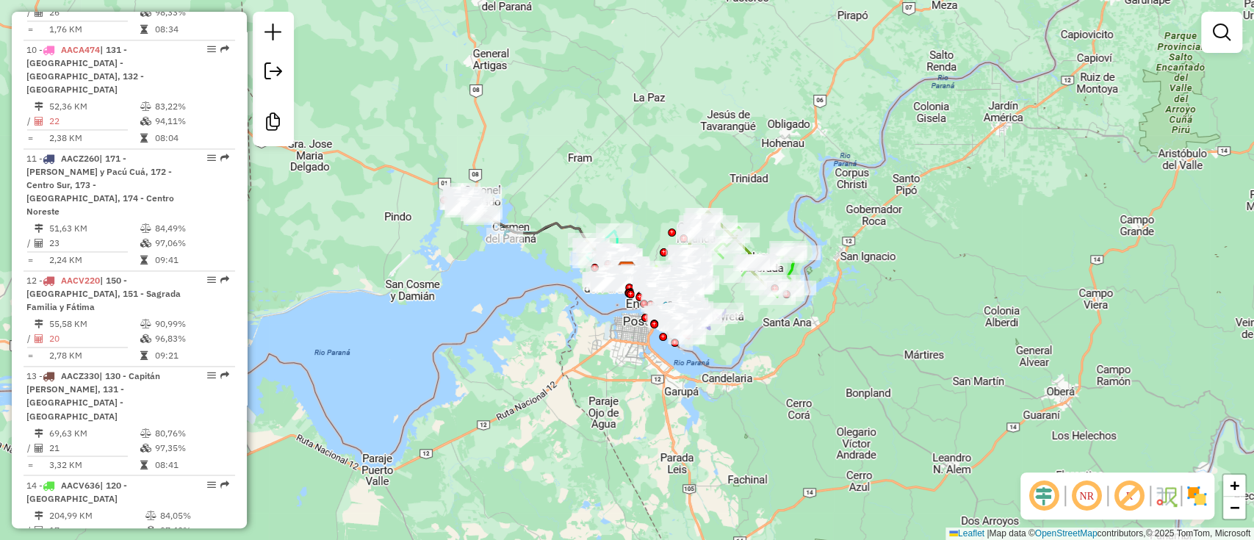
scroll to position [1481, 0]
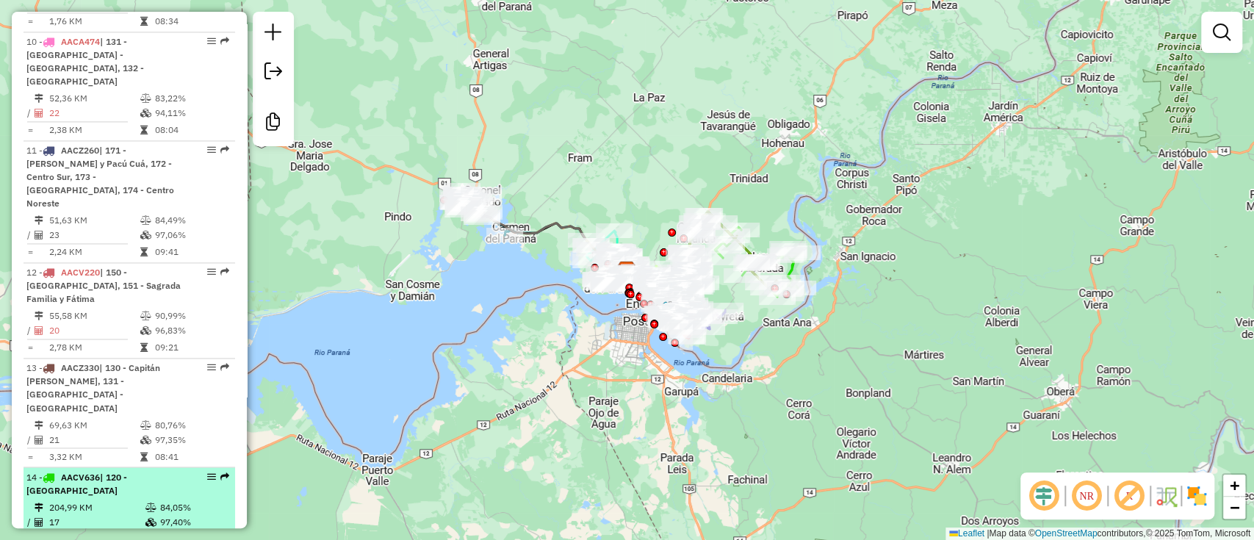
click at [93, 500] on td "204,99 KM" at bounding box center [96, 507] width 96 height 15
select select "**********"
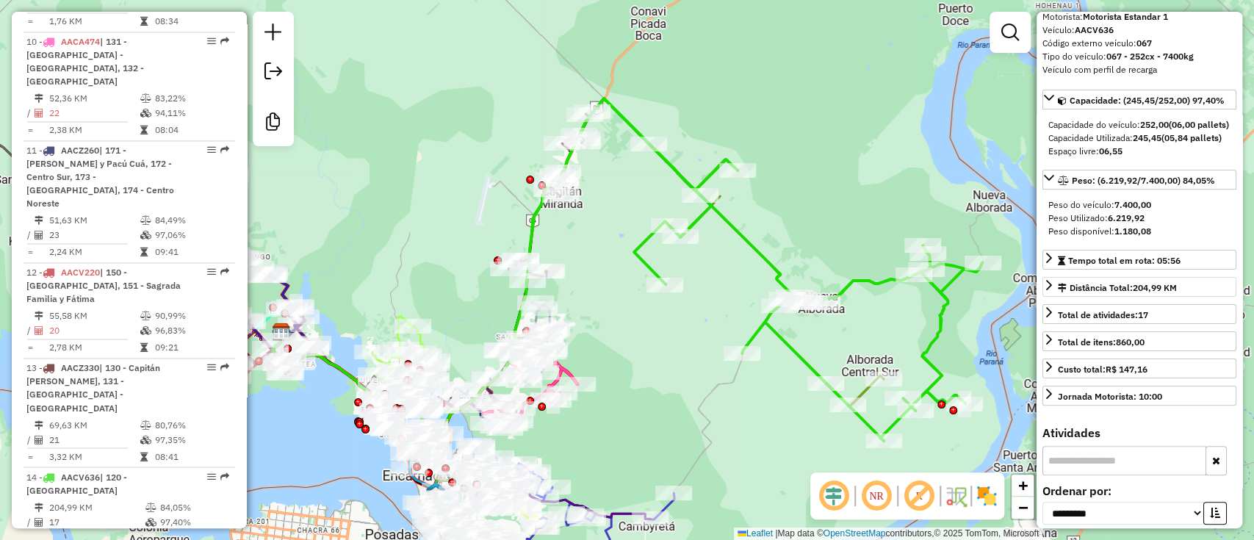
scroll to position [85, 0]
click at [1119, 264] on span "Tempo total em rota: 05:56" at bounding box center [1124, 258] width 112 height 11
